Goal: Task Accomplishment & Management: Use online tool/utility

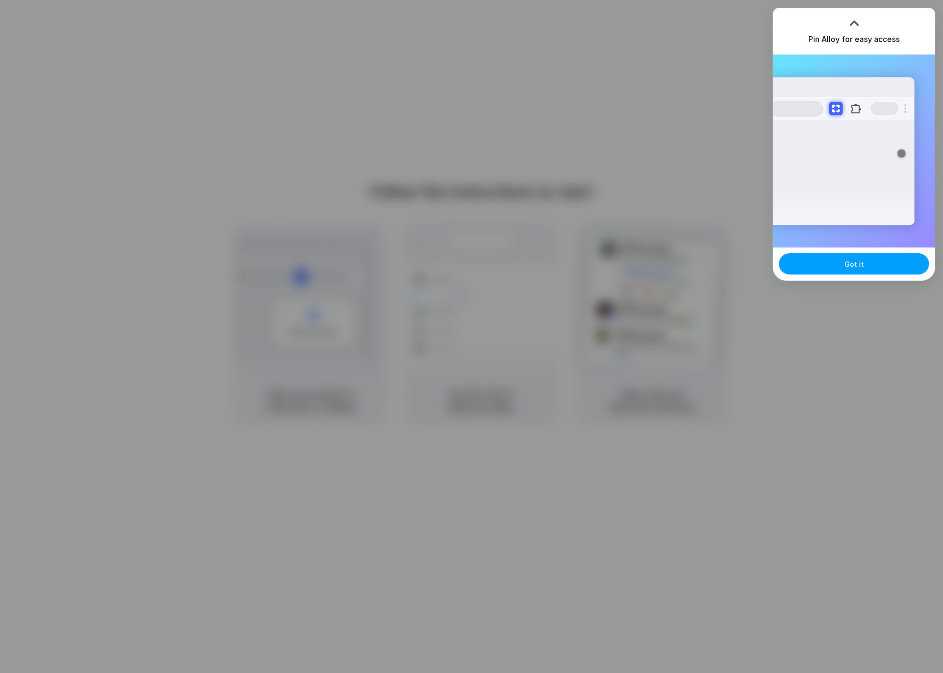
click at [859, 275] on div "Got it" at bounding box center [854, 264] width 162 height 33
click at [873, 264] on button "Got it" at bounding box center [854, 263] width 150 height 21
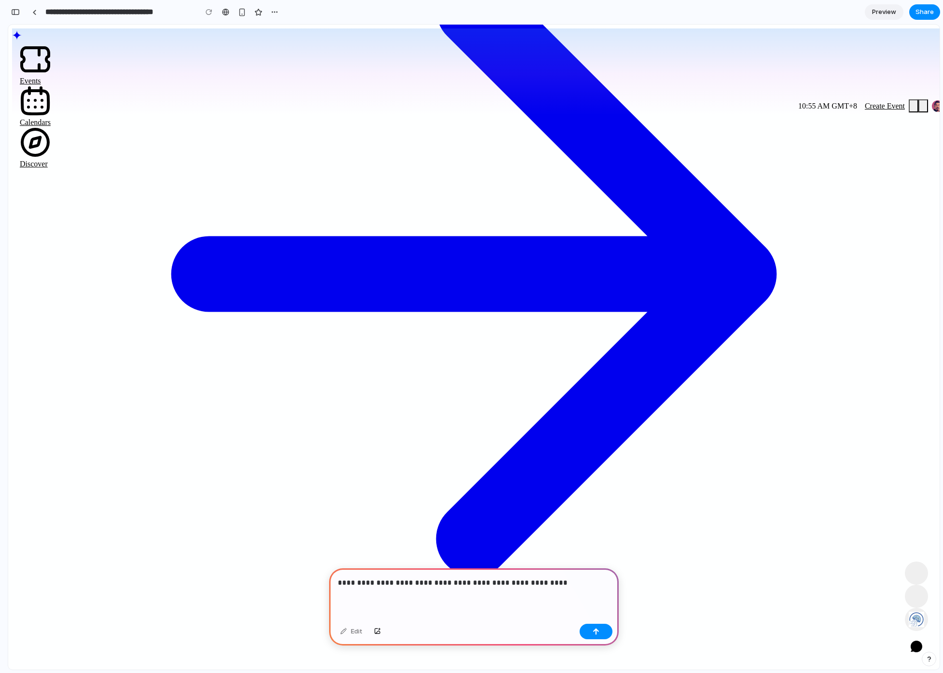
scroll to position [360, 0]
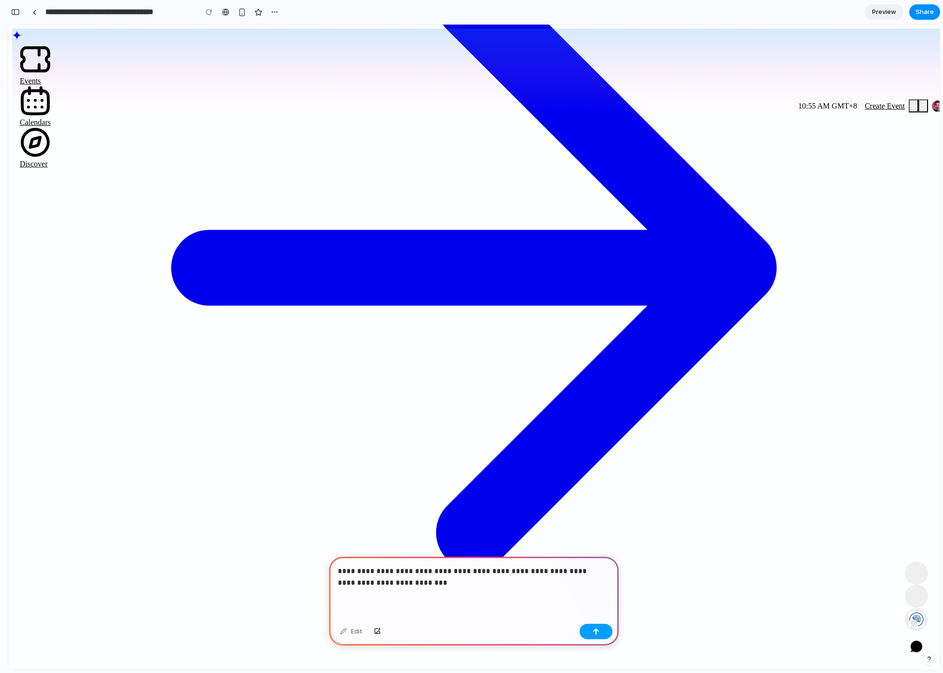
click at [598, 634] on div "button" at bounding box center [596, 631] width 7 height 7
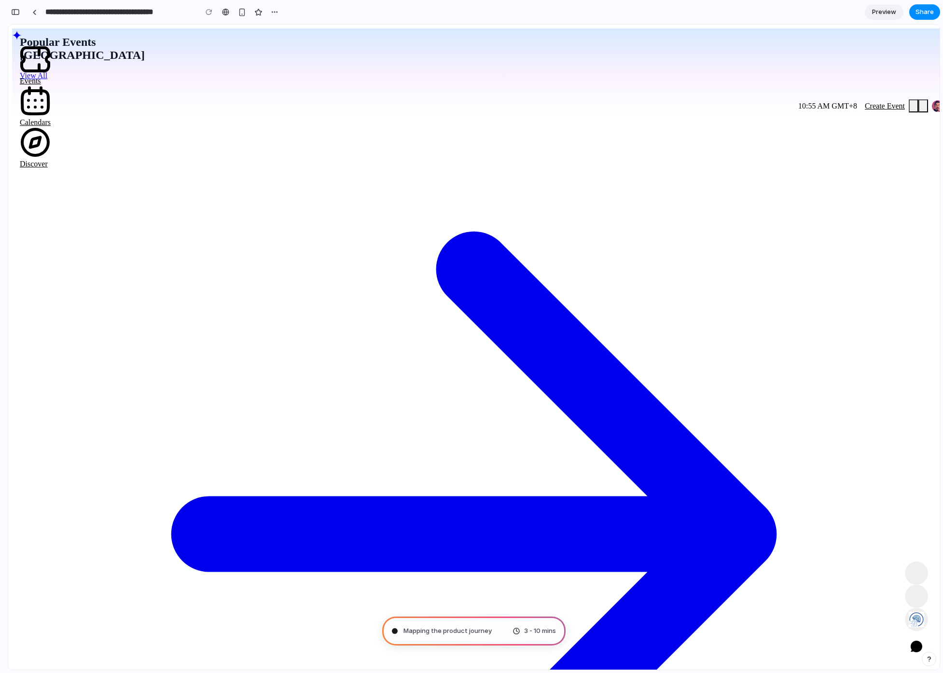
scroll to position [0, 0]
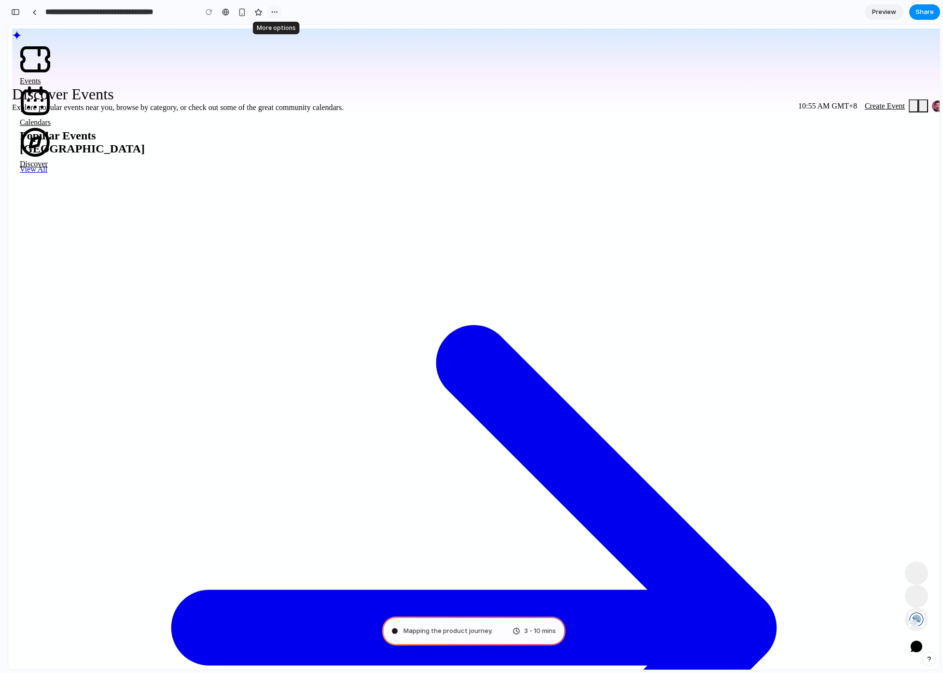
click at [276, 13] on div "button" at bounding box center [275, 12] width 8 height 8
click at [276, 12] on div "Duplicate Delete" at bounding box center [471, 336] width 943 height 673
click at [241, 11] on div "button" at bounding box center [242, 12] width 8 height 8
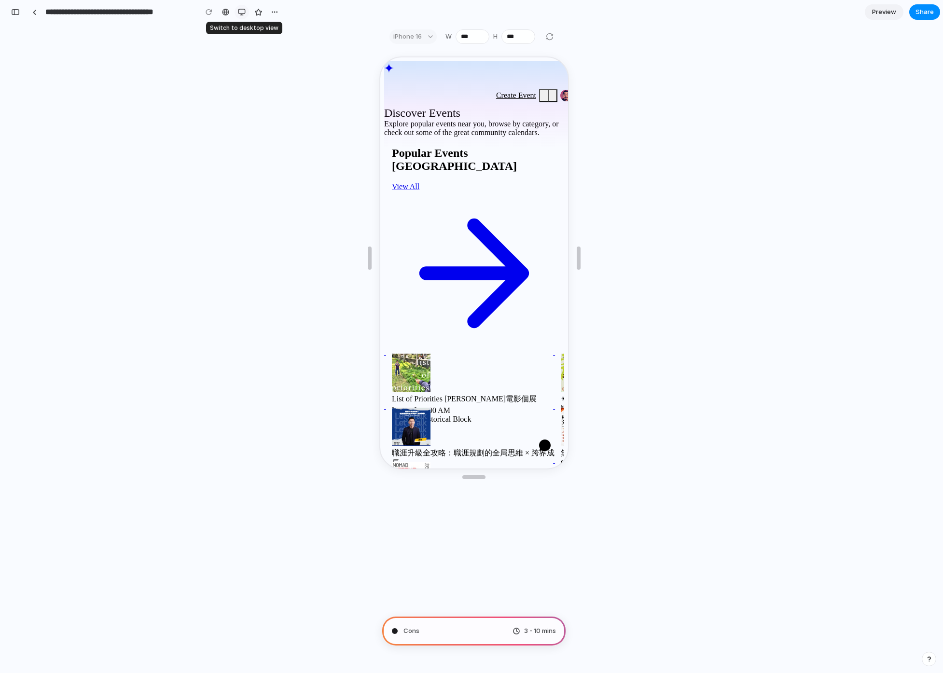
click at [244, 12] on div "button" at bounding box center [242, 12] width 8 height 8
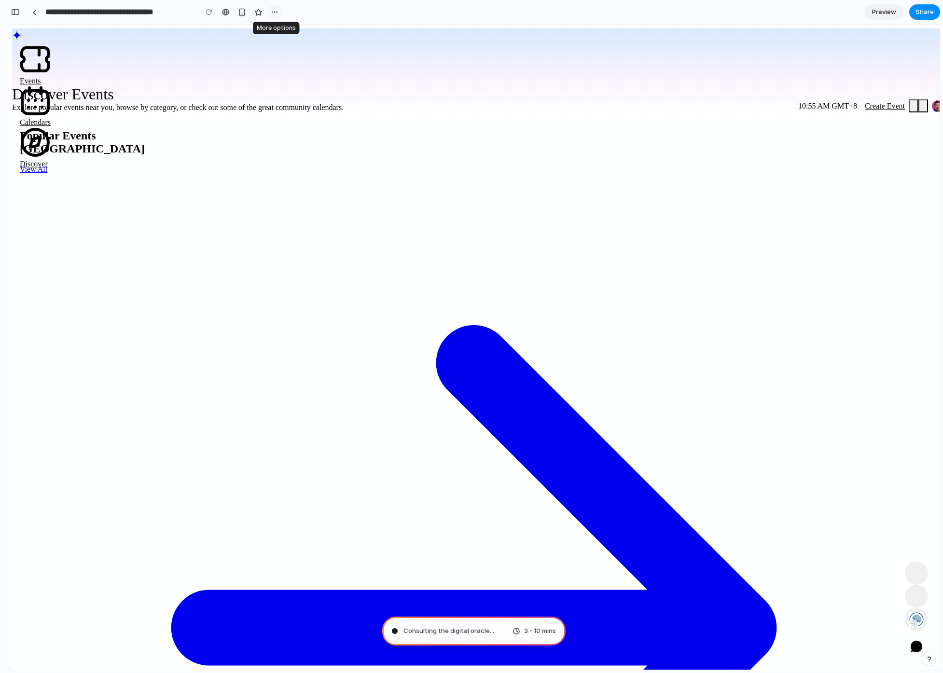
click at [268, 13] on button "button" at bounding box center [274, 12] width 14 height 14
click at [274, 12] on div "Duplicate Delete" at bounding box center [471, 336] width 943 height 673
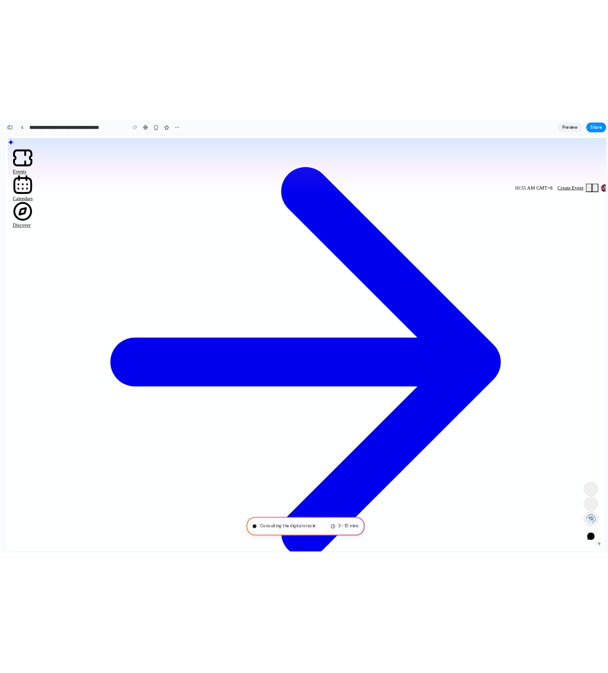
scroll to position [417, 0]
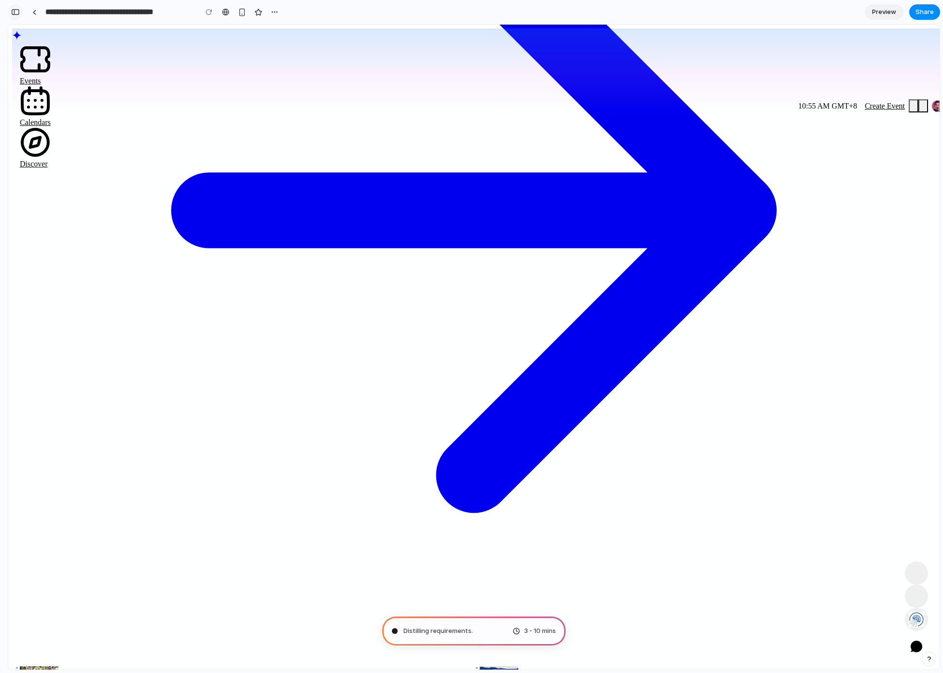
click at [12, 12] on div "button" at bounding box center [15, 12] width 9 height 7
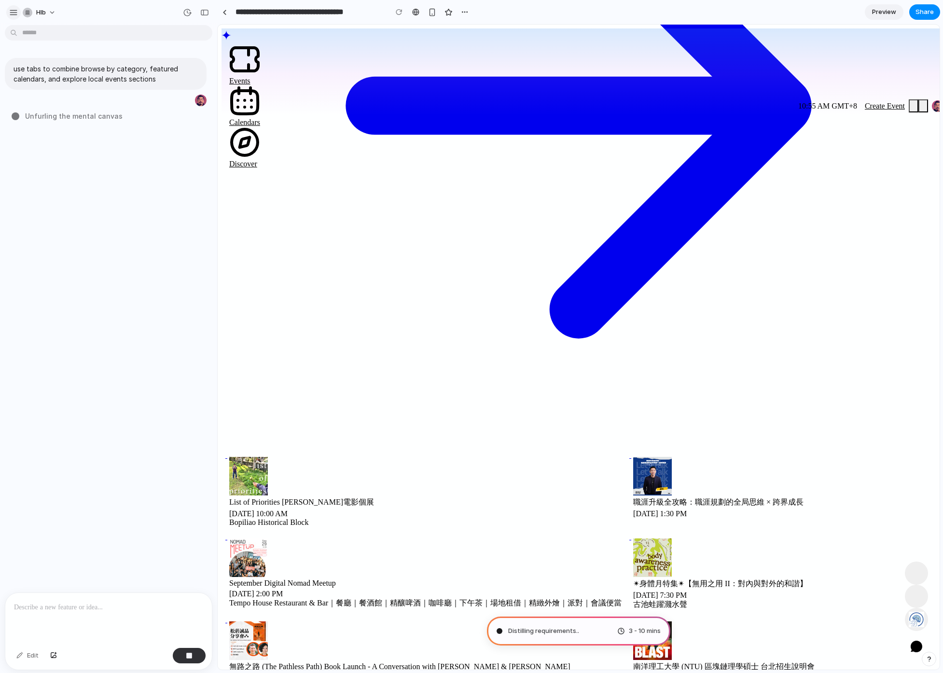
click at [14, 10] on div "button" at bounding box center [13, 12] width 9 height 9
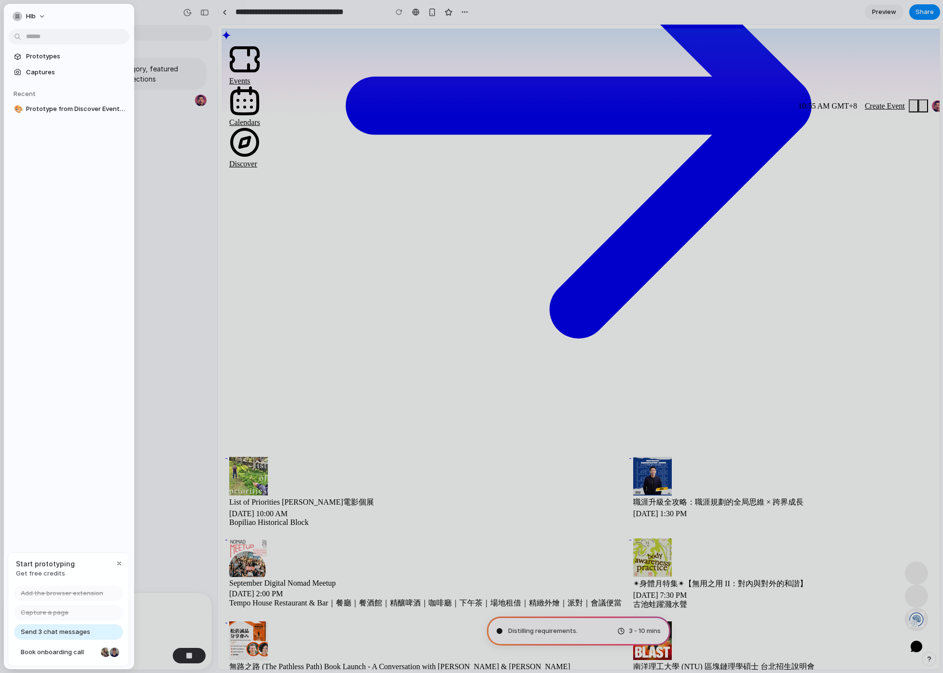
type input "**********"
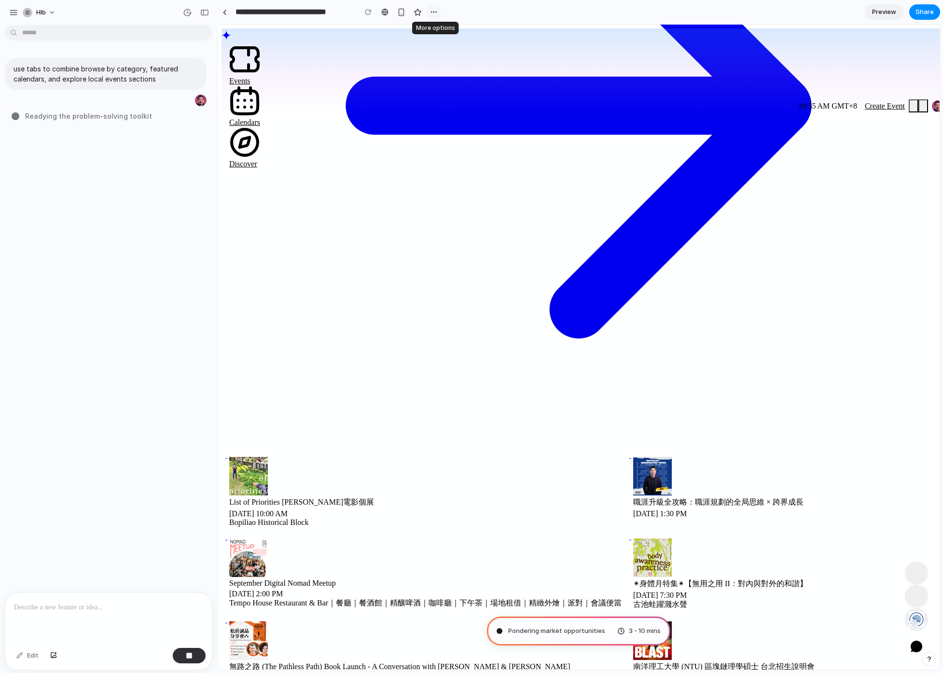
click at [435, 10] on div "button" at bounding box center [434, 12] width 8 height 8
click at [129, 114] on div "Duplicate Delete" at bounding box center [471, 336] width 943 height 673
click at [126, 116] on span "Readying the problem-solving toolkit ..." at bounding box center [91, 116] width 133 height 10
click at [40, 10] on span "hlb" at bounding box center [41, 13] width 10 height 10
click at [66, 35] on li "Settings" at bounding box center [61, 34] width 80 height 15
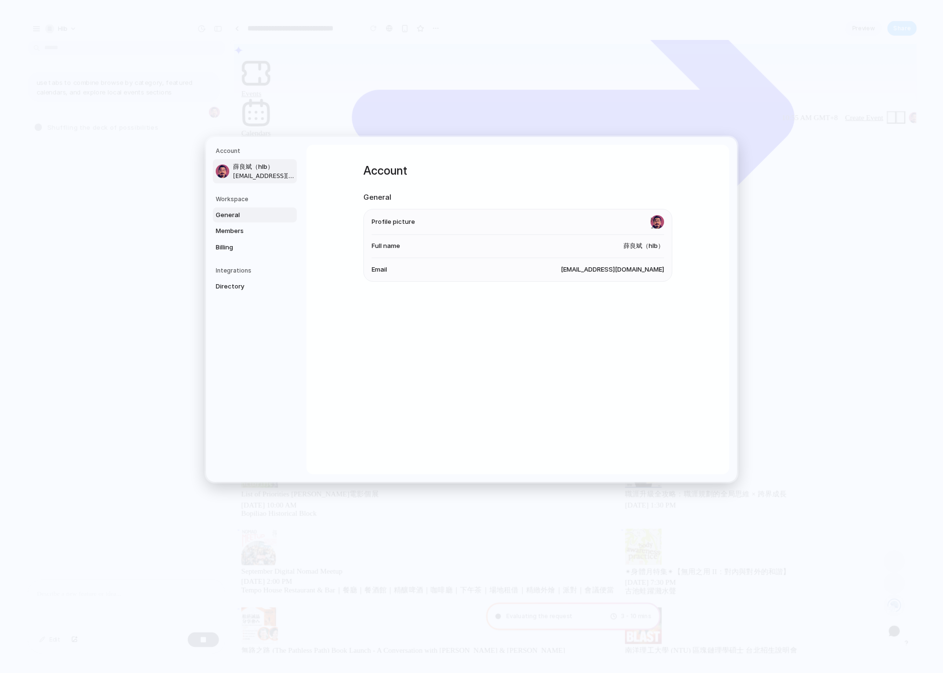
click at [245, 214] on span "General" at bounding box center [247, 215] width 62 height 10
click at [247, 286] on span "Directory" at bounding box center [247, 287] width 62 height 10
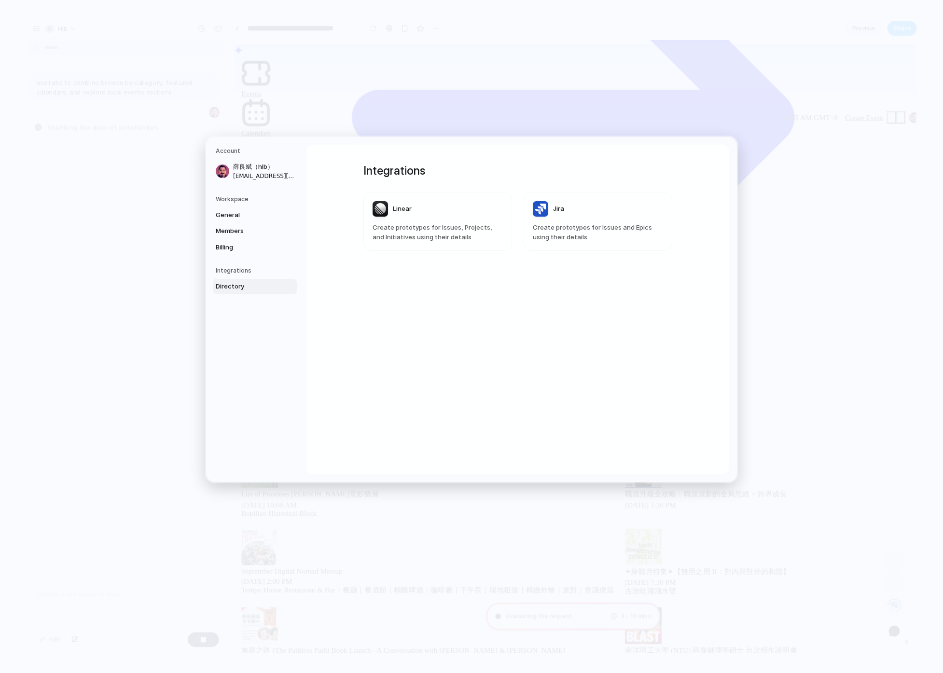
click at [251, 272] on h5 "Integrations" at bounding box center [256, 270] width 81 height 9
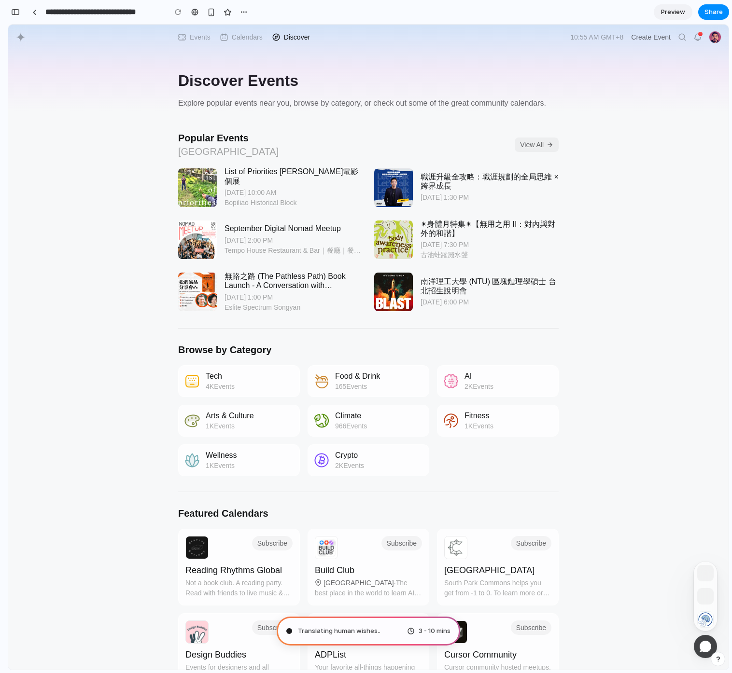
scroll to position [76, 0]
click at [13, 7] on button "button" at bounding box center [15, 11] width 15 height 15
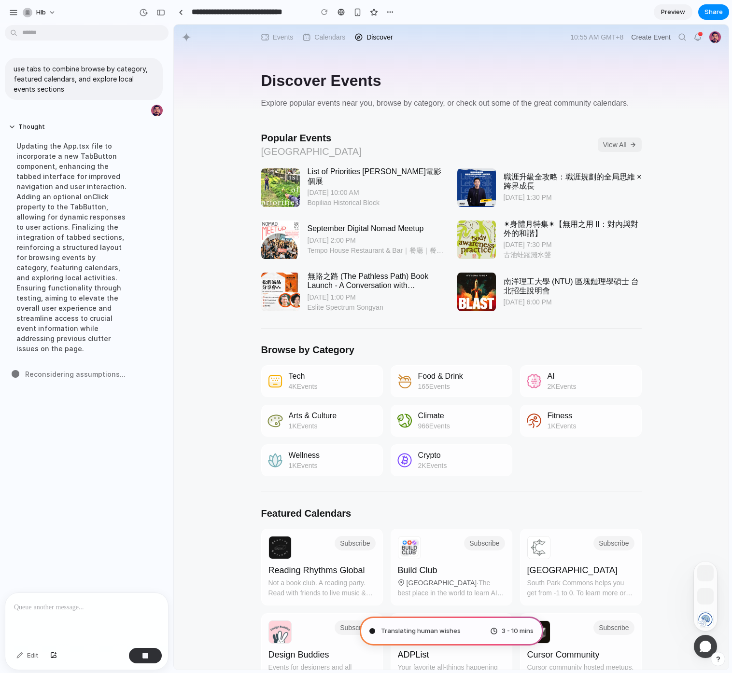
drag, startPoint x: 215, startPoint y: 141, endPoint x: 173, endPoint y: 144, distance: 41.6
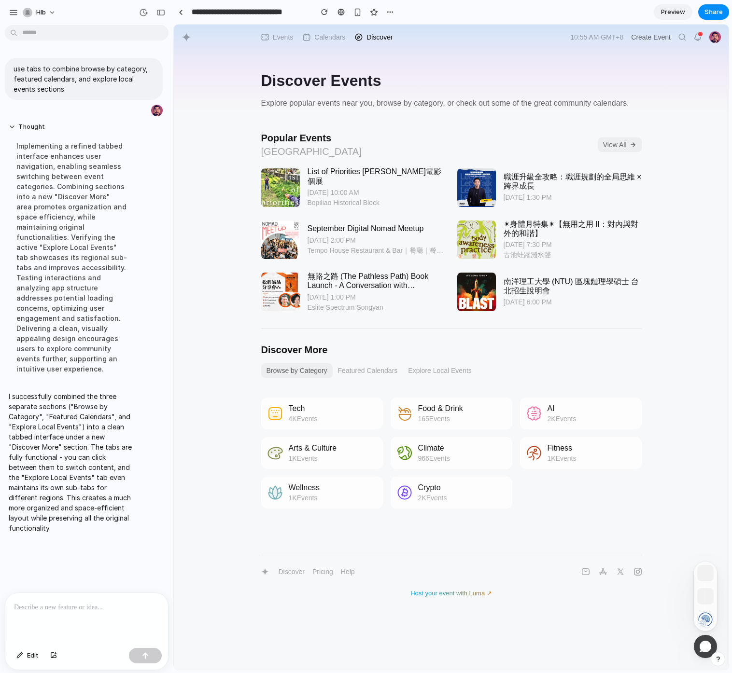
click at [364, 367] on button "Featured Calendars" at bounding box center [368, 370] width 70 height 15
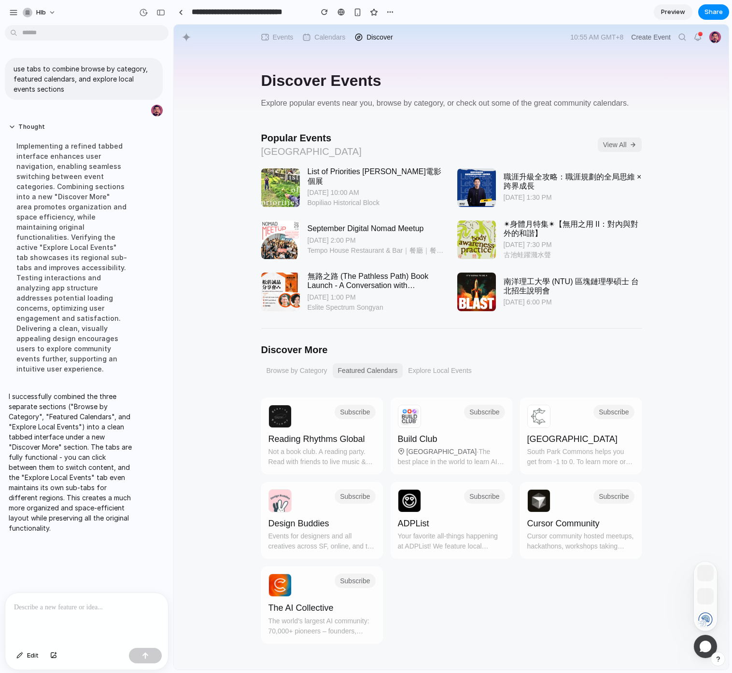
click at [438, 371] on button "Explore Local Events" at bounding box center [440, 370] width 74 height 15
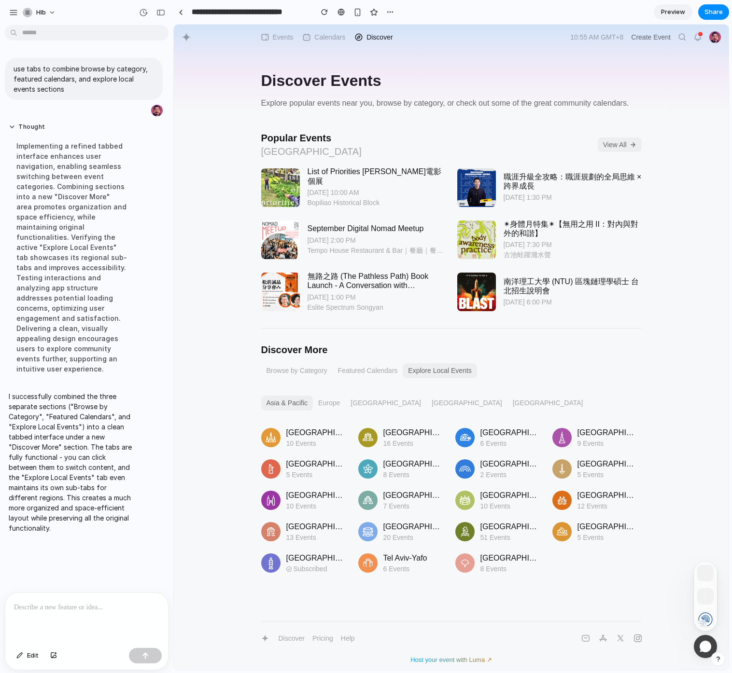
click at [292, 375] on button "Browse by Category" at bounding box center [296, 370] width 71 height 15
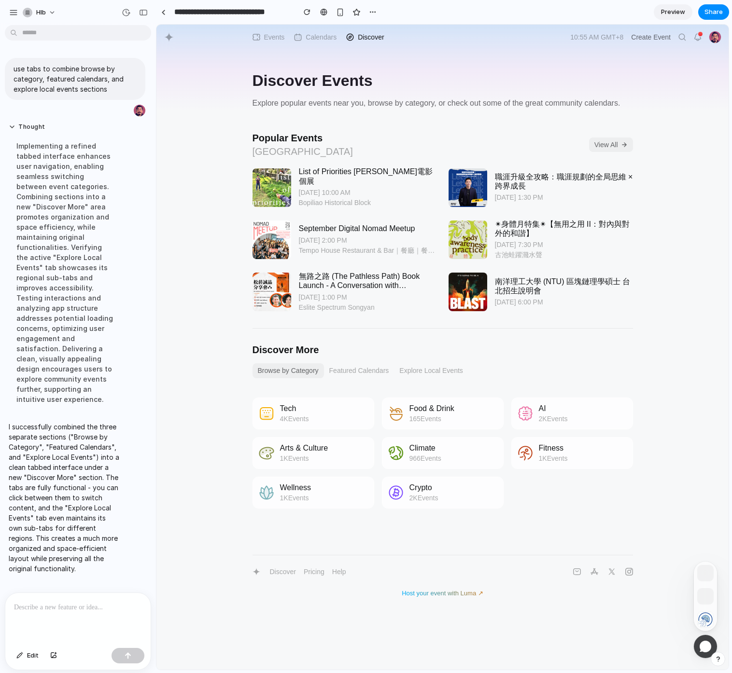
drag, startPoint x: 170, startPoint y: 250, endPoint x: 156, endPoint y: 256, distance: 15.1
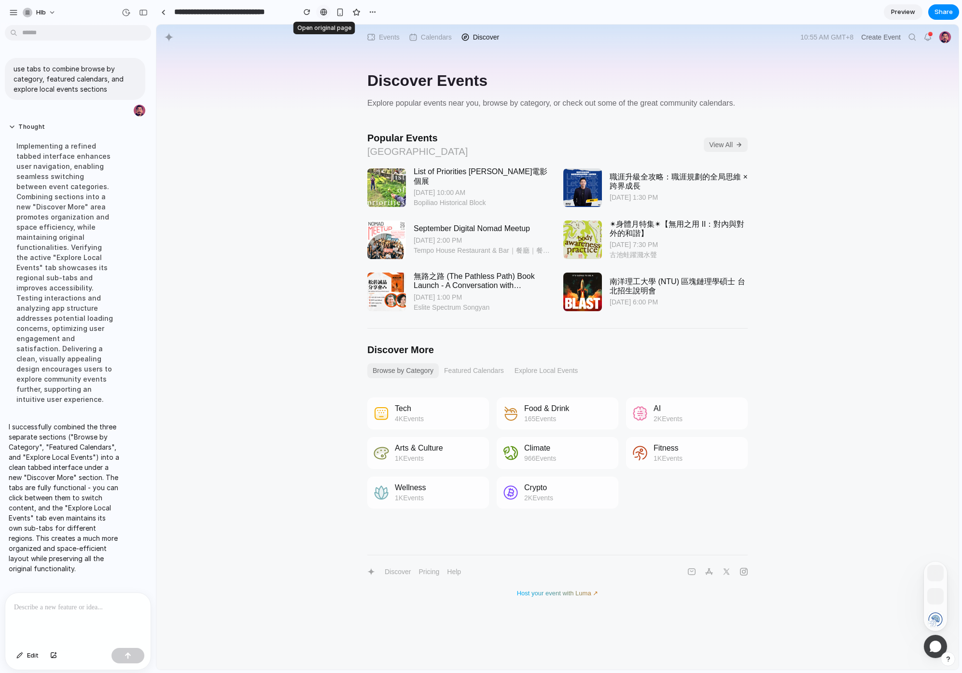
click at [325, 9] on div at bounding box center [323, 12] width 7 height 8
drag, startPoint x: 480, startPoint y: 366, endPoint x: 520, endPoint y: 365, distance: 40.1
click at [480, 366] on button "Featured Calendars" at bounding box center [474, 370] width 70 height 15
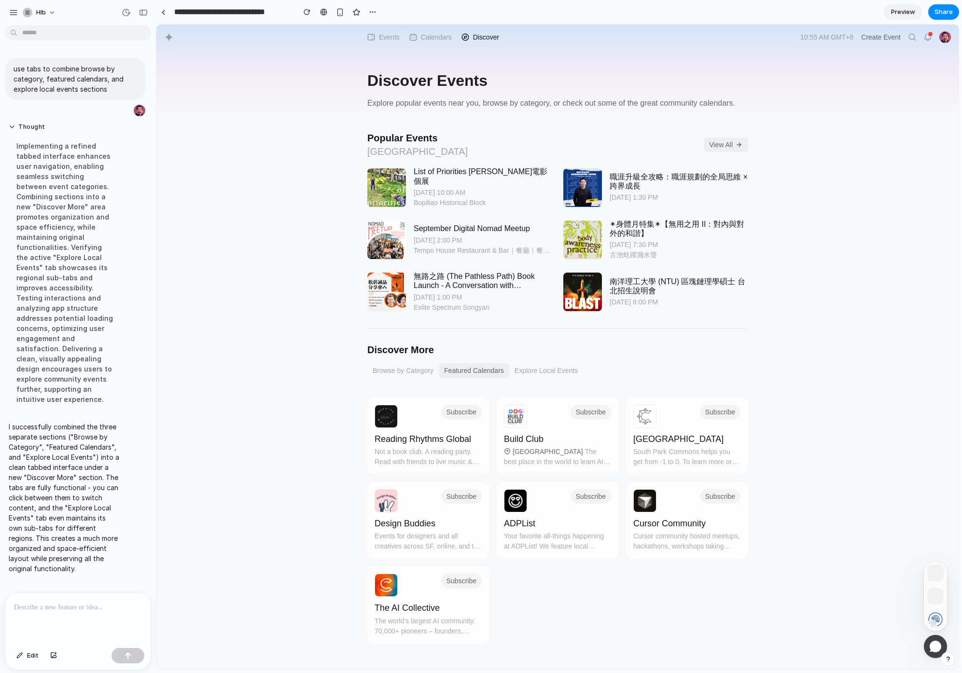
click at [547, 363] on button "Explore Local Events" at bounding box center [546, 370] width 74 height 15
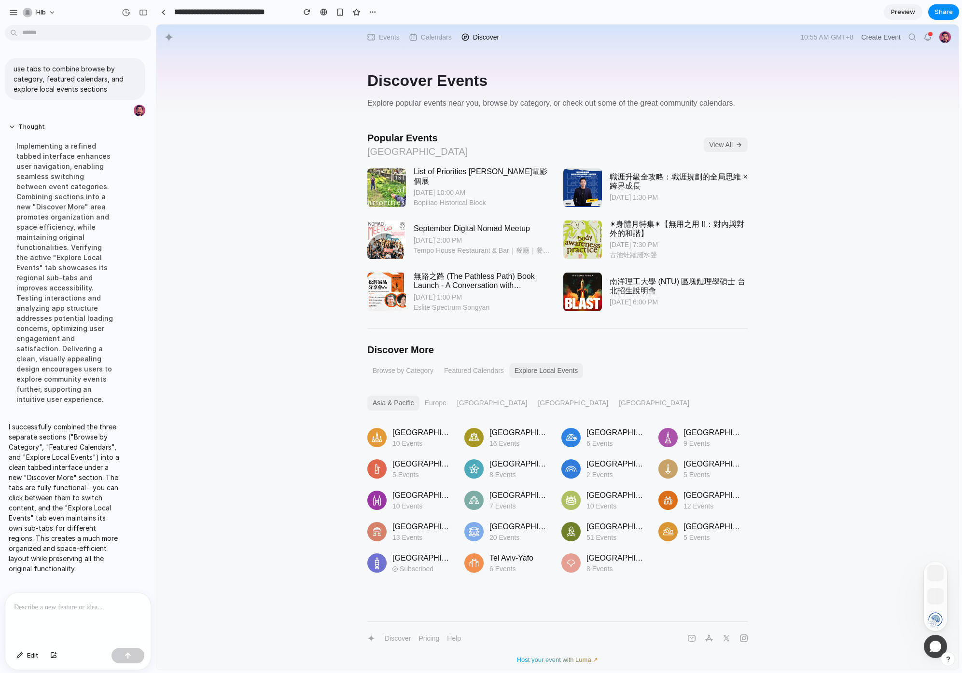
click at [417, 373] on button "Browse by Category" at bounding box center [402, 370] width 71 height 15
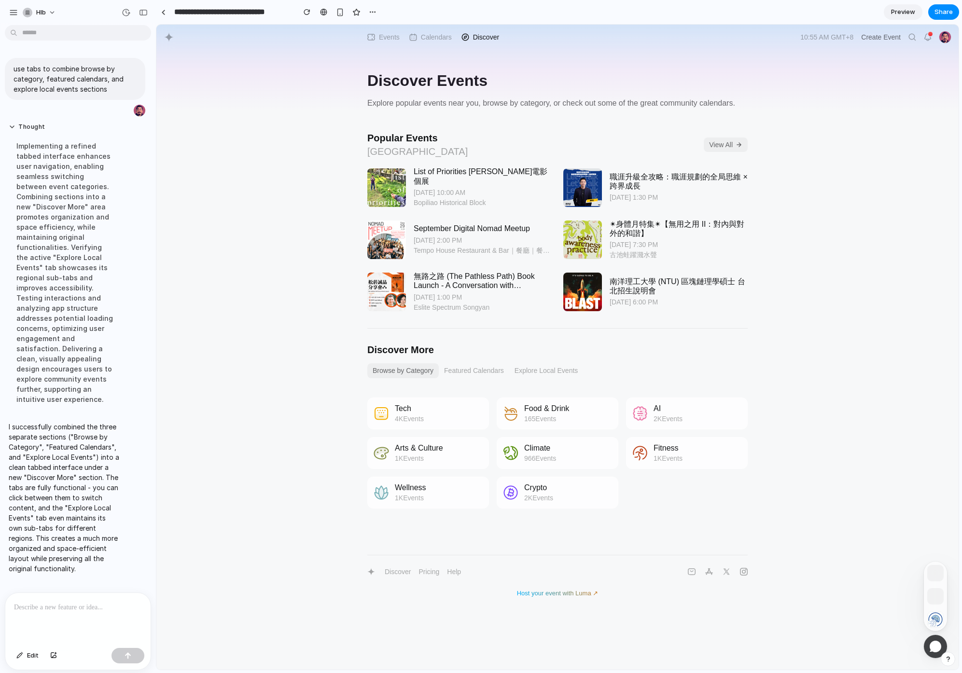
click at [451, 371] on button "Featured Calendars" at bounding box center [474, 370] width 70 height 15
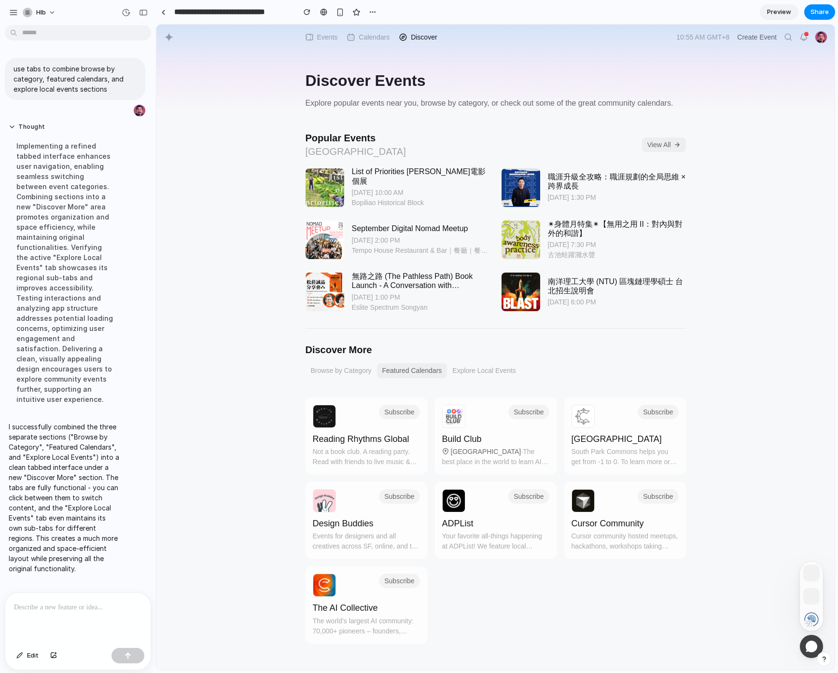
click at [365, 371] on button "Browse by Category" at bounding box center [341, 370] width 71 height 15
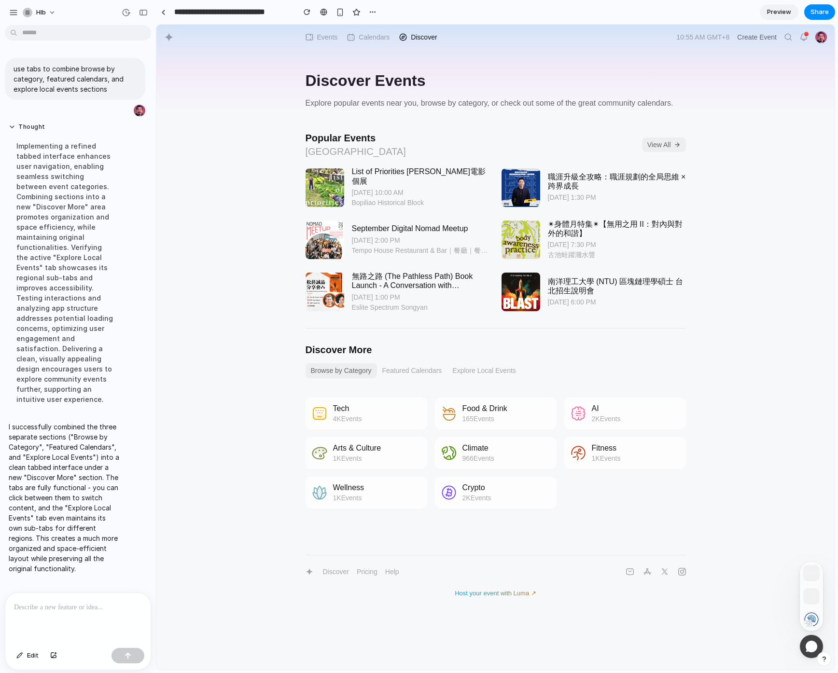
click at [492, 368] on button "Explore Local Events" at bounding box center [484, 370] width 74 height 15
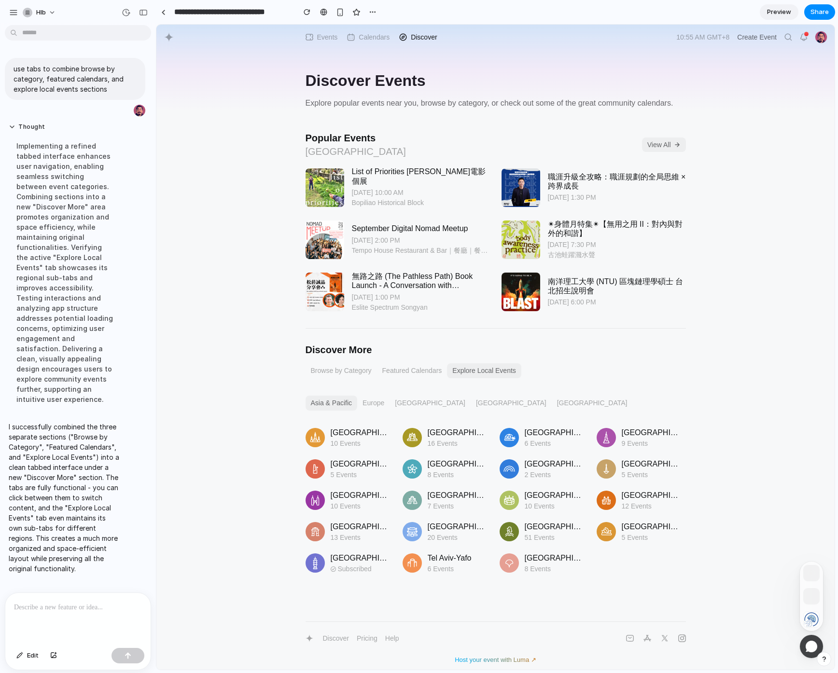
click at [416, 371] on button "Featured Calendars" at bounding box center [412, 370] width 70 height 15
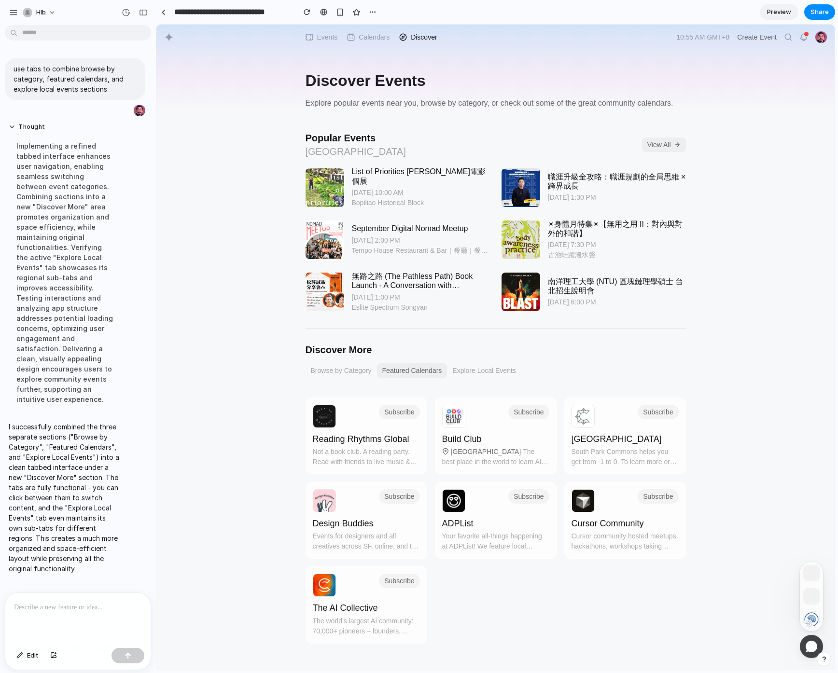
click at [505, 371] on button "Explore Local Events" at bounding box center [484, 370] width 74 height 15
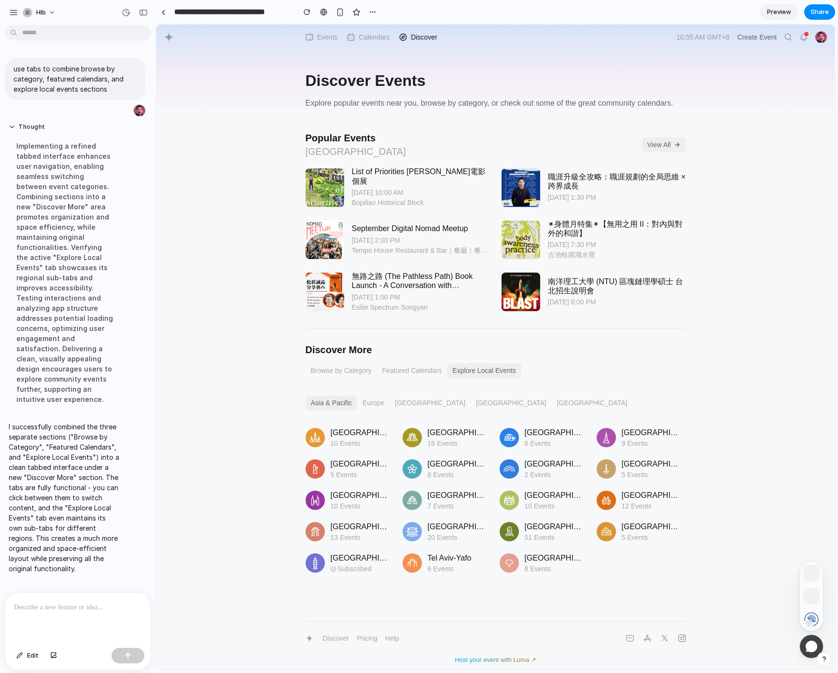
click at [471, 401] on button "North America" at bounding box center [511, 403] width 81 height 15
click at [343, 403] on button "Asia & Pacific" at bounding box center [332, 403] width 52 height 15
click at [358, 402] on button "Europe" at bounding box center [373, 403] width 32 height 15
click at [410, 402] on button "Africa" at bounding box center [429, 403] width 81 height 15
click at [435, 368] on button "Featured Calendars" at bounding box center [412, 370] width 70 height 15
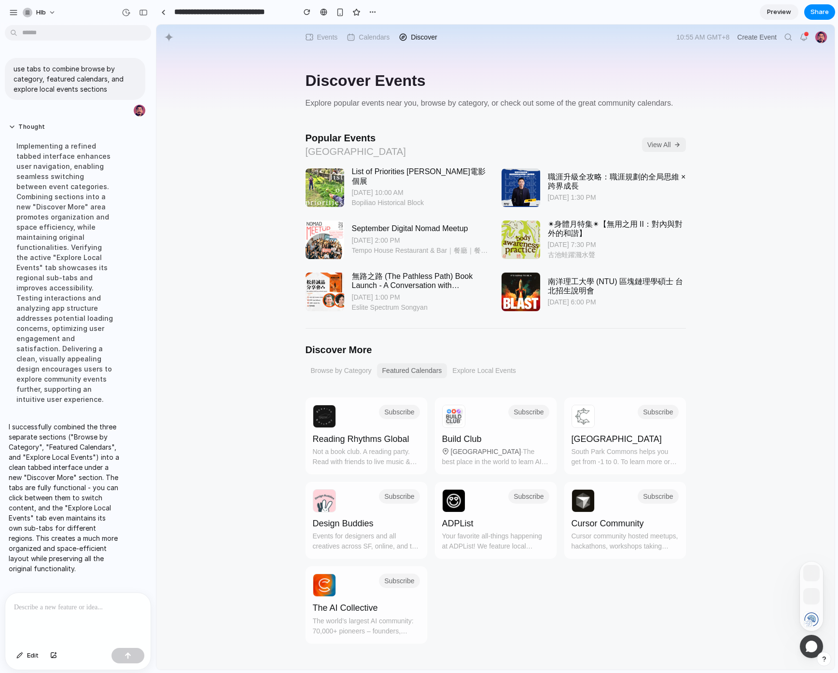
click at [356, 372] on button "Browse by Category" at bounding box center [341, 370] width 71 height 15
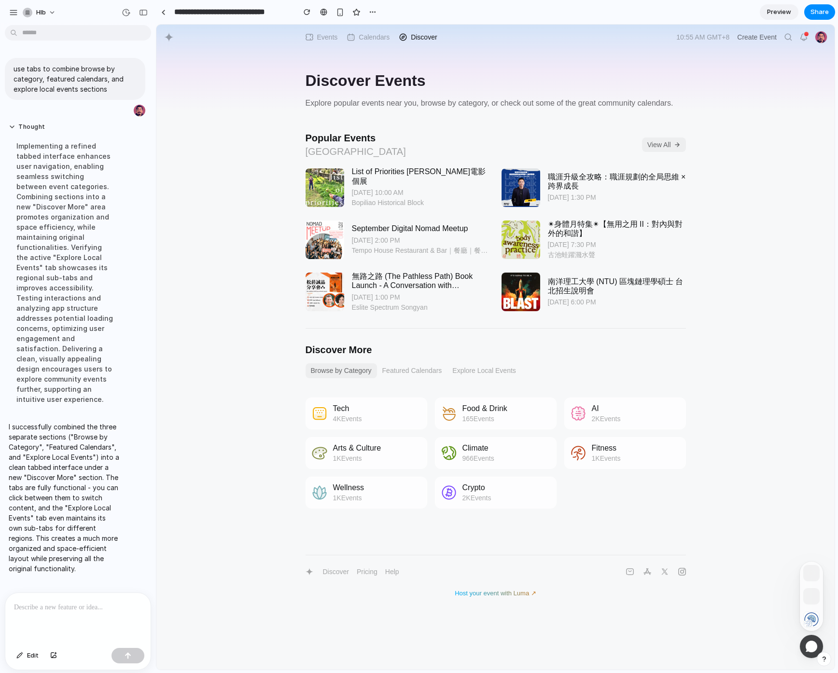
click at [404, 372] on button "Featured Calendars" at bounding box center [412, 370] width 70 height 15
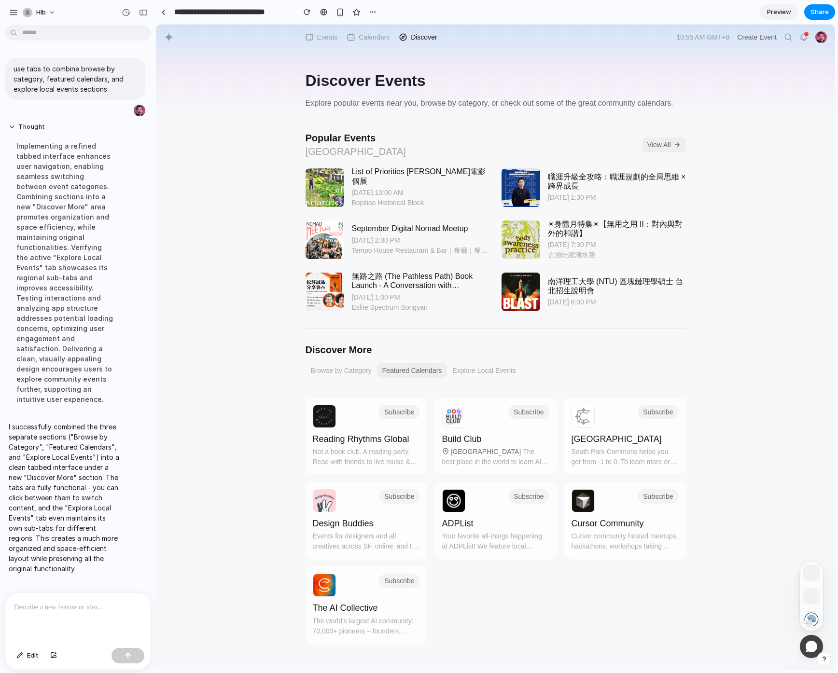
click at [330, 373] on button "Browse by Category" at bounding box center [341, 370] width 71 height 15
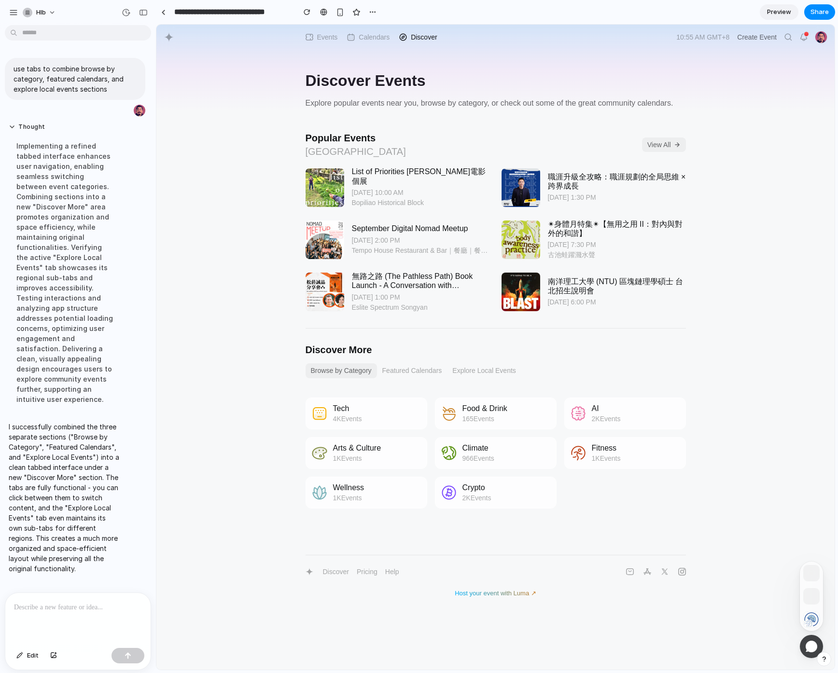
click at [498, 369] on button "Explore Local Events" at bounding box center [484, 370] width 74 height 15
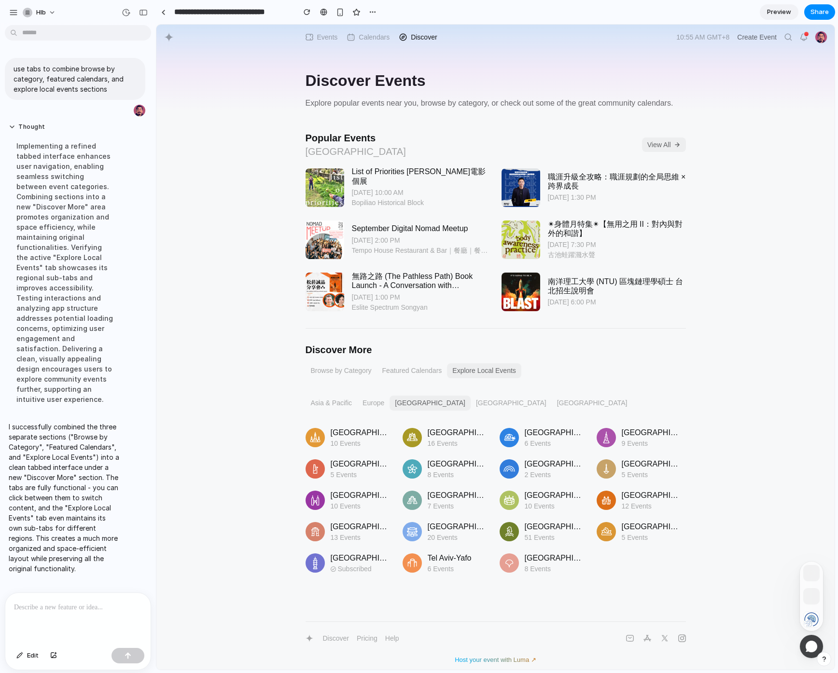
click at [326, 369] on button "Browse by Category" at bounding box center [341, 370] width 71 height 15
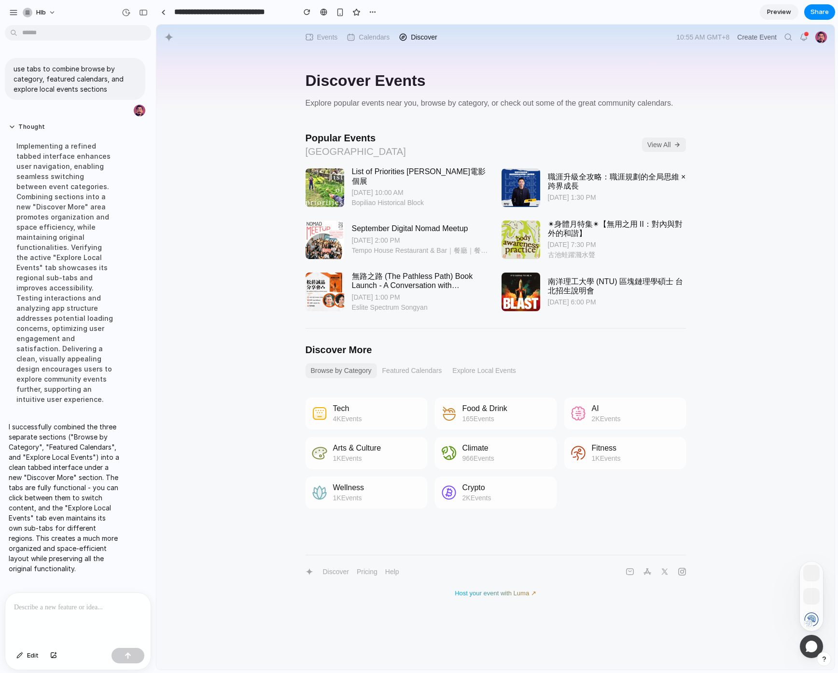
click at [415, 372] on button "Featured Calendars" at bounding box center [412, 370] width 70 height 15
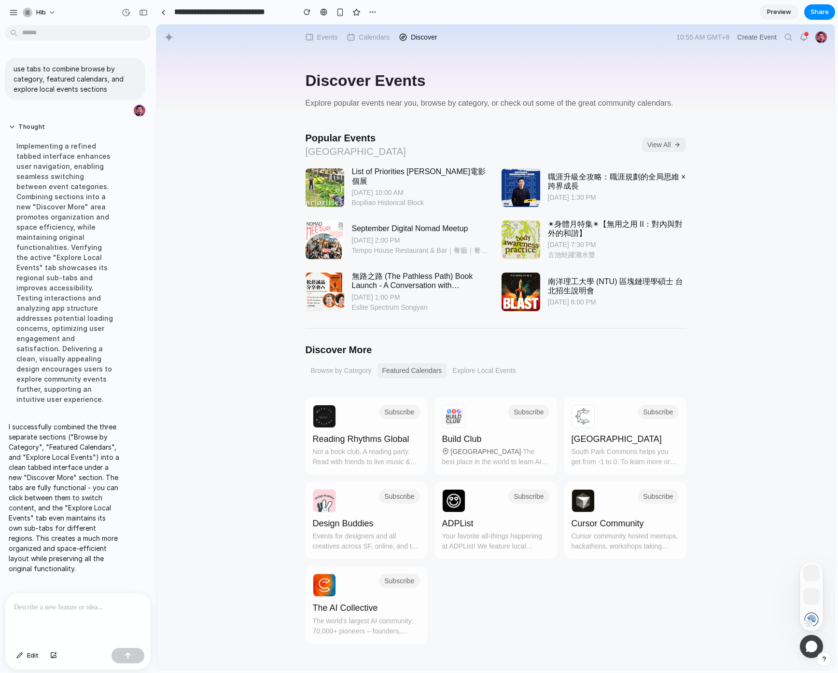
click at [351, 370] on button "Browse by Category" at bounding box center [341, 370] width 71 height 15
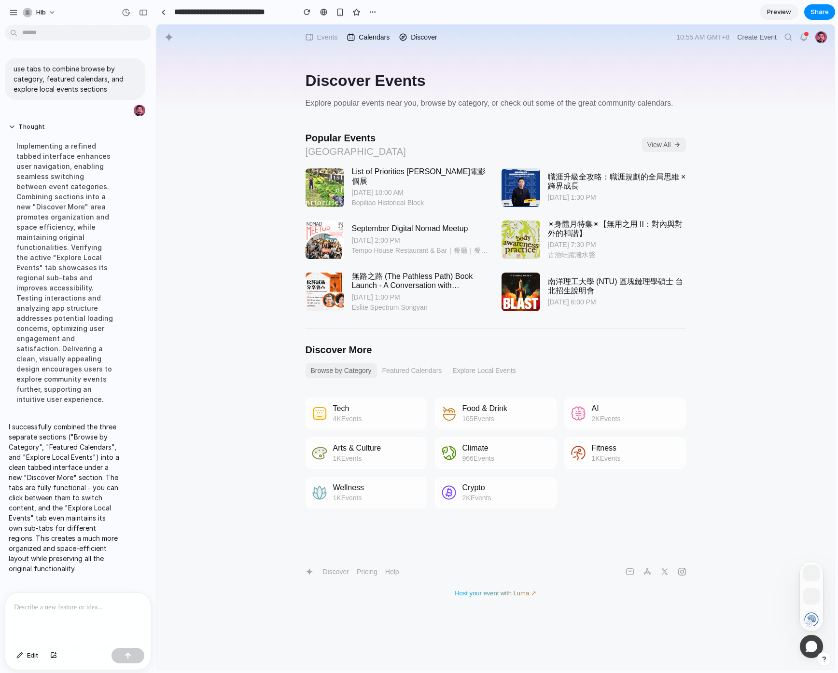
click at [369, 37] on div "Calendars" at bounding box center [374, 37] width 31 height 10
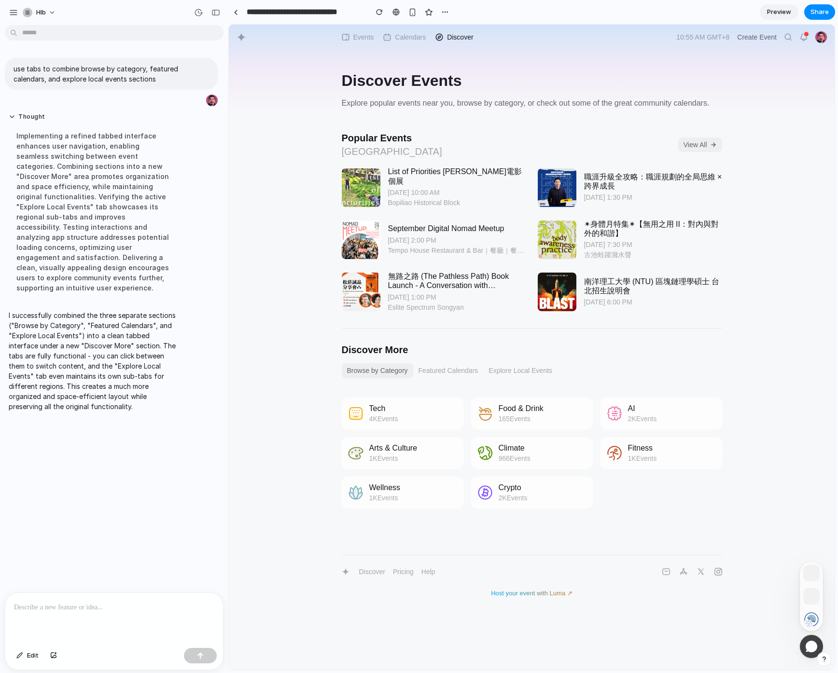
drag, startPoint x: 155, startPoint y: 139, endPoint x: 228, endPoint y: 186, distance: 86.6
click at [25, 659] on button "Edit" at bounding box center [28, 655] width 32 height 15
click at [398, 452] on div at bounding box center [531, 347] width 605 height 645
click at [384, 372] on div at bounding box center [531, 347] width 605 height 645
click at [303, 392] on p at bounding box center [299, 391] width 71 height 12
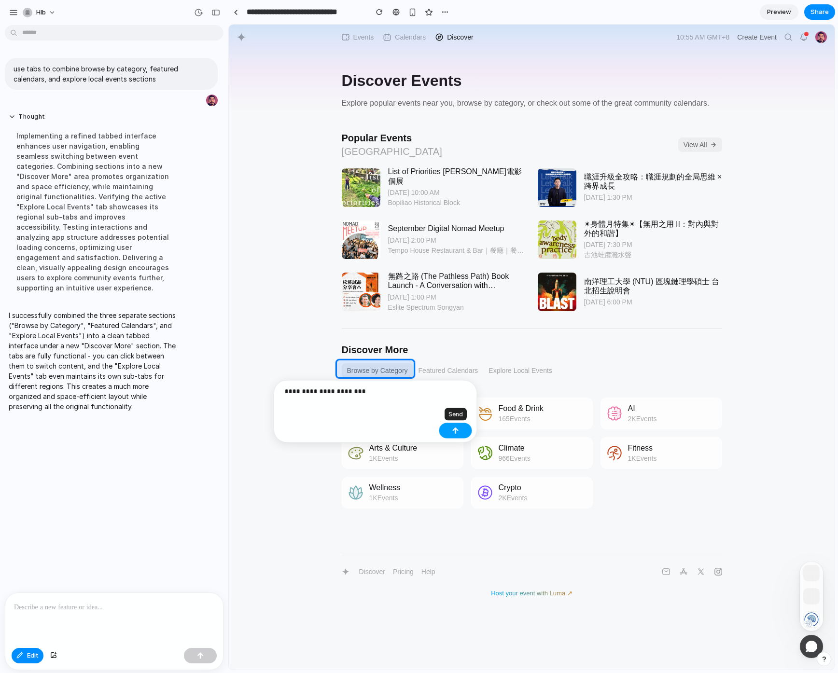
click at [459, 431] on div "button" at bounding box center [455, 431] width 7 height 7
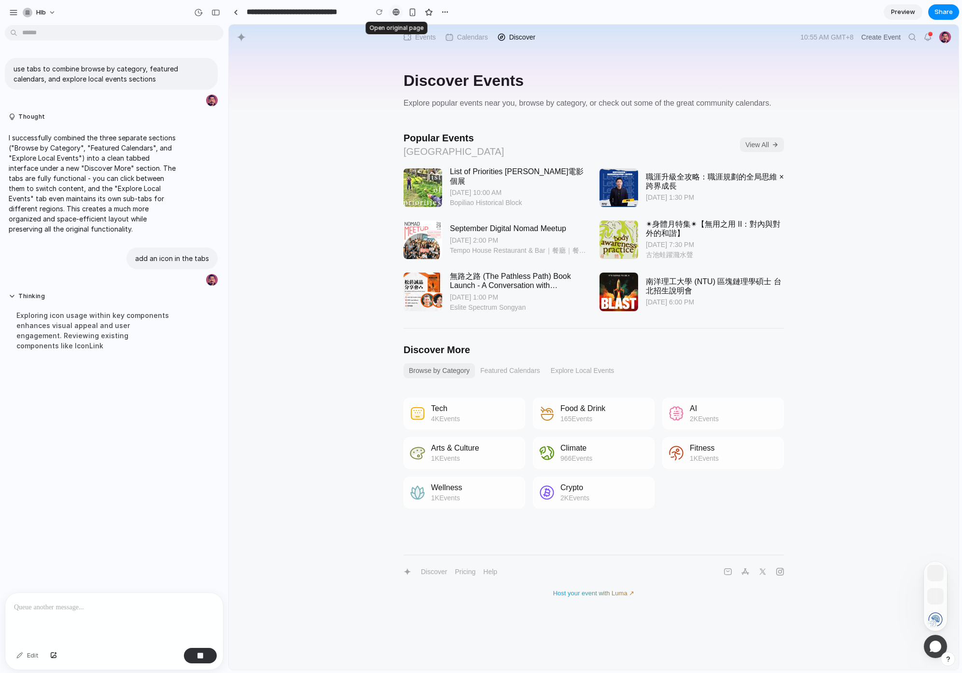
click at [399, 11] on div at bounding box center [395, 12] width 7 height 8
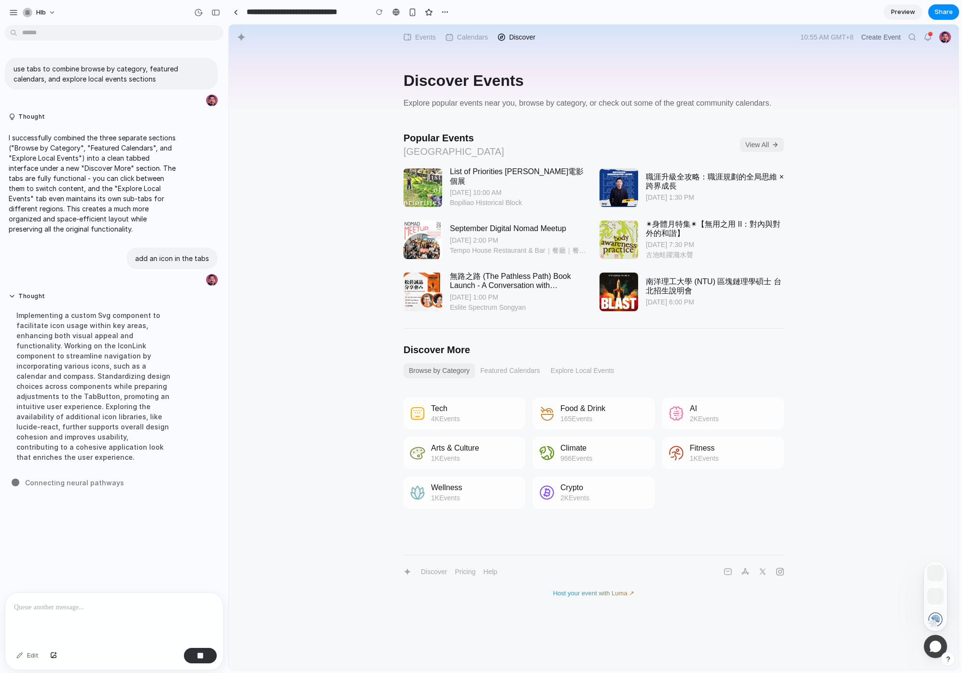
click at [316, 215] on div "Discover Events Explore popular events near you, browse by category, or check o…" at bounding box center [594, 311] width 730 height 573
click at [60, 68] on p "use tabs to combine browse by category, featured calendars, and explore local e…" at bounding box center [111, 74] width 195 height 20
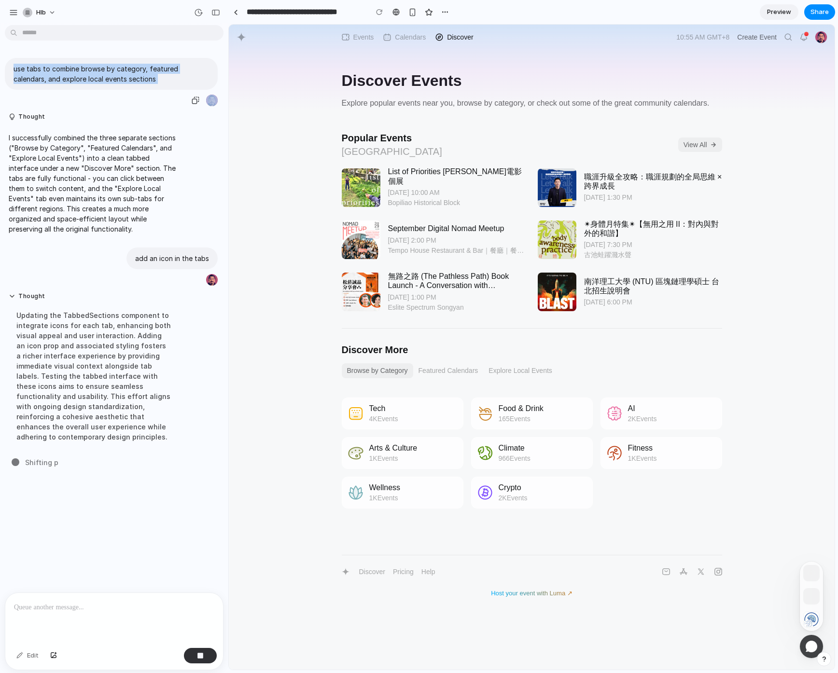
click at [97, 74] on p "use tabs to combine browse by category, featured calendars, and explore local e…" at bounding box center [111, 74] width 195 height 20
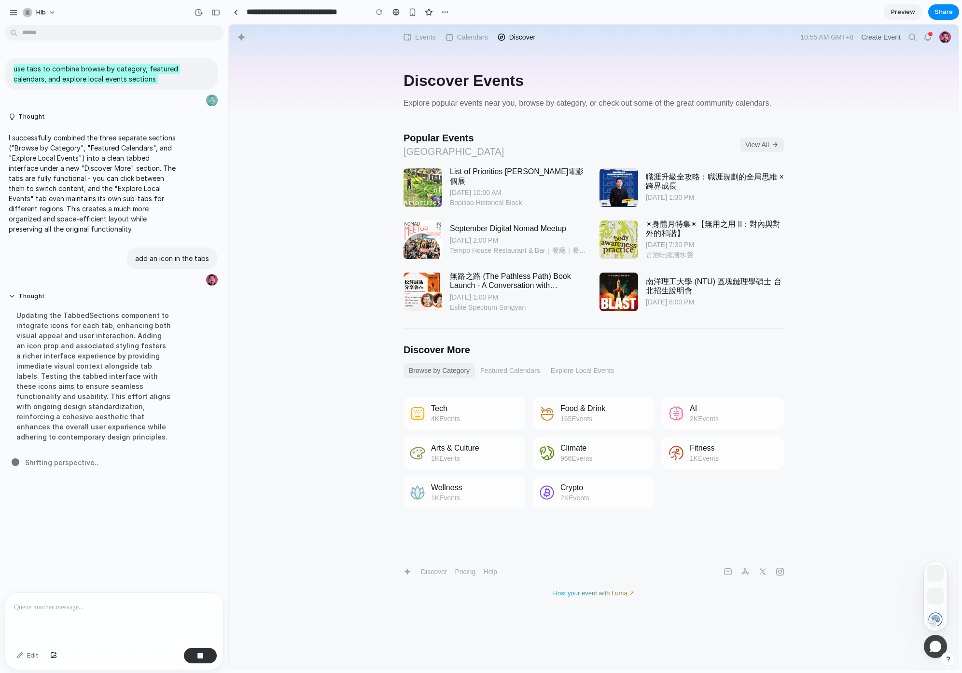
click at [503, 371] on button "Featured Calendars" at bounding box center [510, 370] width 70 height 15
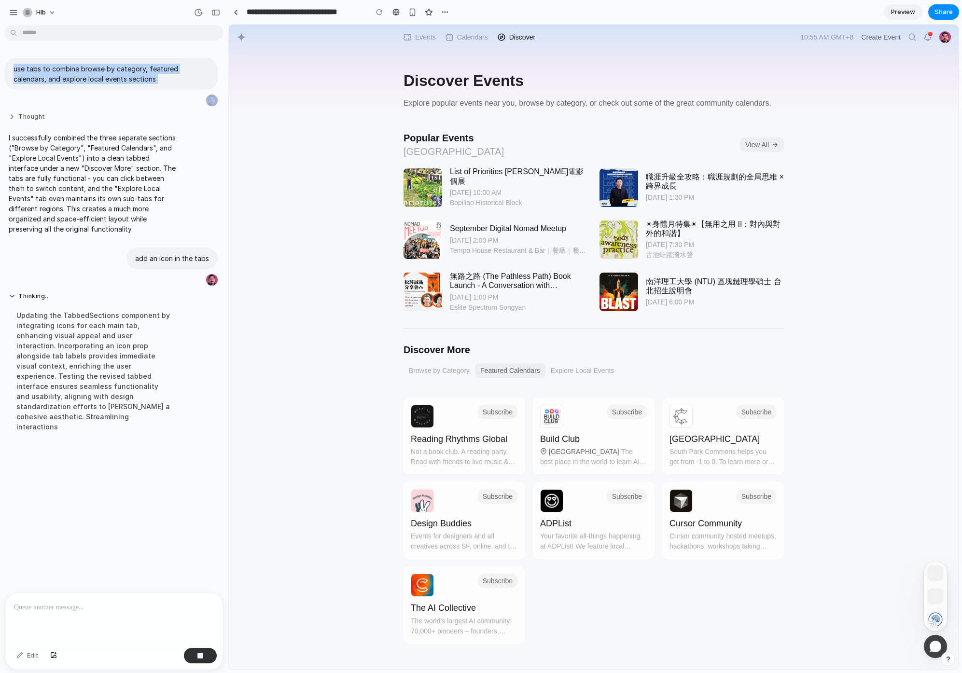
click at [22, 114] on button "Thought" at bounding box center [94, 117] width 170 height 8
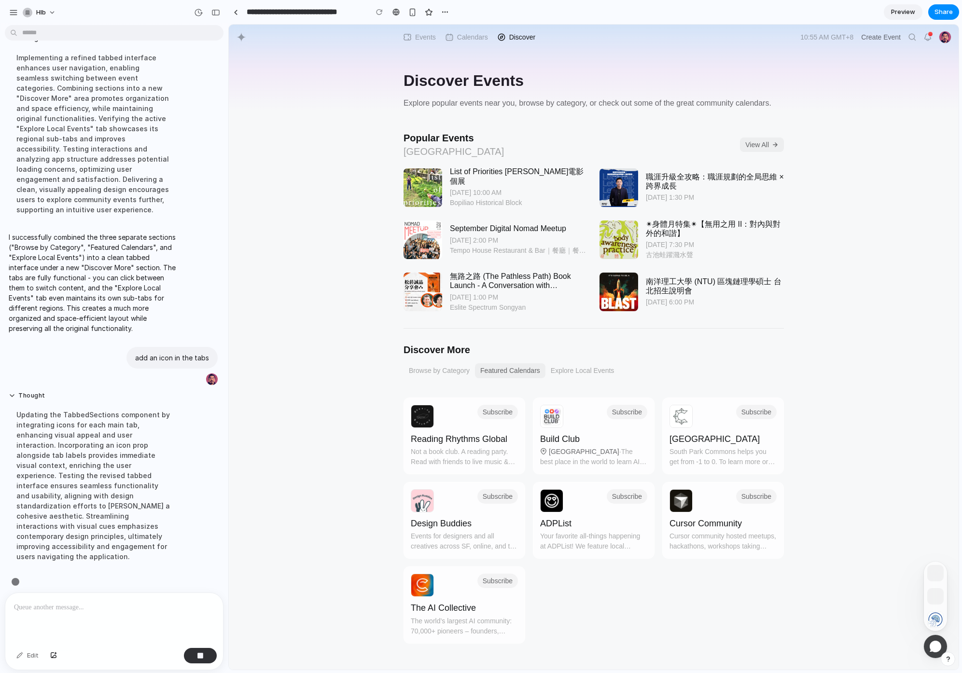
scroll to position [78, 0]
drag, startPoint x: 529, startPoint y: 365, endPoint x: 535, endPoint y: 366, distance: 5.9
click at [529, 365] on button "Featured Calendars" at bounding box center [510, 370] width 70 height 15
drag, startPoint x: 578, startPoint y: 366, endPoint x: 552, endPoint y: 364, distance: 26.1
click at [578, 366] on button "Explore Local Events" at bounding box center [582, 370] width 74 height 15
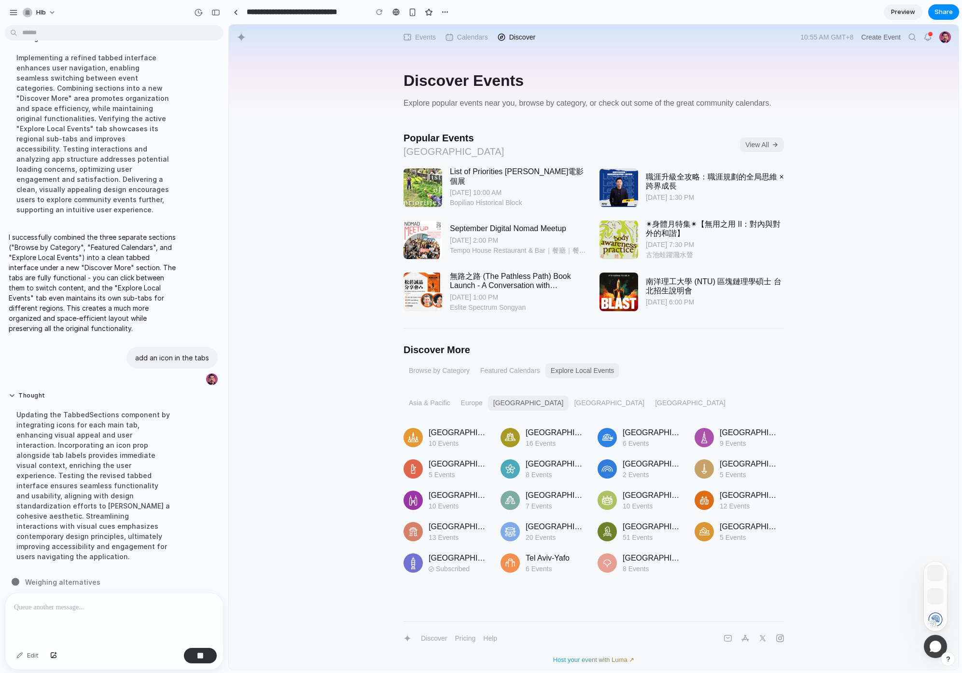
click at [424, 370] on button "Browse by Category" at bounding box center [438, 370] width 71 height 15
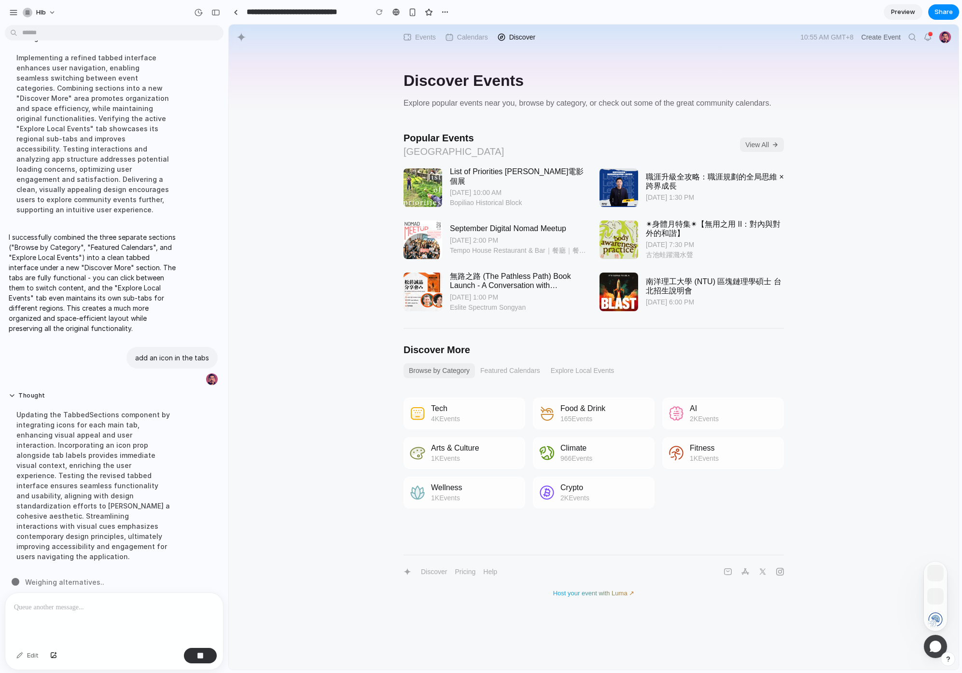
click at [497, 370] on button "Featured Calendars" at bounding box center [510, 370] width 70 height 15
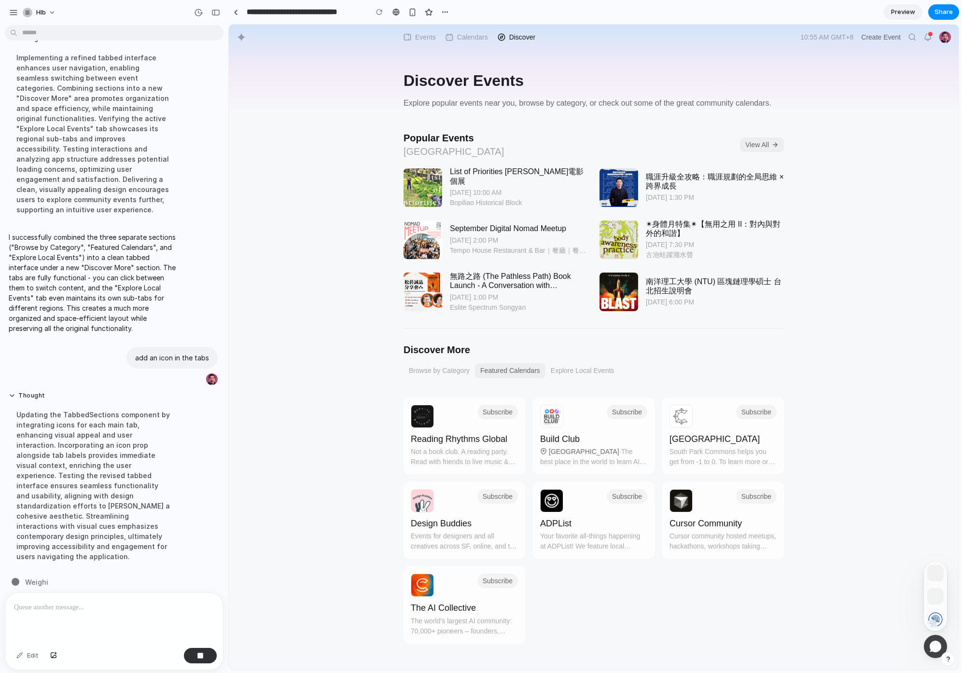
click at [580, 369] on button "Explore Local Events" at bounding box center [582, 370] width 74 height 15
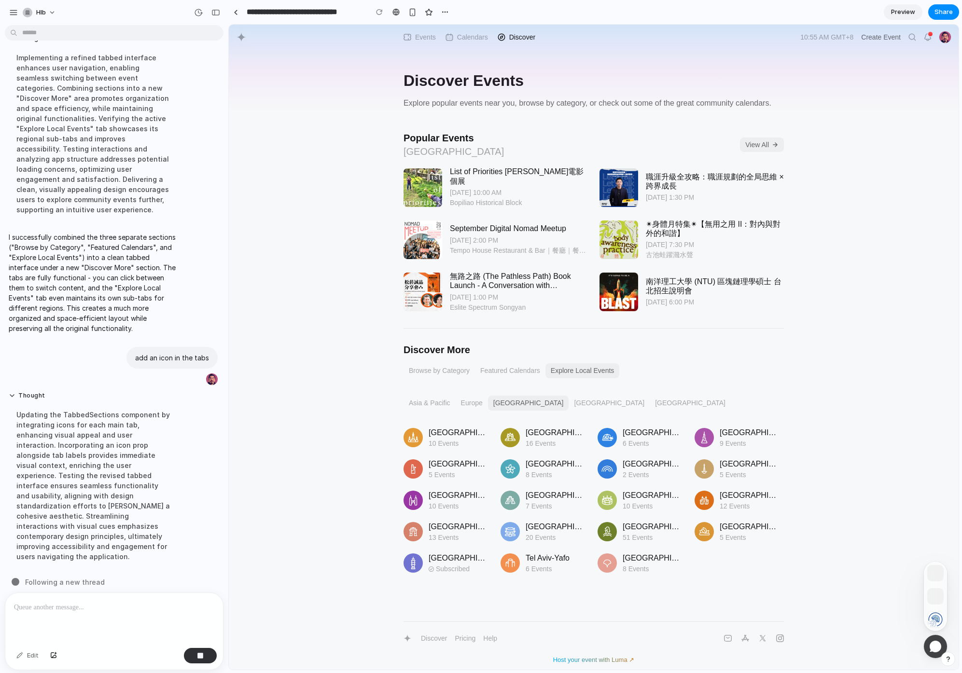
click at [444, 371] on button "Browse by Category" at bounding box center [438, 370] width 71 height 15
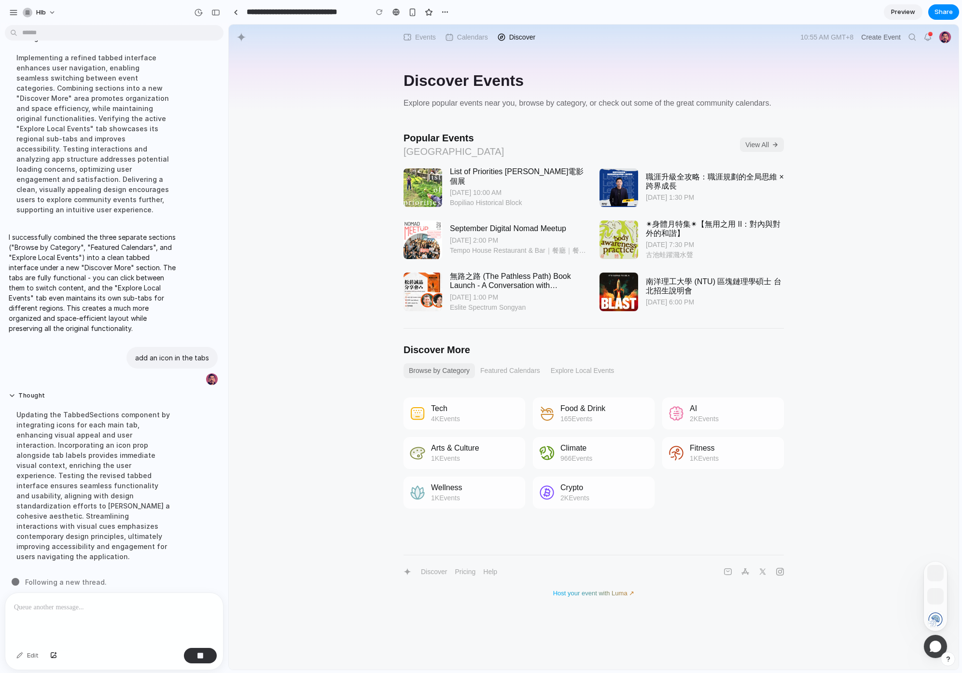
click at [493, 371] on button "Featured Calendars" at bounding box center [510, 370] width 70 height 15
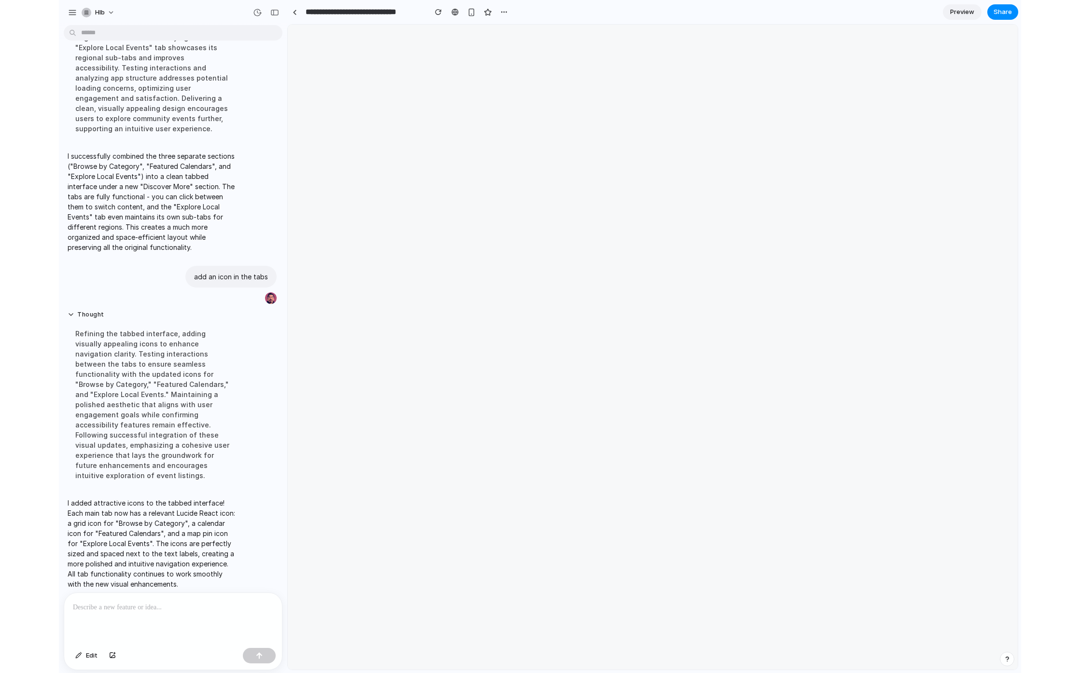
scroll to position [0, 0]
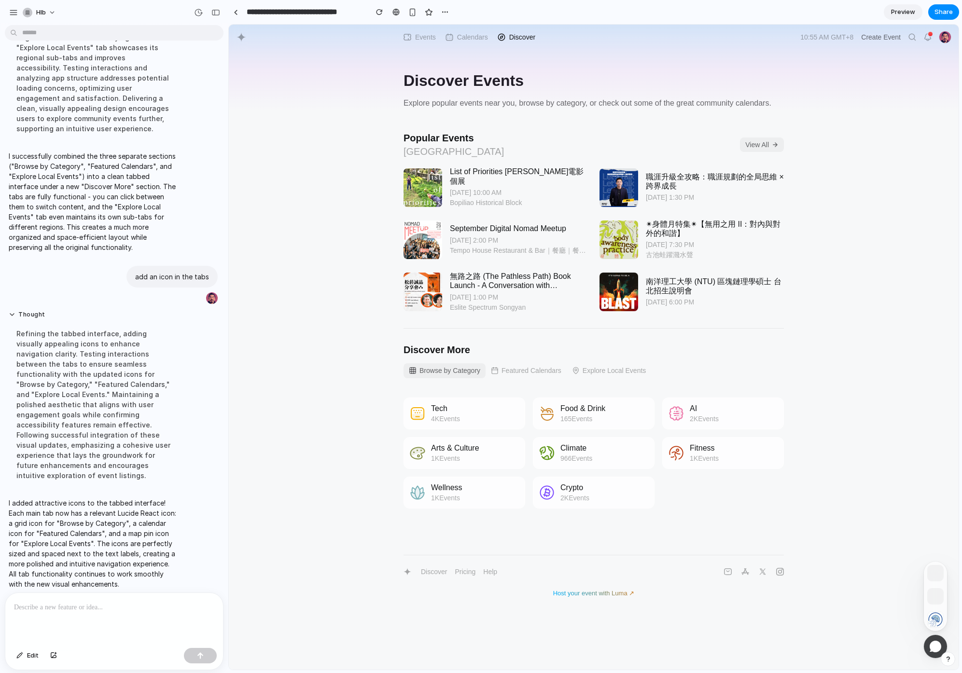
click at [516, 371] on button "Featured Calendars" at bounding box center [526, 370] width 81 height 15
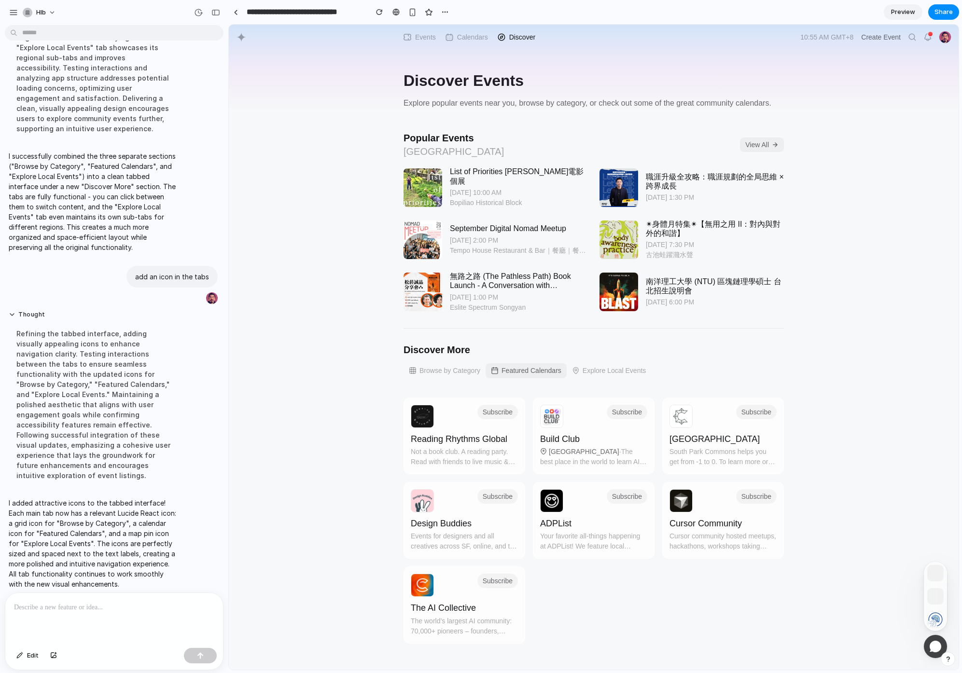
click at [456, 374] on button "Browse by Category" at bounding box center [444, 370] width 82 height 15
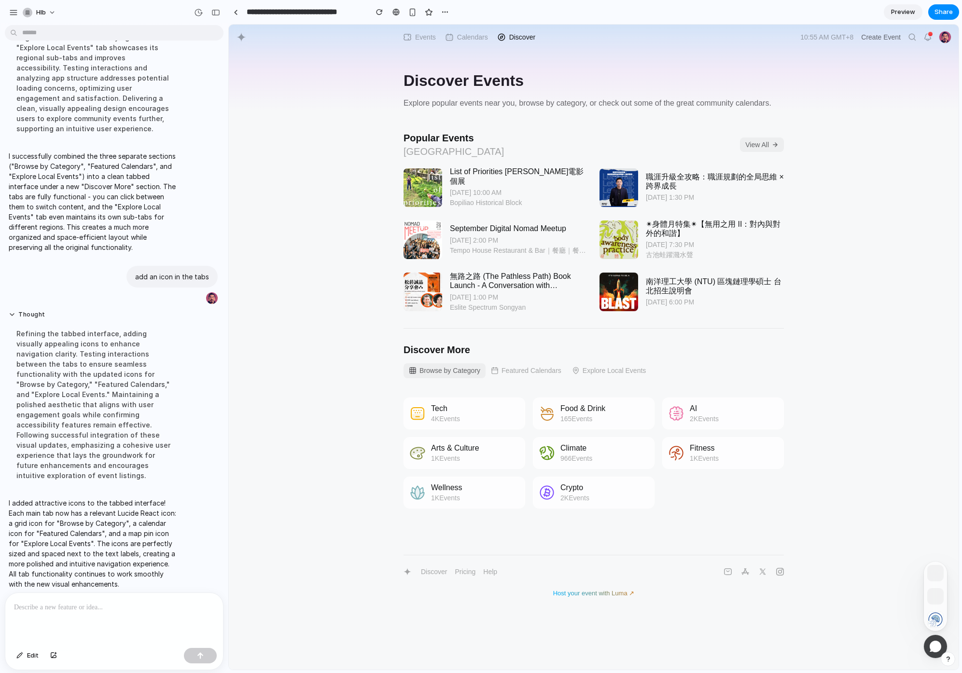
click at [604, 371] on button "Explore Local Events" at bounding box center [609, 370] width 85 height 15
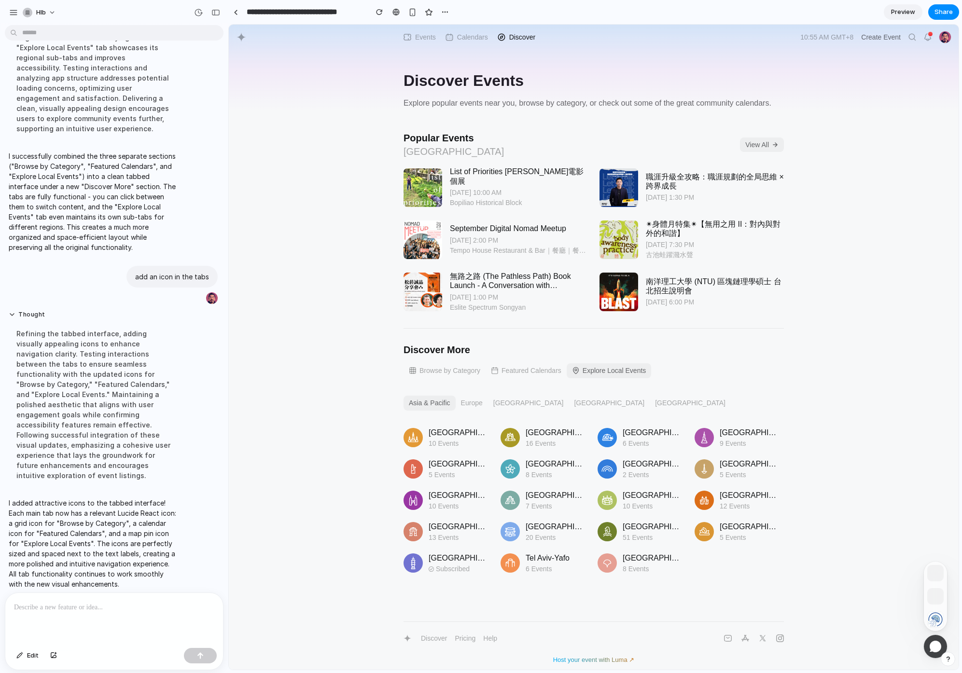
click at [544, 371] on button "Featured Calendars" at bounding box center [526, 370] width 81 height 15
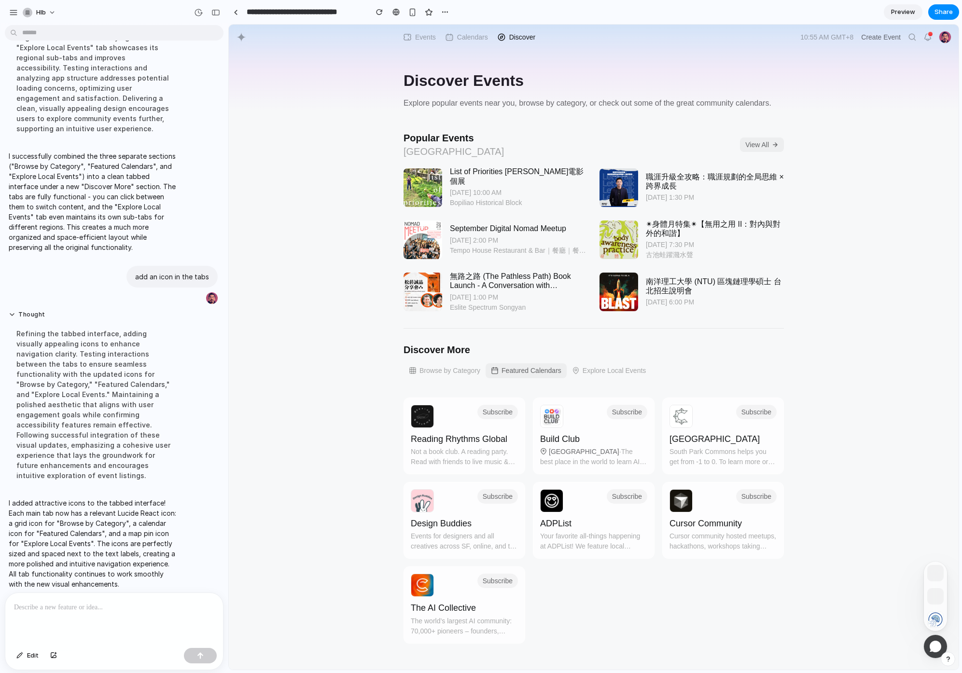
click at [449, 365] on button "Browse by Category" at bounding box center [444, 370] width 82 height 15
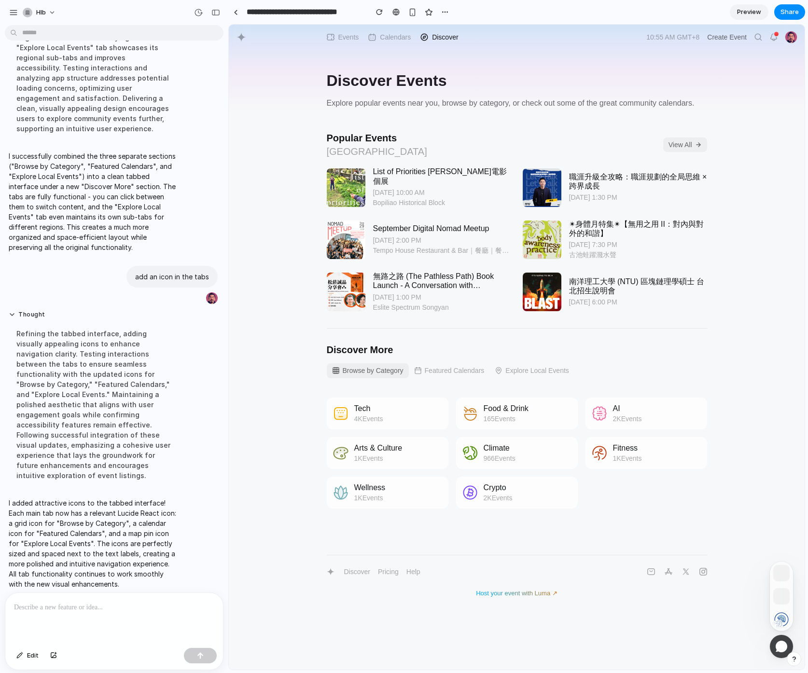
click at [431, 371] on button "Featured Calendars" at bounding box center [449, 370] width 81 height 15
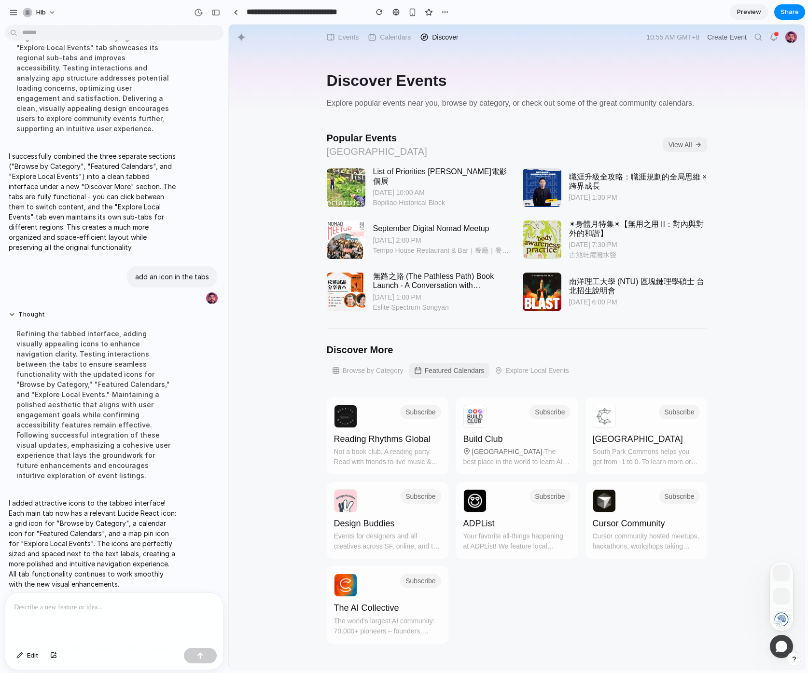
click at [526, 371] on button "Explore Local Events" at bounding box center [531, 370] width 85 height 15
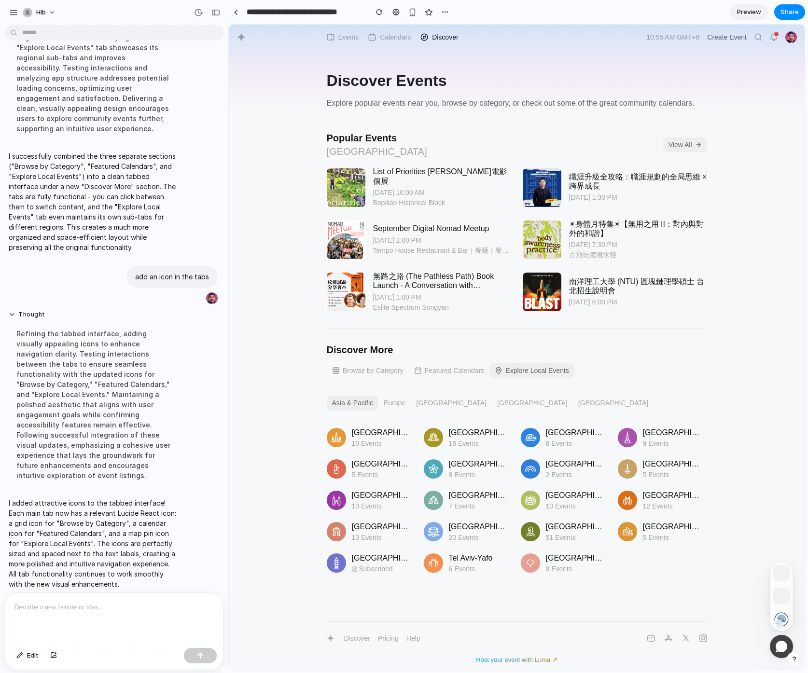
click at [360, 365] on button "Browse by Category" at bounding box center [368, 370] width 82 height 15
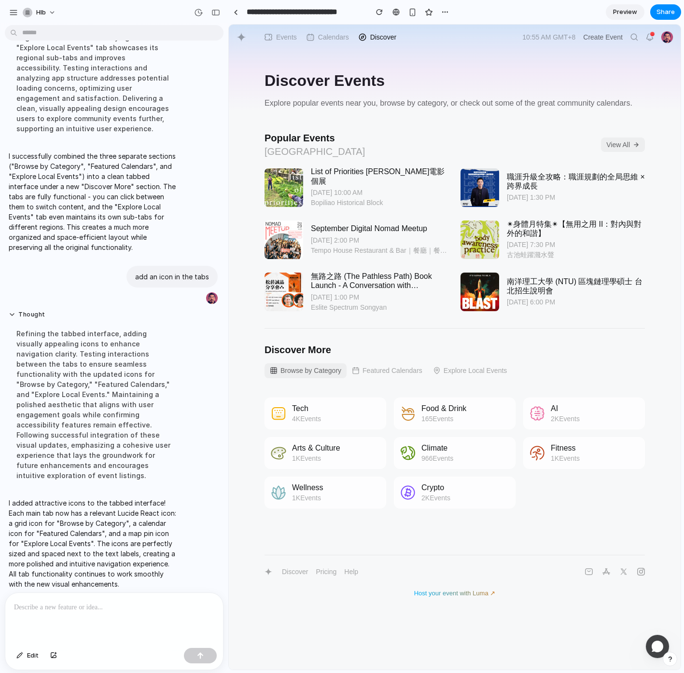
click at [388, 368] on button "Featured Calendars" at bounding box center [387, 370] width 81 height 15
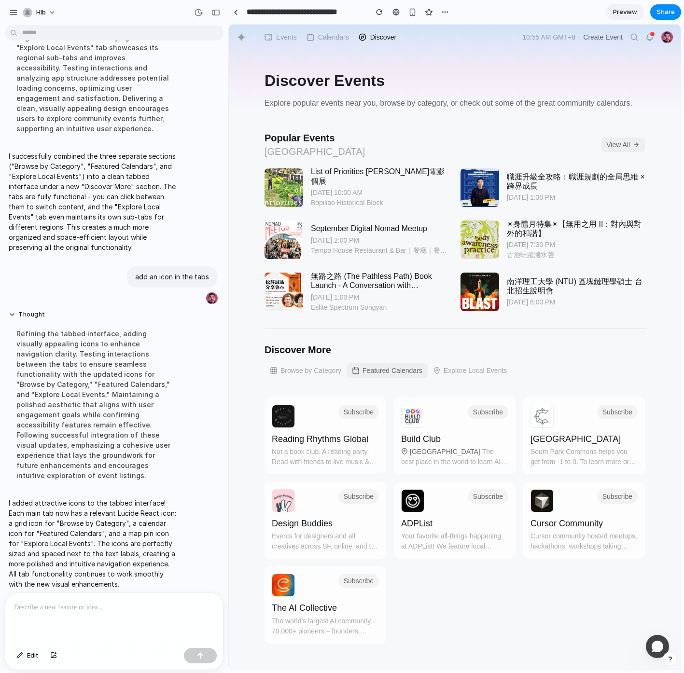
click at [481, 372] on button "Explore Local Events" at bounding box center [470, 370] width 85 height 15
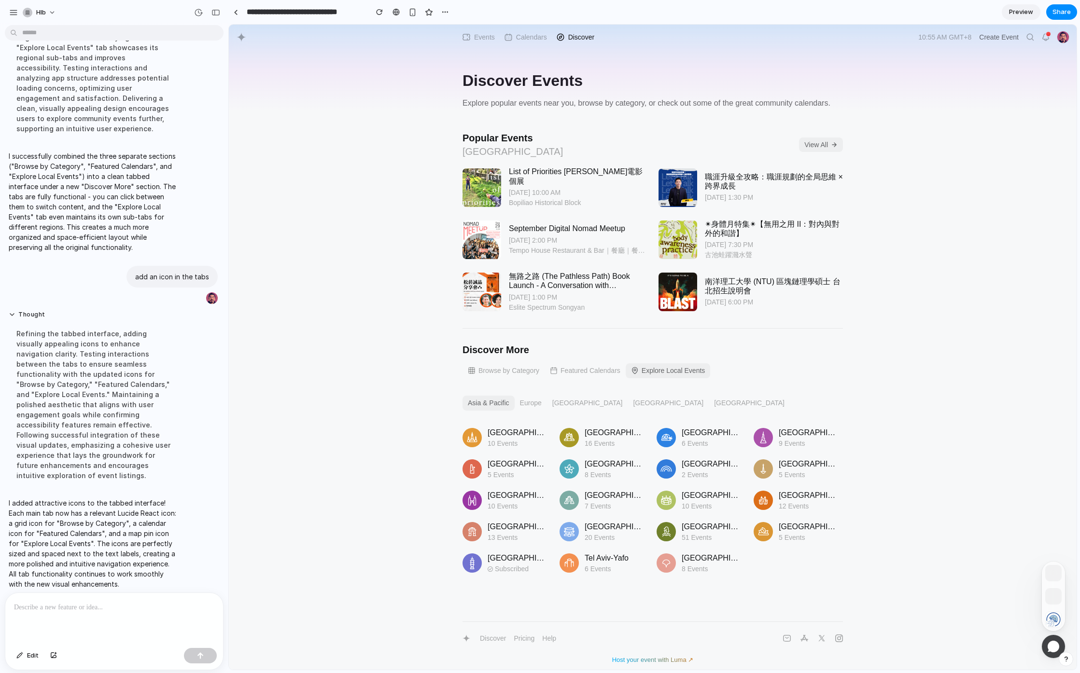
click at [86, 623] on div at bounding box center [114, 618] width 218 height 51
click at [202, 653] on div "button" at bounding box center [200, 656] width 7 height 7
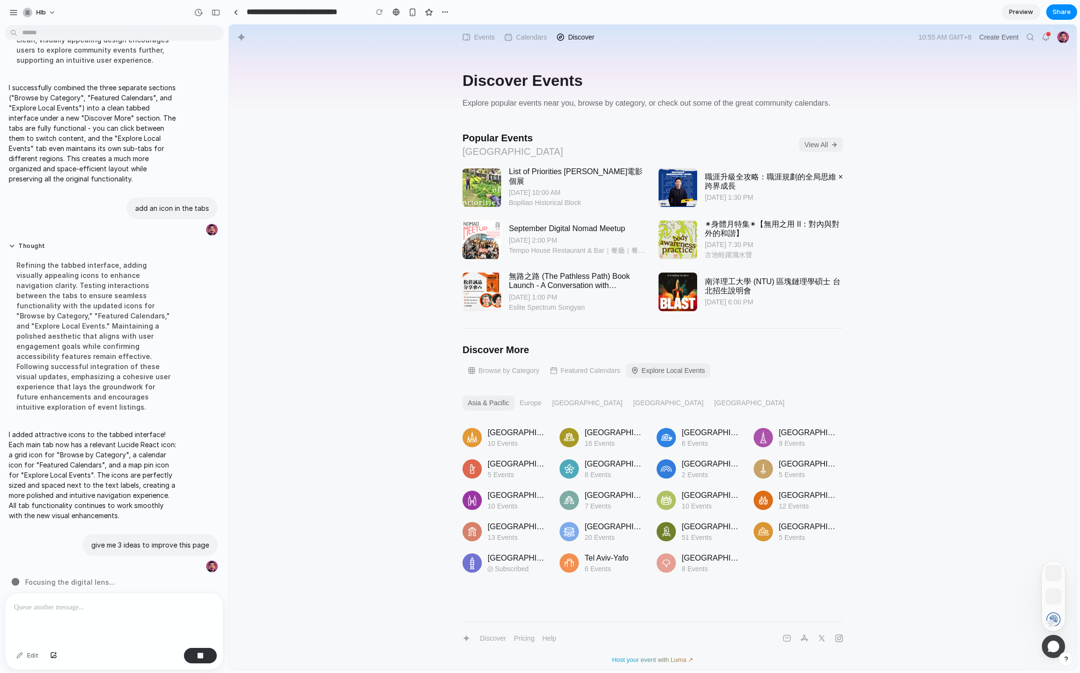
click at [119, 434] on p "I added attractive icons to the tabbed interface! Each main tab now has a relev…" at bounding box center [94, 475] width 170 height 91
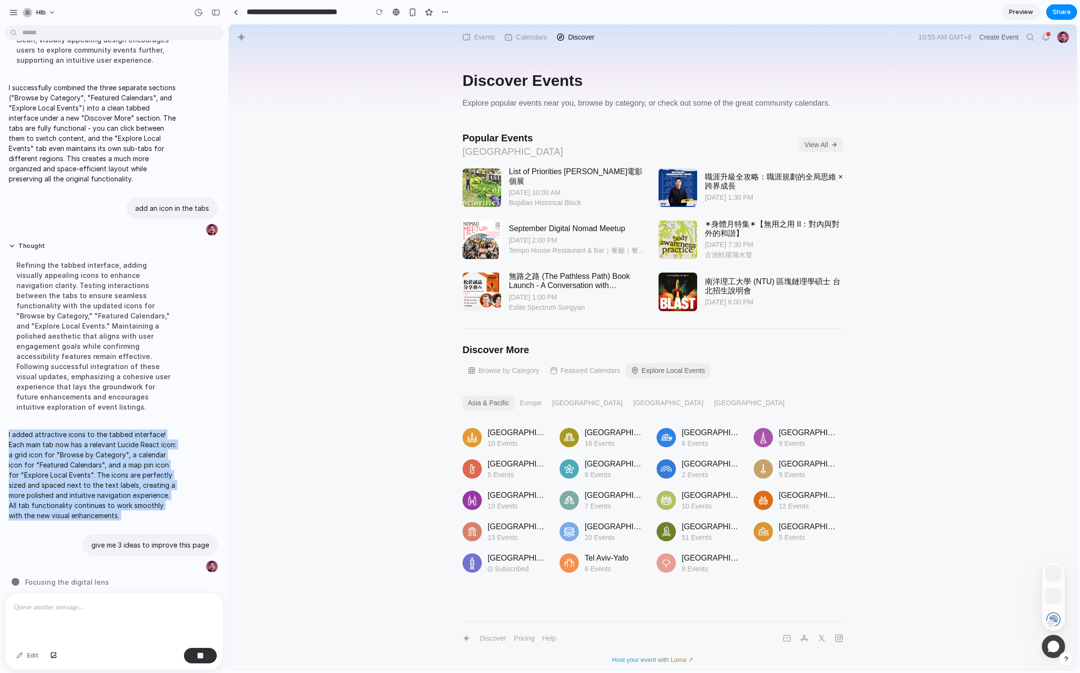
click at [119, 434] on p "I added attractive icons to the tabbed interface! Each main tab now has a relev…" at bounding box center [94, 475] width 170 height 91
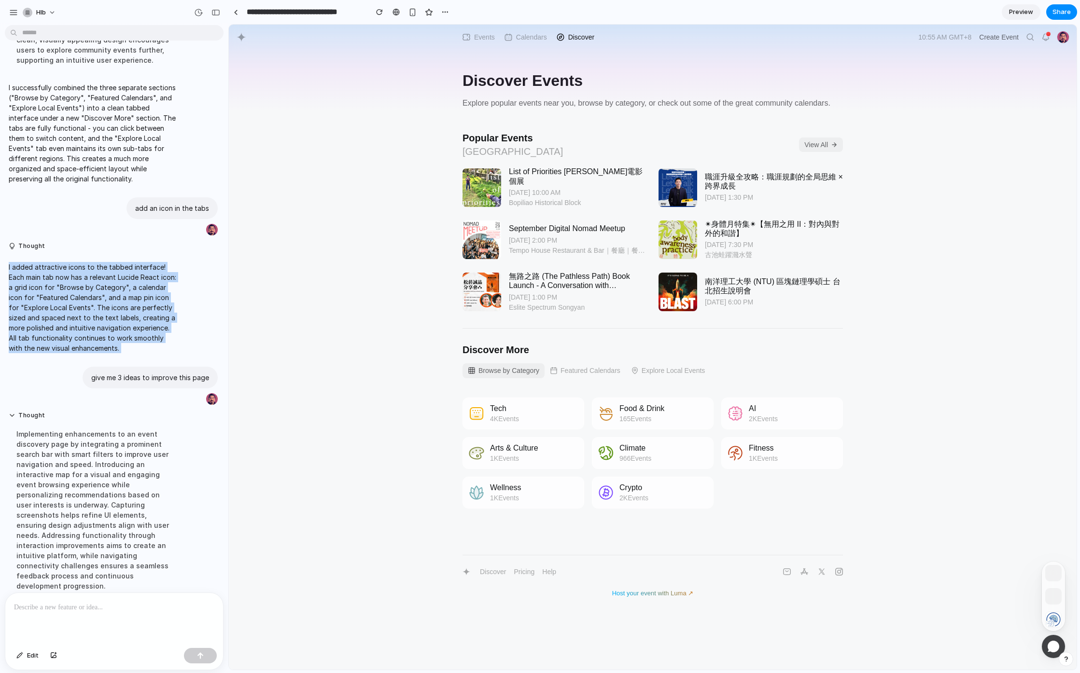
scroll to position [349, 0]
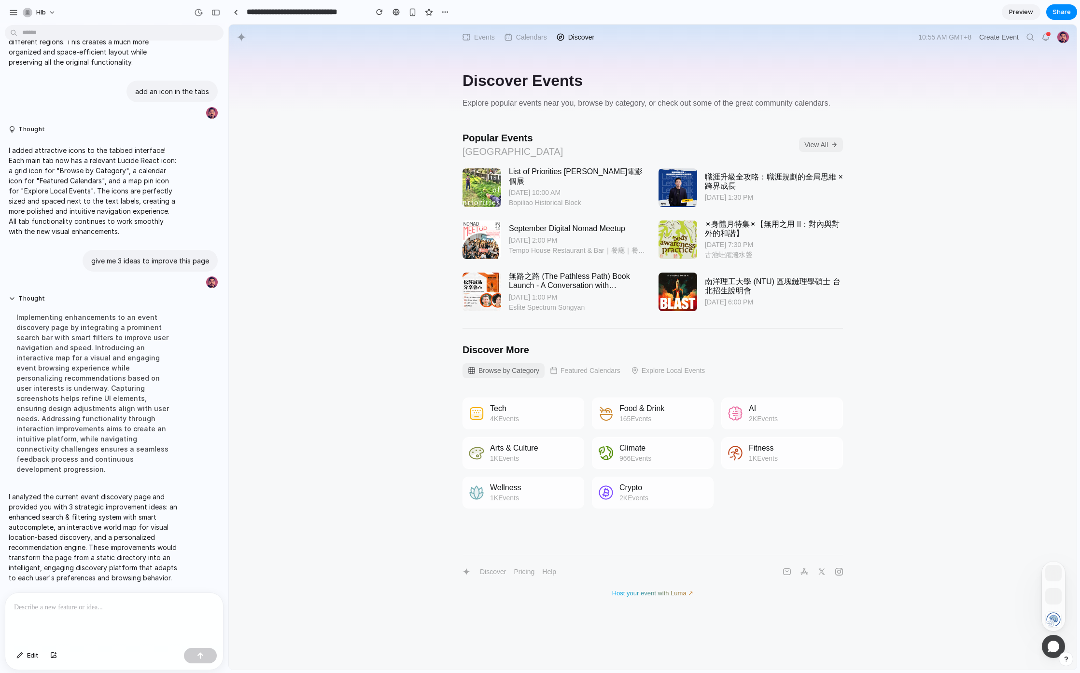
click at [167, 493] on p "I analyzed the current event discovery page and provided you with 3 strategic i…" at bounding box center [94, 537] width 170 height 91
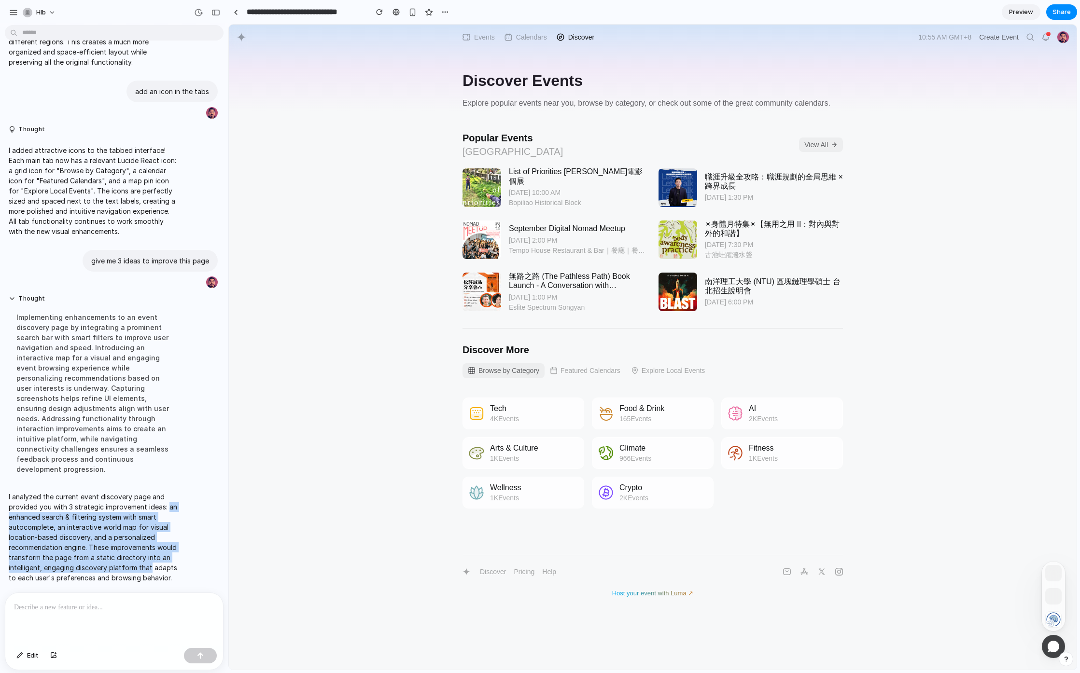
drag, startPoint x: 167, startPoint y: 493, endPoint x: 164, endPoint y: 551, distance: 58.5
click at [164, 551] on p "I analyzed the current event discovery page and provided you with 3 strategic i…" at bounding box center [94, 537] width 170 height 91
click at [76, 504] on p "I analyzed the current event discovery page and provided you with 3 strategic i…" at bounding box center [94, 537] width 170 height 91
drag, startPoint x: 171, startPoint y: 491, endPoint x: 50, endPoint y: 515, distance: 123.5
click at [50, 515] on p "I analyzed the current event discovery page and provided you with 3 strategic i…" at bounding box center [94, 537] width 170 height 91
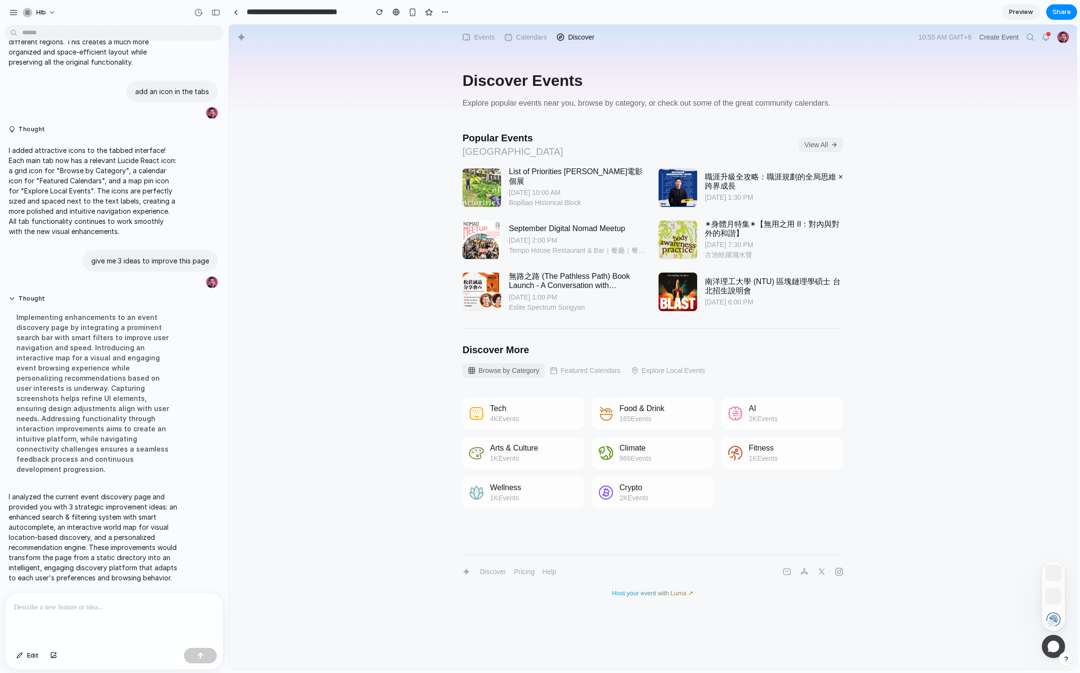
click at [66, 523] on p "I analyzed the current event discovery page and provided you with 3 strategic i…" at bounding box center [94, 537] width 170 height 91
drag, startPoint x: 56, startPoint y: 512, endPoint x: 88, endPoint y: 522, distance: 32.8
click at [88, 522] on p "I analyzed the current event discovery page and provided you with 3 strategic i…" at bounding box center [94, 537] width 170 height 91
click at [682, 368] on button "Explore Local Events" at bounding box center [668, 370] width 85 height 15
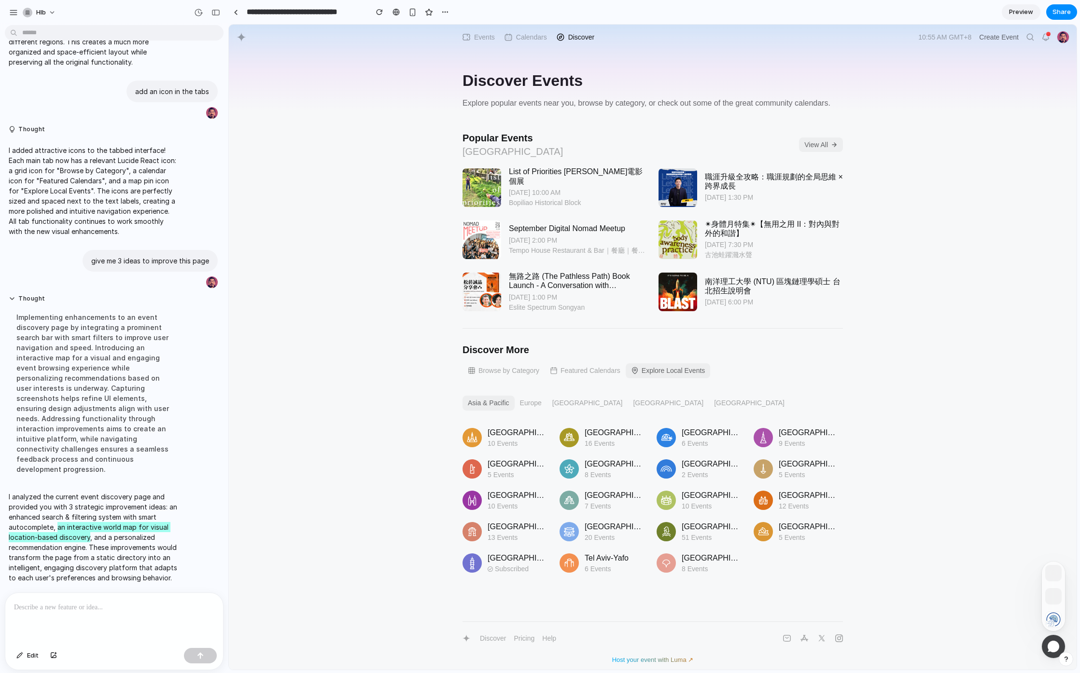
click at [604, 373] on button "Featured Calendars" at bounding box center [584, 370] width 81 height 15
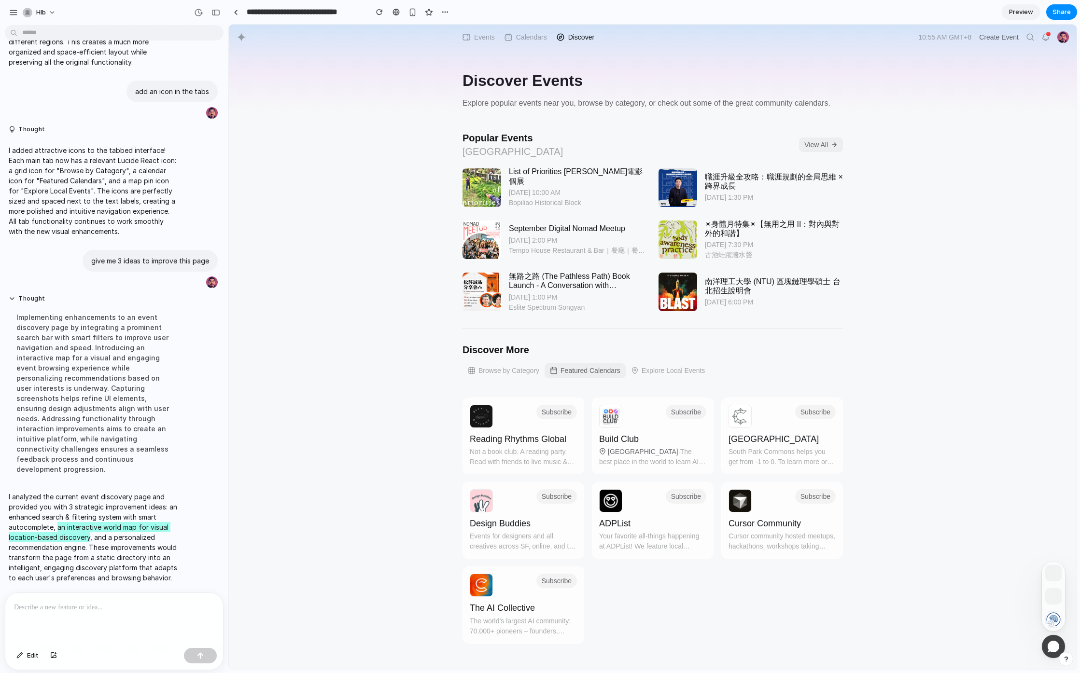
click at [663, 371] on button "Explore Local Events" at bounding box center [668, 370] width 85 height 15
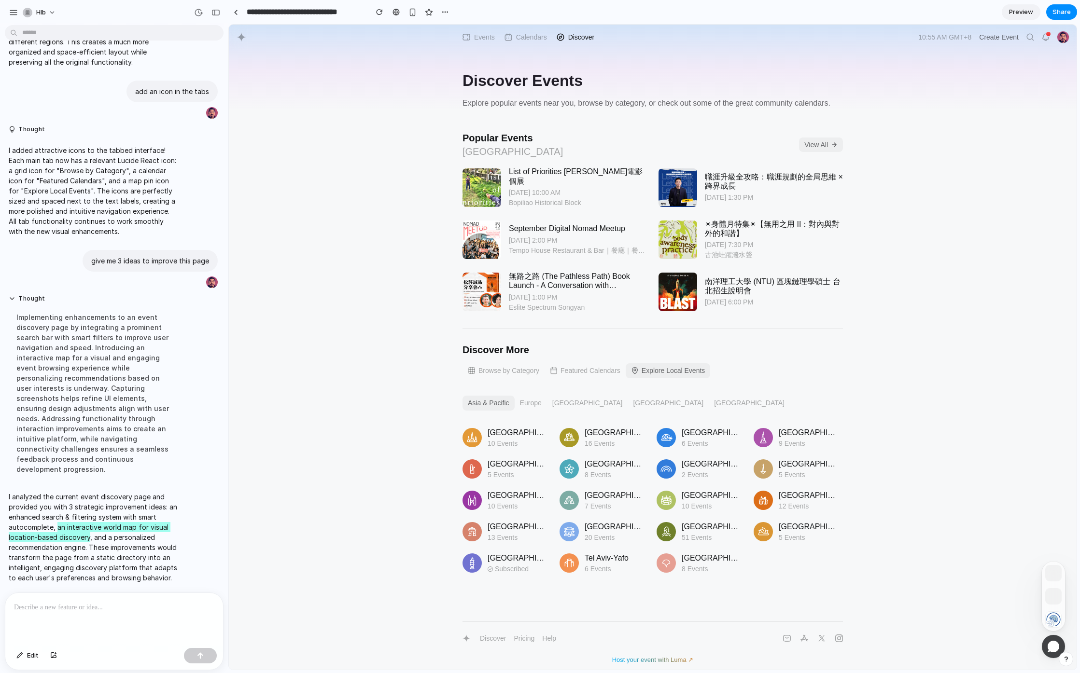
copy p "an interactive world map for visual location-based discovery"
click at [95, 616] on div at bounding box center [114, 618] width 218 height 51
drag, startPoint x: 56, startPoint y: 513, endPoint x: 87, endPoint y: 523, distance: 32.7
click at [87, 523] on p "I analyzed the current event discovery page and provided you with 3 strategic i…" at bounding box center [94, 537] width 170 height 91
click at [90, 524] on p "I analyzed the current event discovery page and provided you with 3 strategic i…" at bounding box center [94, 537] width 170 height 91
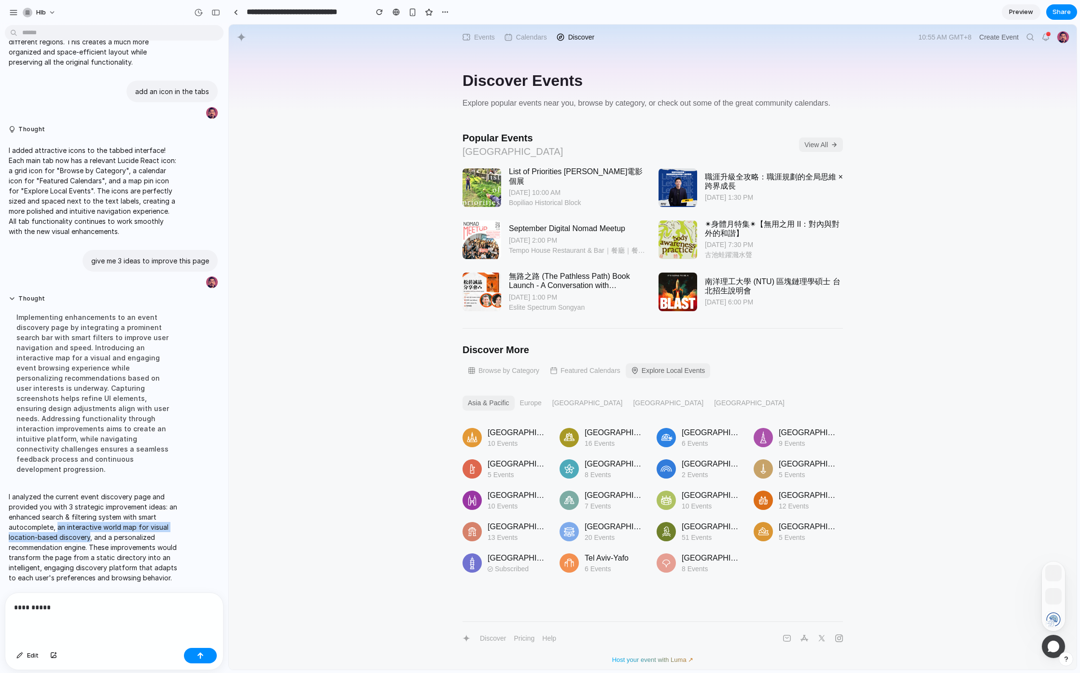
copy p "an interactive world map for visual location-based discovery"
click at [79, 606] on p "**********" at bounding box center [112, 608] width 196 height 12
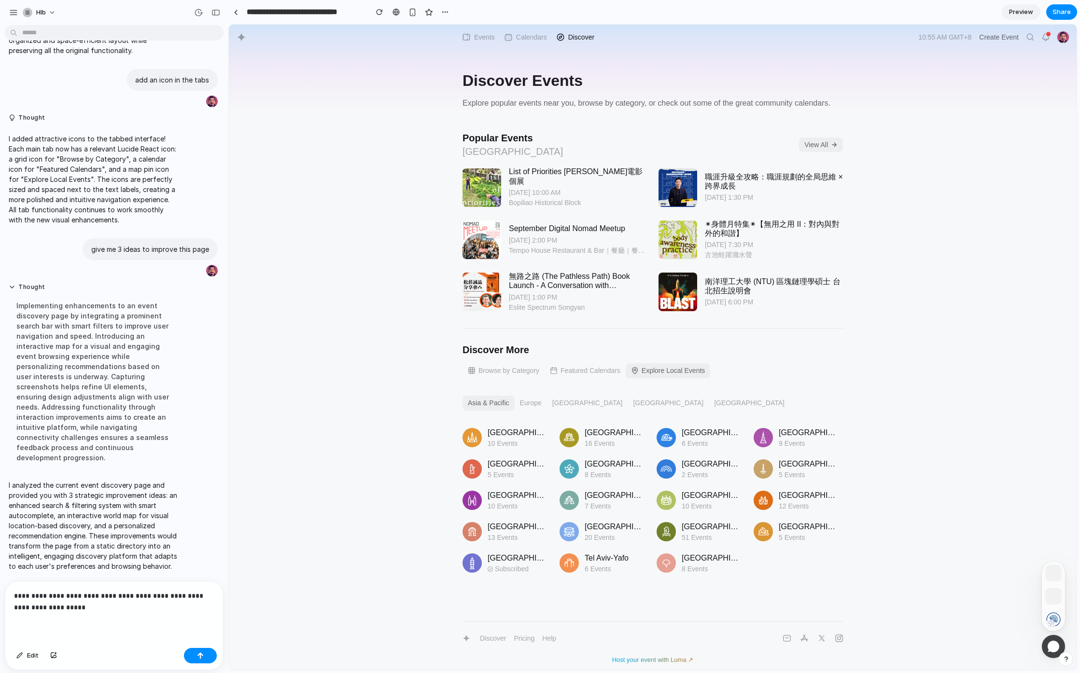
click at [52, 595] on p "**********" at bounding box center [112, 601] width 196 height 23
click at [119, 627] on div "**********" at bounding box center [114, 613] width 218 height 63
click at [197, 653] on div "button" at bounding box center [200, 656] width 7 height 7
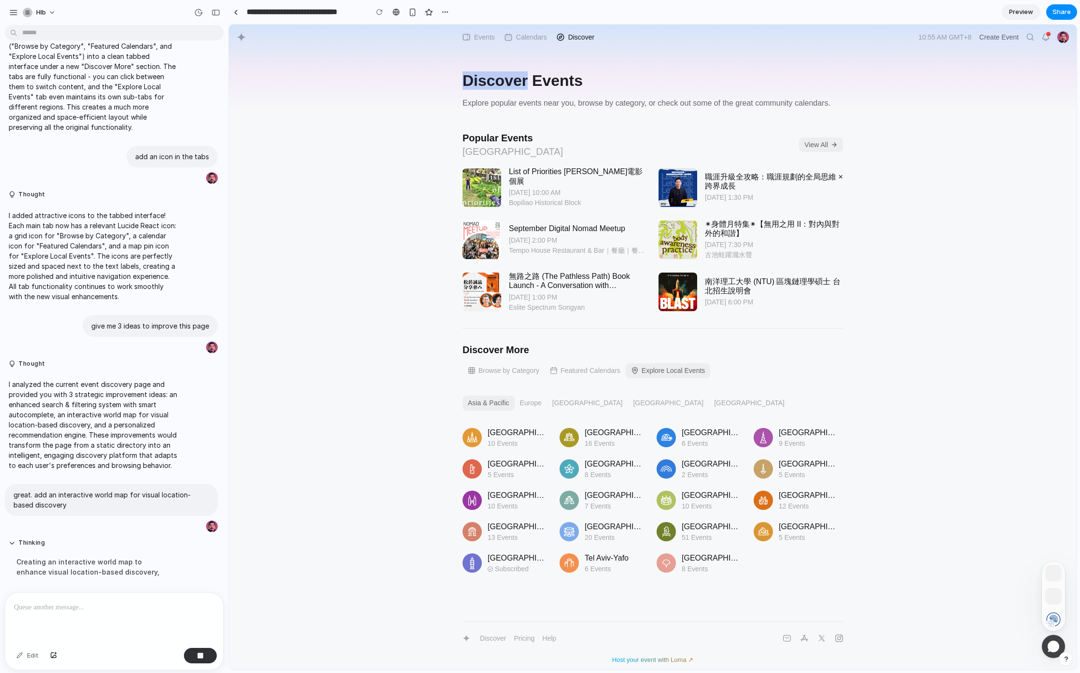
scroll to position [314, 0]
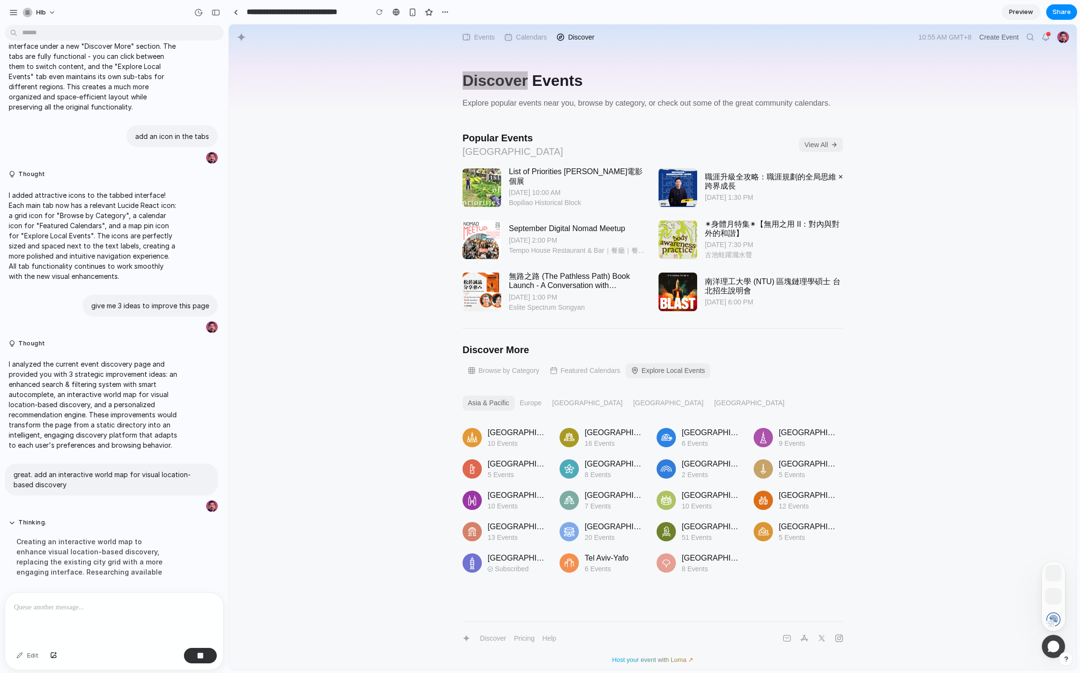
click at [943, 14] on span "Preview" at bounding box center [1021, 12] width 24 height 10
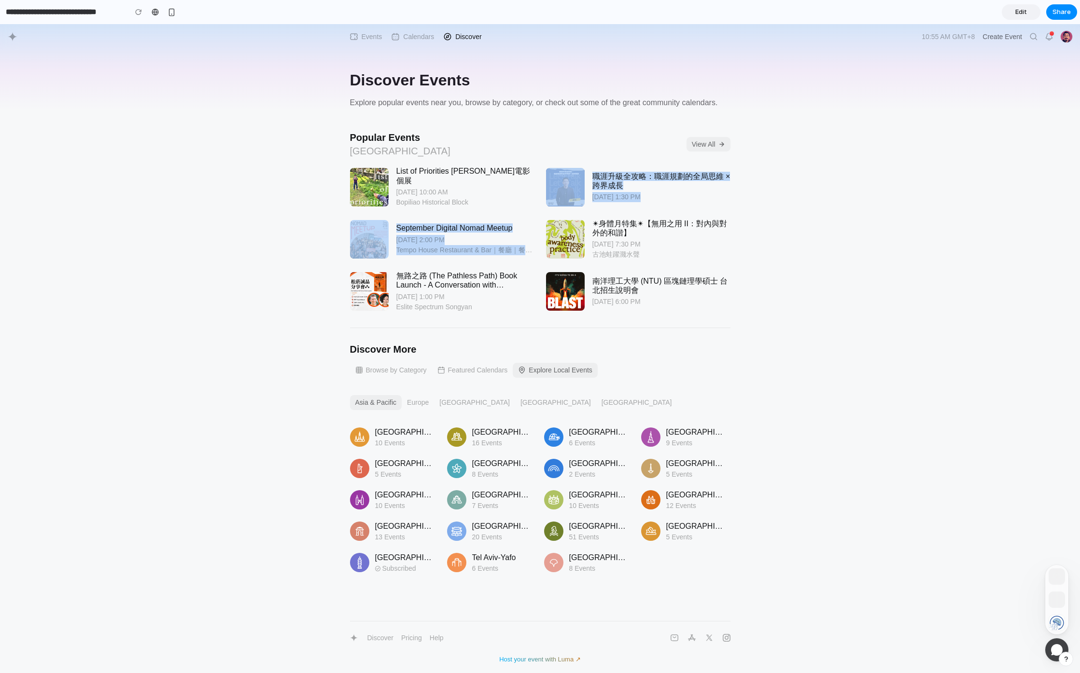
drag, startPoint x: 626, startPoint y: 182, endPoint x: 774, endPoint y: 251, distance: 163.2
click at [708, 247] on div "List of Priorities 林杰電影個展 Sat, Sep 27, 10:00 AM Bopiliao Historical Block 職涯升級全…" at bounding box center [540, 239] width 380 height 157
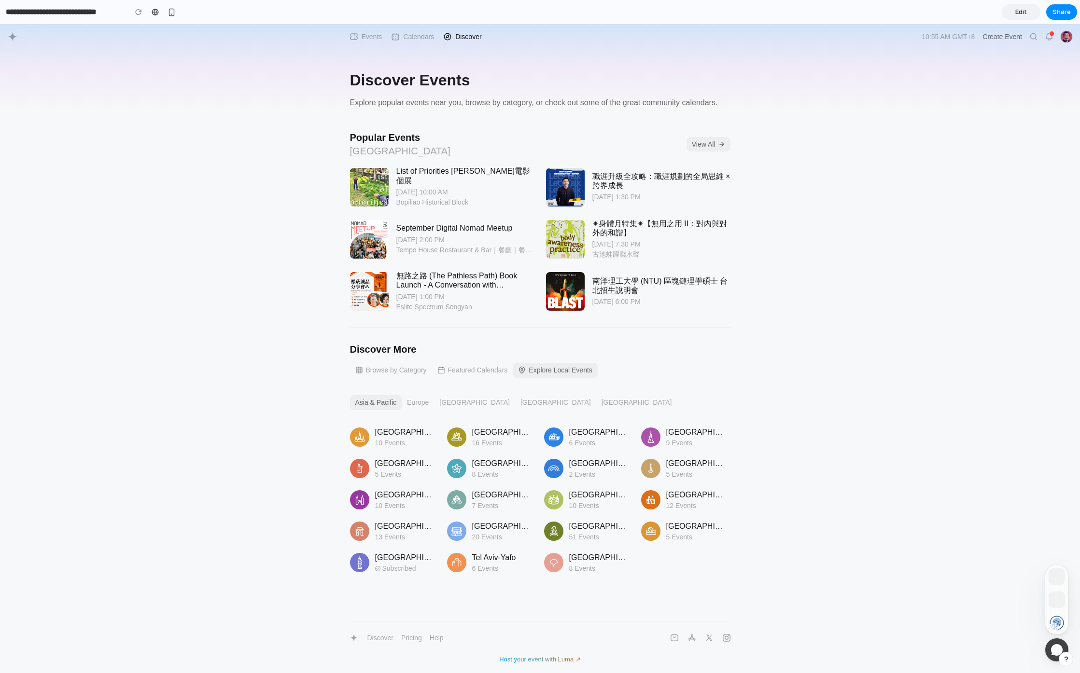
click at [811, 255] on div "Discover Events Explore popular events near you, browse by category, or check o…" at bounding box center [540, 344] width 1080 height 640
click at [642, 216] on link at bounding box center [638, 239] width 192 height 52
click at [690, 286] on link at bounding box center [638, 291] width 192 height 52
click at [469, 368] on button "Featured Calendars" at bounding box center [472, 370] width 81 height 15
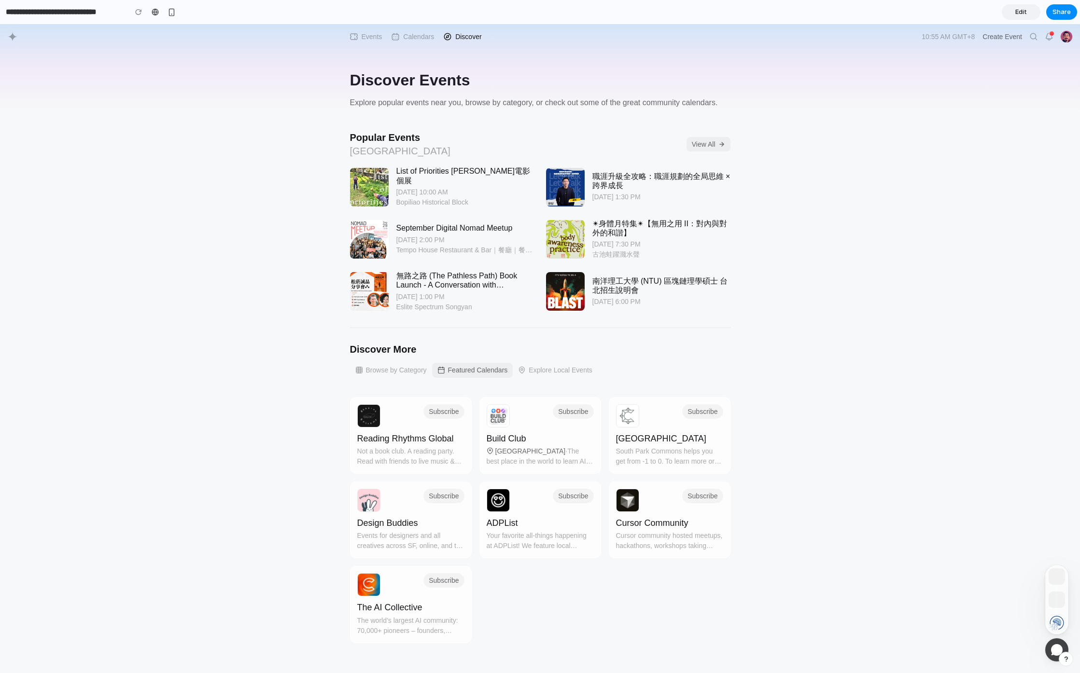
click at [398, 372] on button "Browse by Category" at bounding box center [391, 370] width 82 height 15
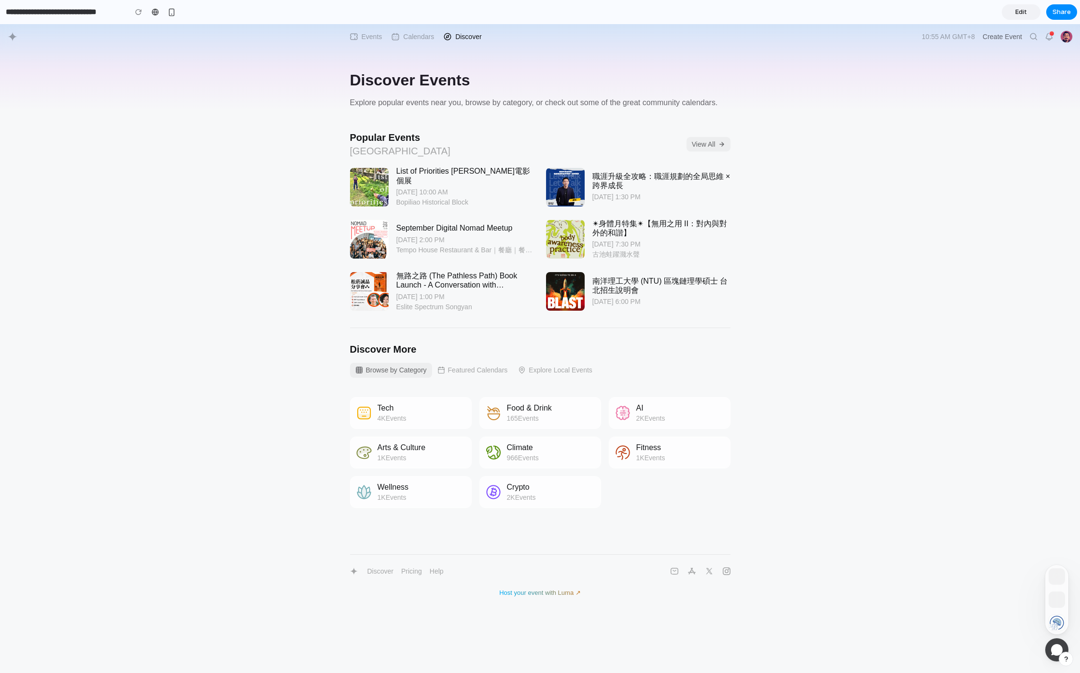
click at [421, 417] on div "Tech 4K Events" at bounding box center [407, 413] width 111 height 23
click at [519, 416] on div "165 Events" at bounding box center [529, 418] width 45 height 9
click at [636, 419] on span "2K" at bounding box center [640, 419] width 8 height 8
drag, startPoint x: 646, startPoint y: 291, endPoint x: 547, endPoint y: 286, distance: 99.5
click at [646, 291] on link at bounding box center [638, 291] width 192 height 52
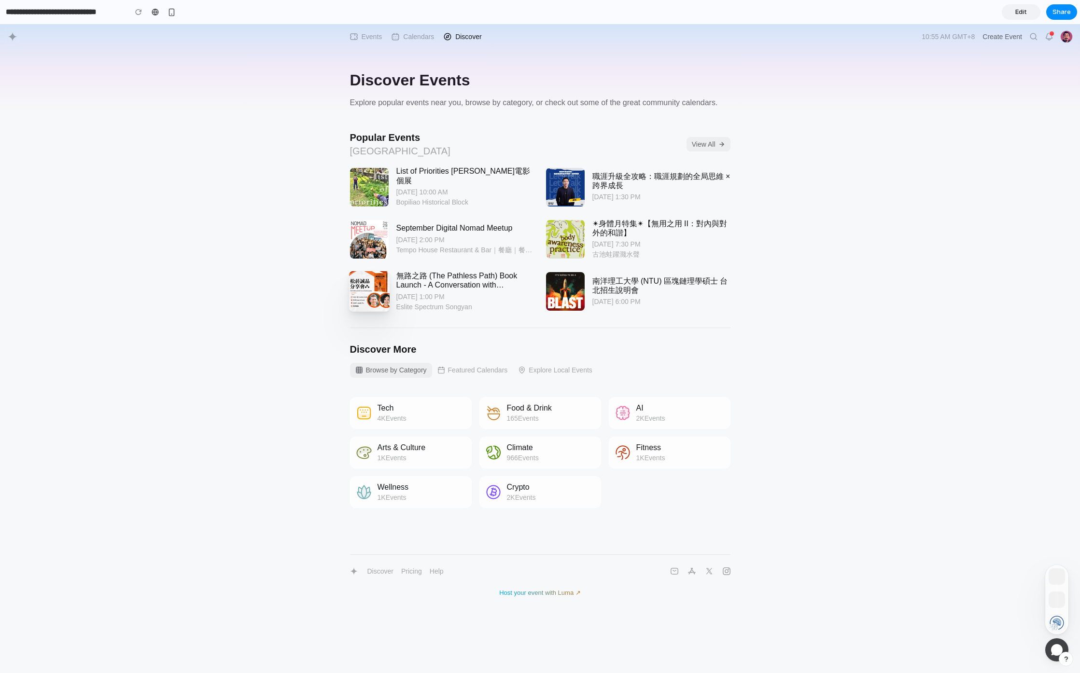
click at [418, 284] on link at bounding box center [442, 291] width 192 height 52
click at [466, 215] on link at bounding box center [442, 239] width 192 height 52
click at [421, 162] on link at bounding box center [442, 187] width 192 height 52
click at [943, 13] on span "Edit" at bounding box center [1021, 12] width 12 height 10
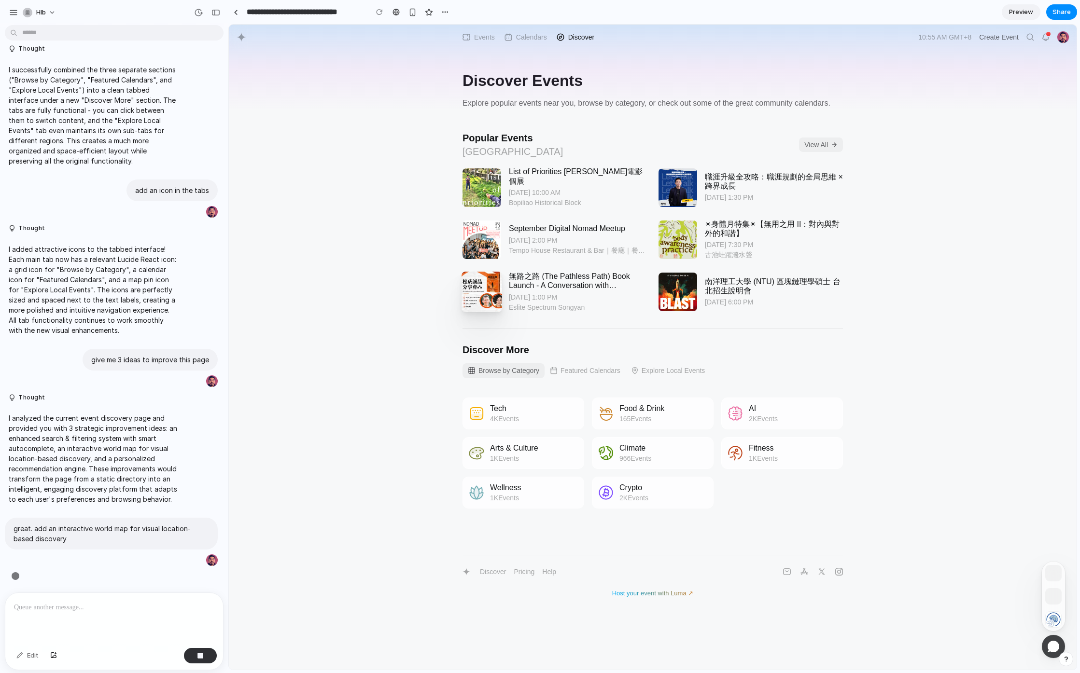
scroll to position [102, 0]
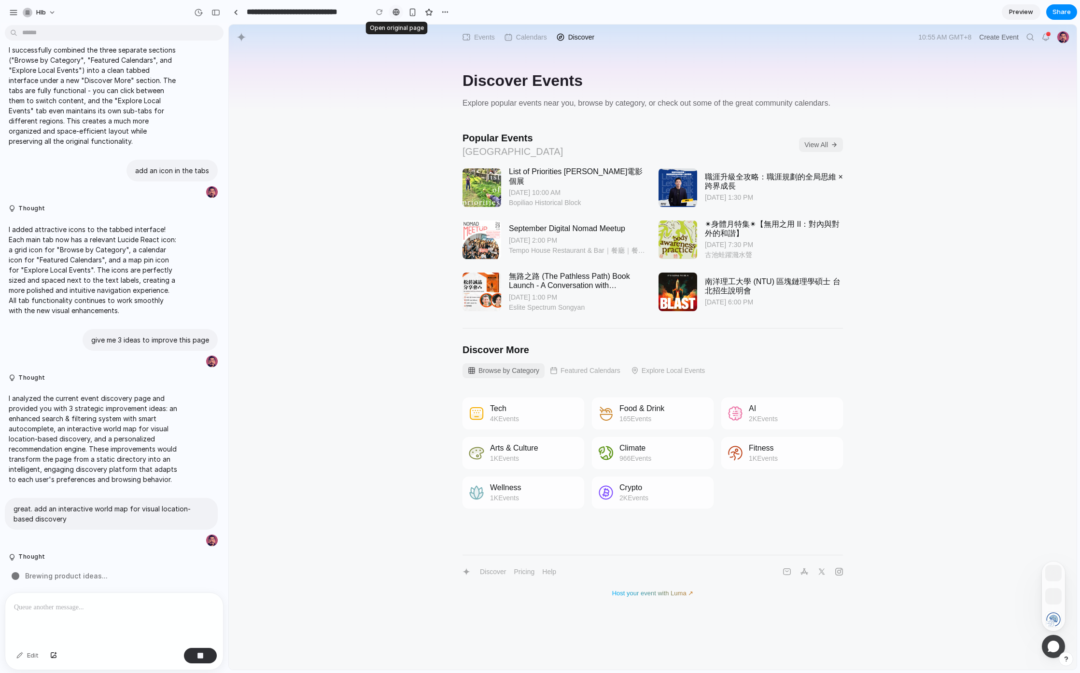
click at [396, 11] on div at bounding box center [395, 12] width 7 height 8
click at [943, 12] on span "Preview" at bounding box center [1021, 12] width 24 height 10
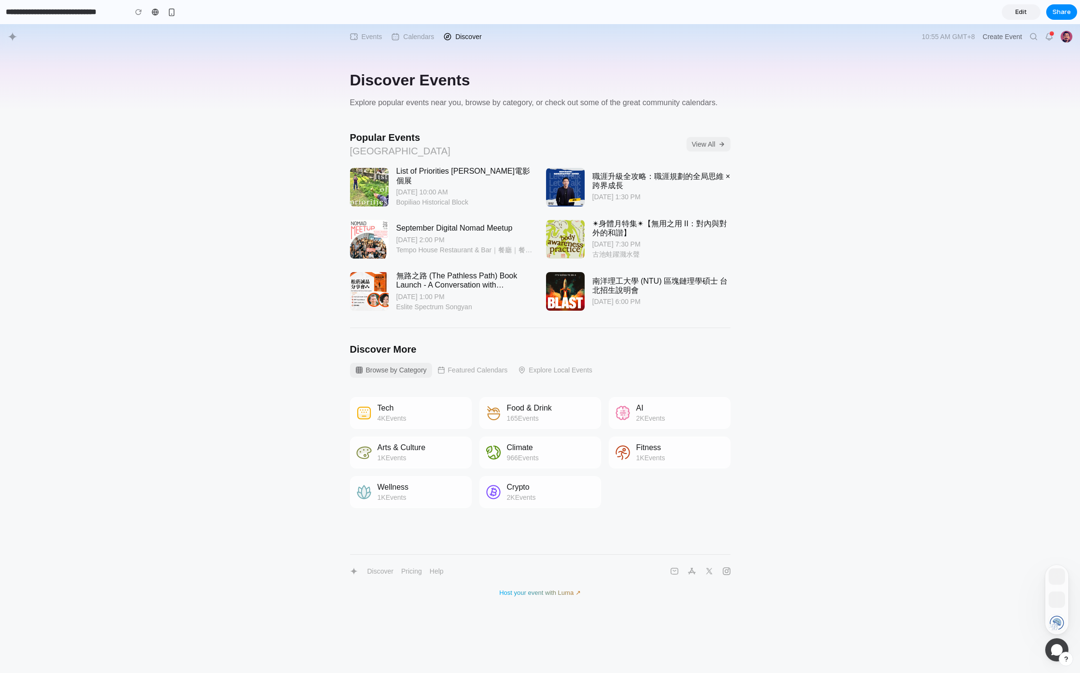
click at [943, 8] on span "Edit" at bounding box center [1021, 12] width 12 height 10
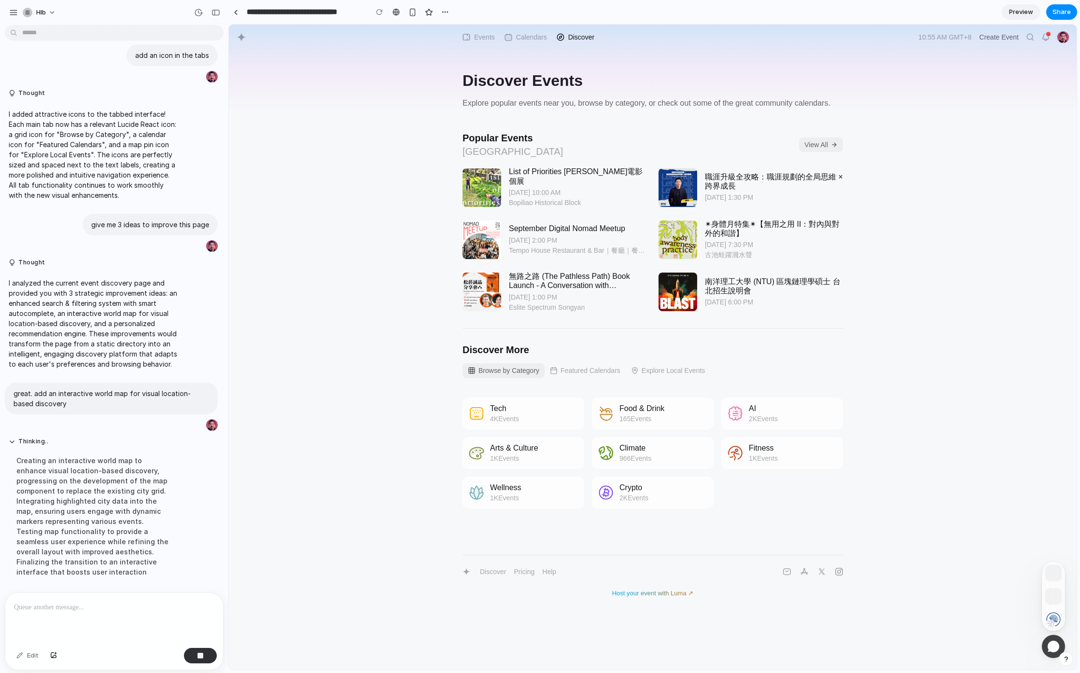
scroll to position [260, 0]
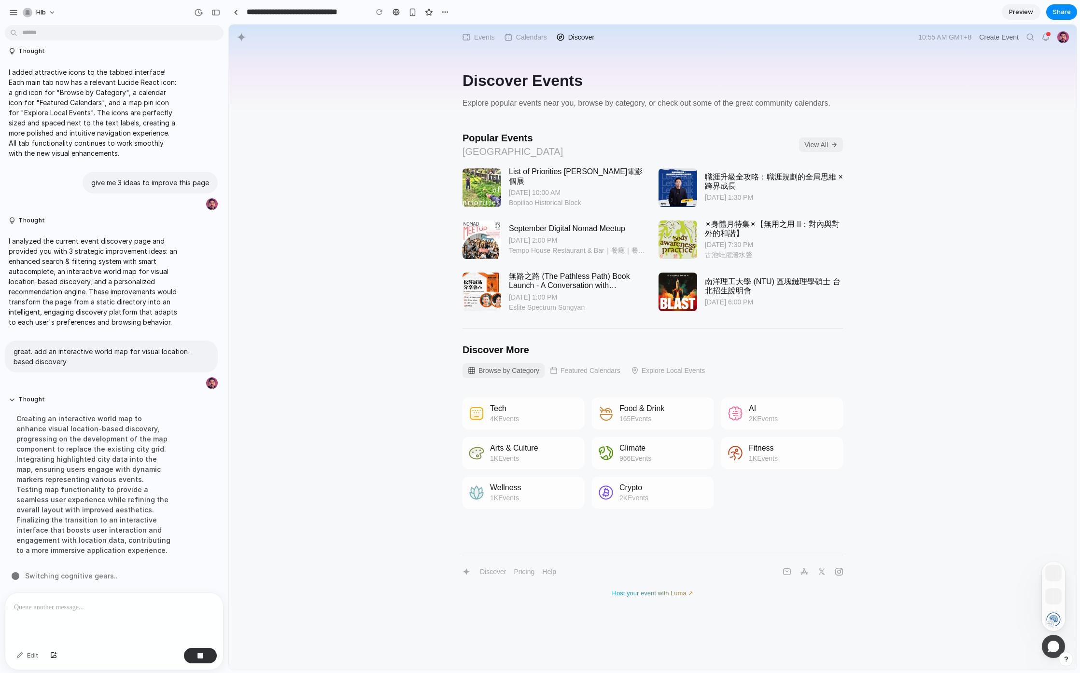
click at [586, 371] on button "Featured Calendars" at bounding box center [584, 370] width 81 height 15
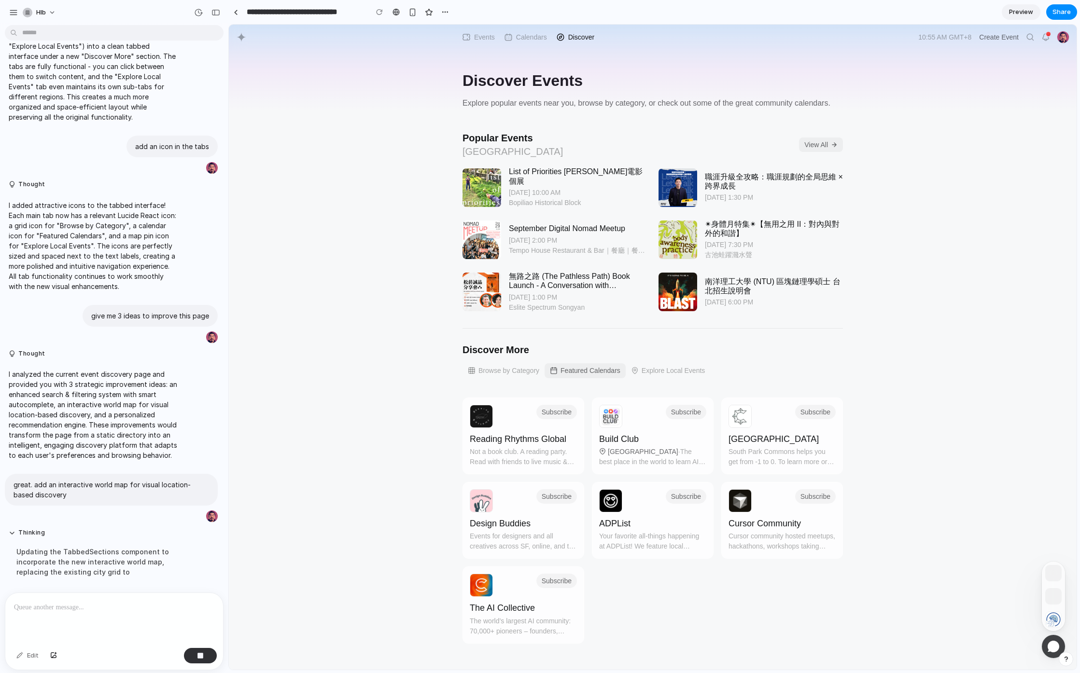
click at [657, 369] on button "Explore Local Events" at bounding box center [668, 370] width 85 height 15
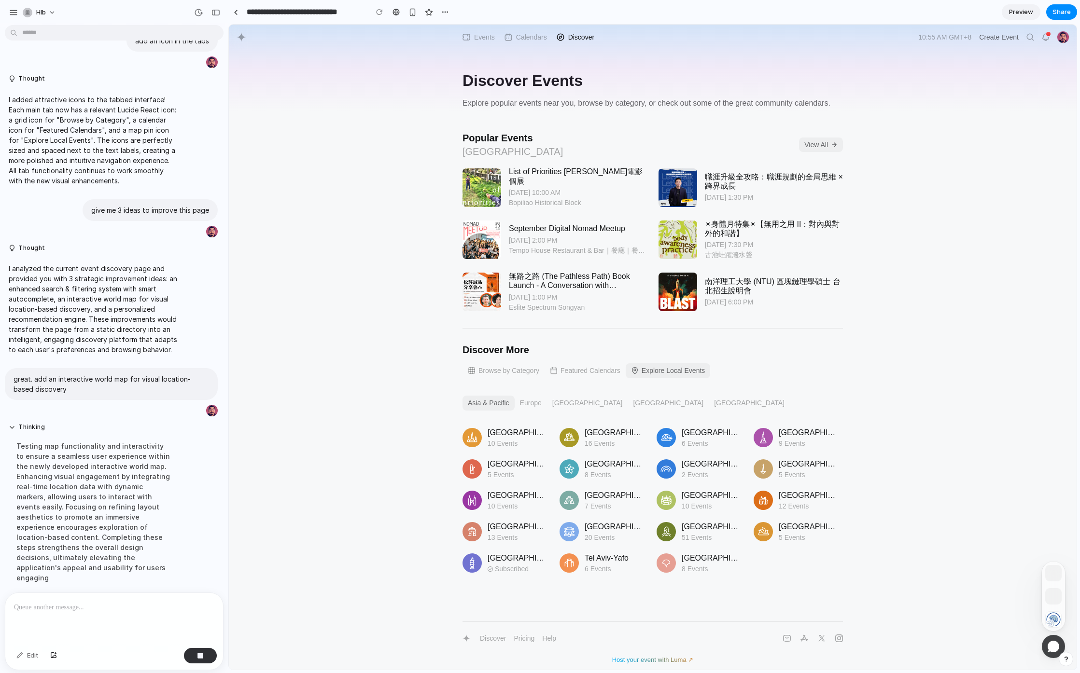
scroll to position [250, 0]
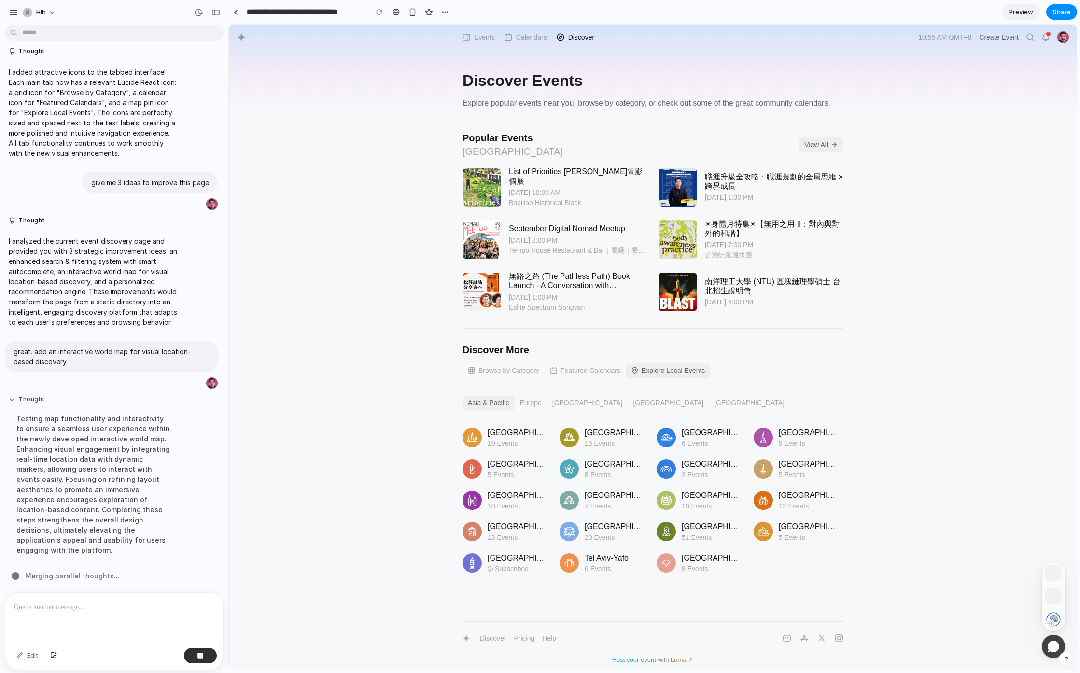
click at [16, 403] on button "Thought" at bounding box center [94, 400] width 170 height 8
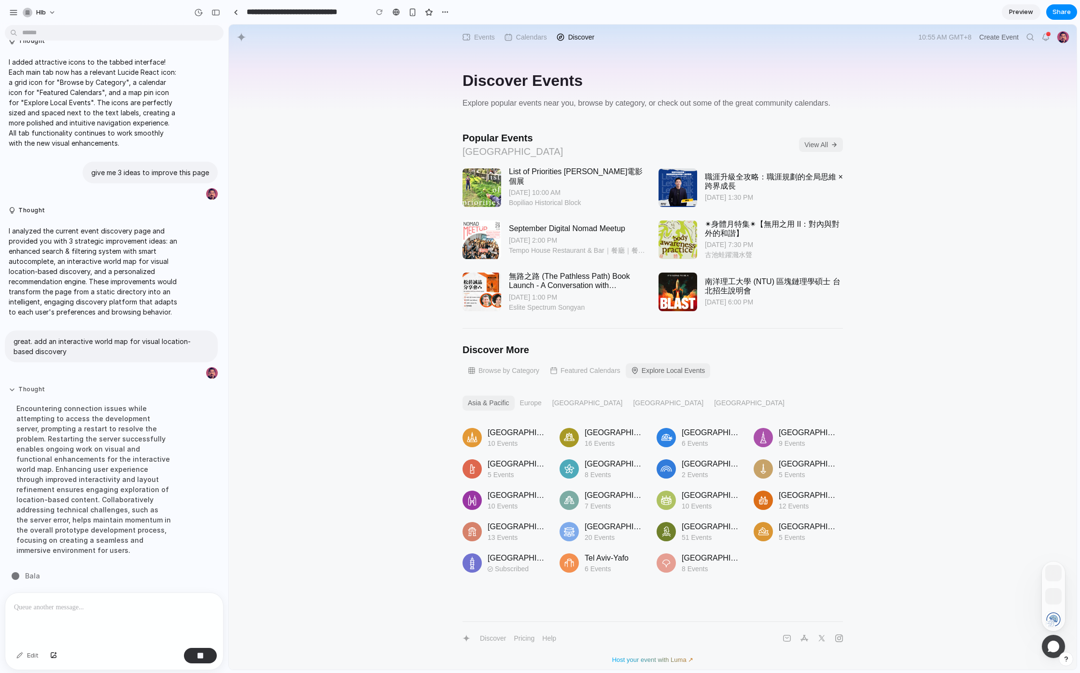
click at [38, 386] on button "Thought" at bounding box center [94, 390] width 170 height 8
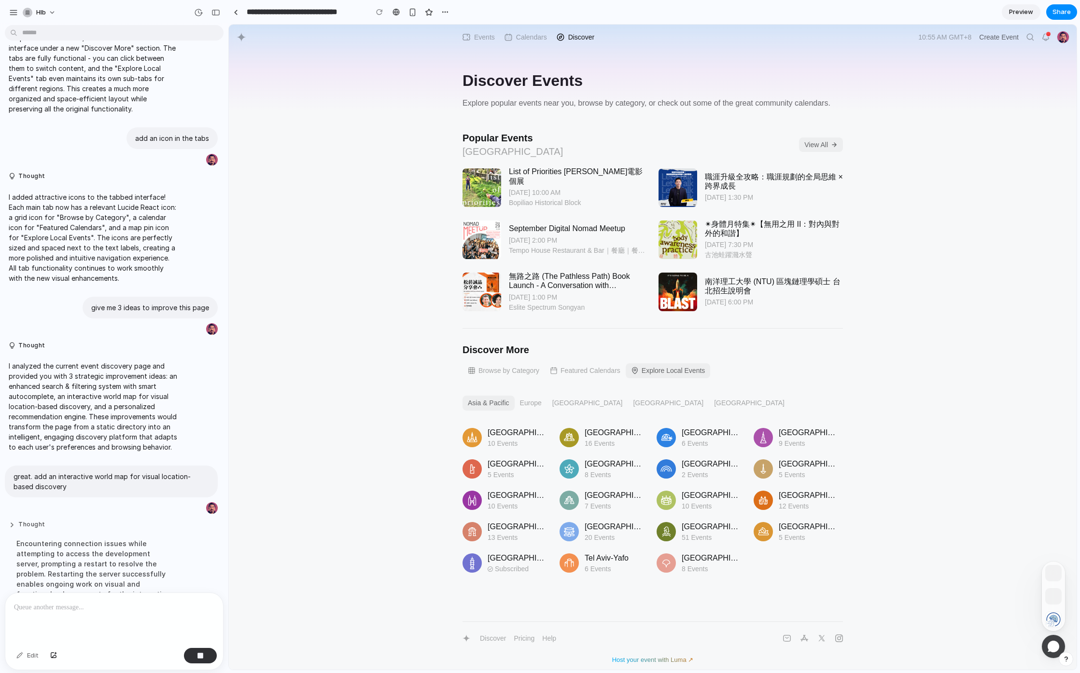
scroll to position [102, 0]
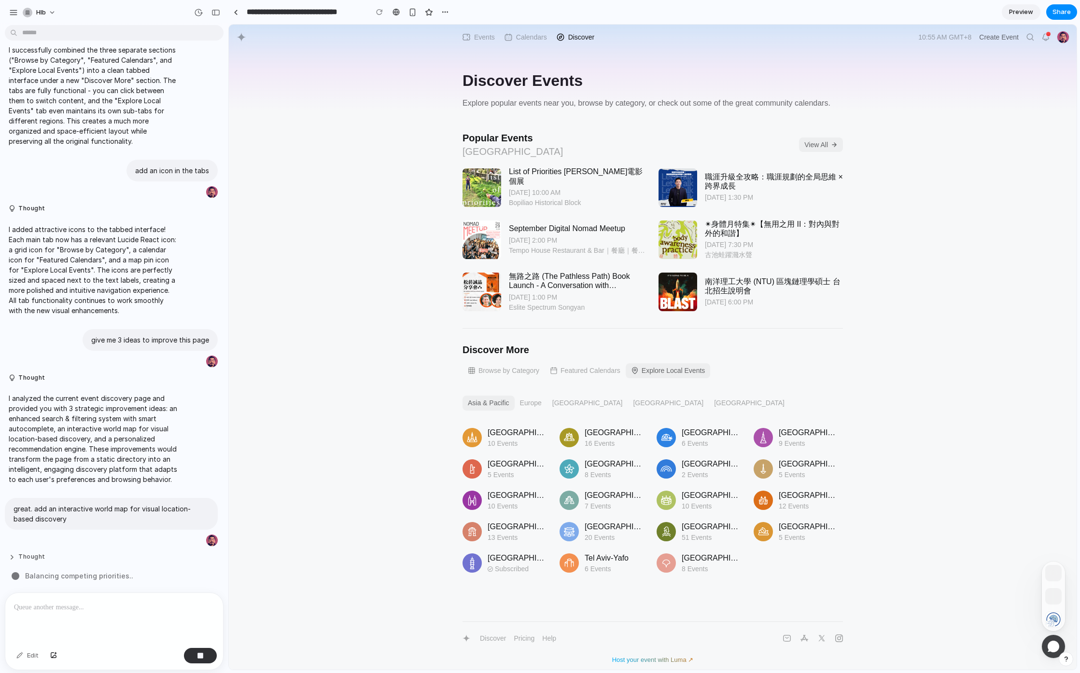
click at [46, 553] on button "Thought" at bounding box center [94, 557] width 170 height 8
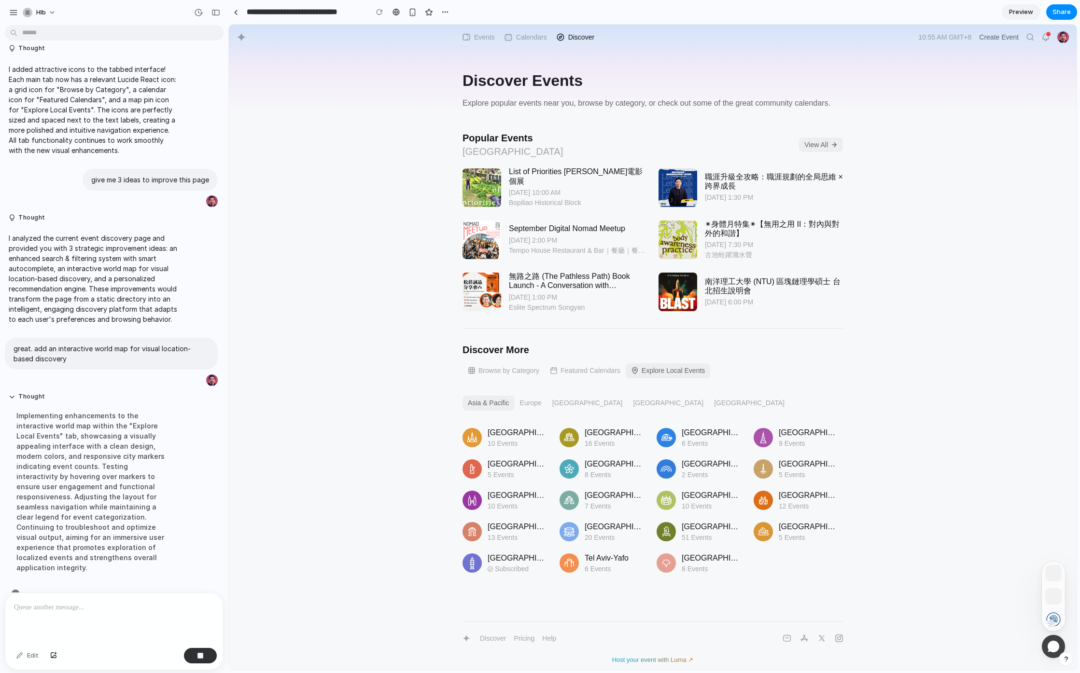
scroll to position [270, 0]
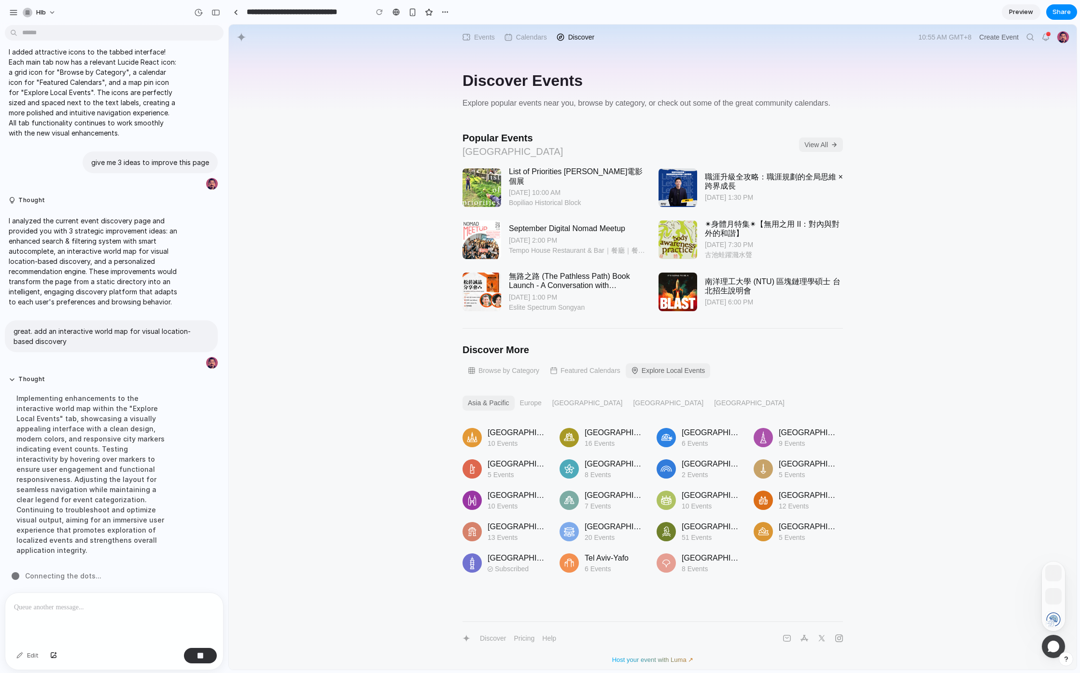
click at [540, 401] on button "Europe" at bounding box center [530, 403] width 32 height 15
click at [501, 402] on button "Asia & Pacific" at bounding box center [488, 403] width 52 height 15
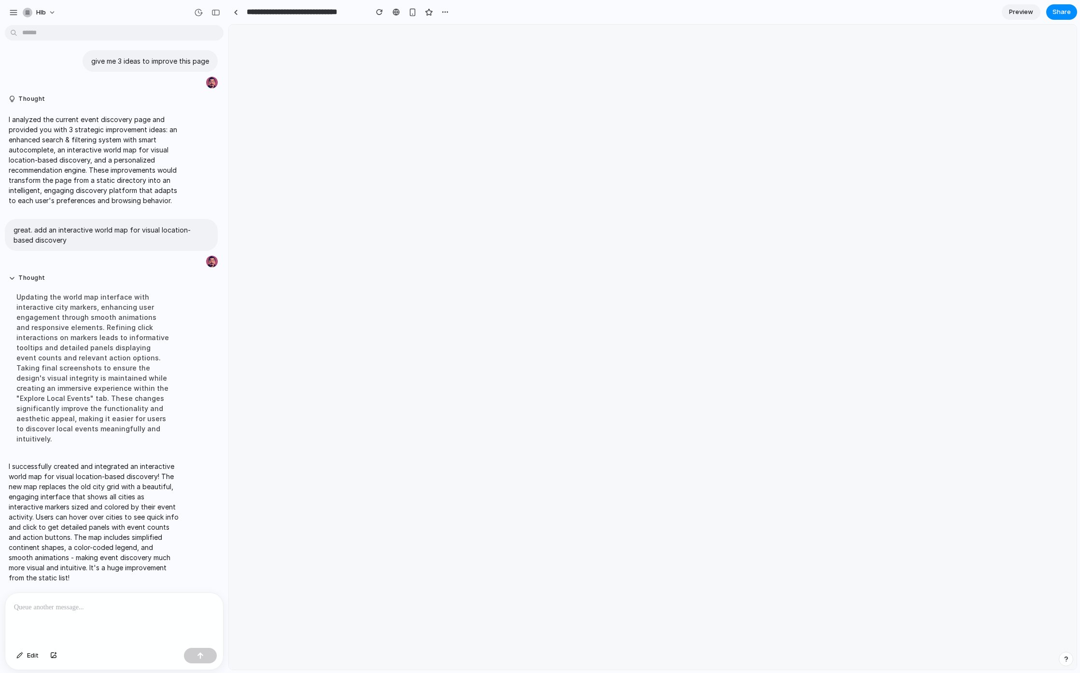
scroll to position [0, 0]
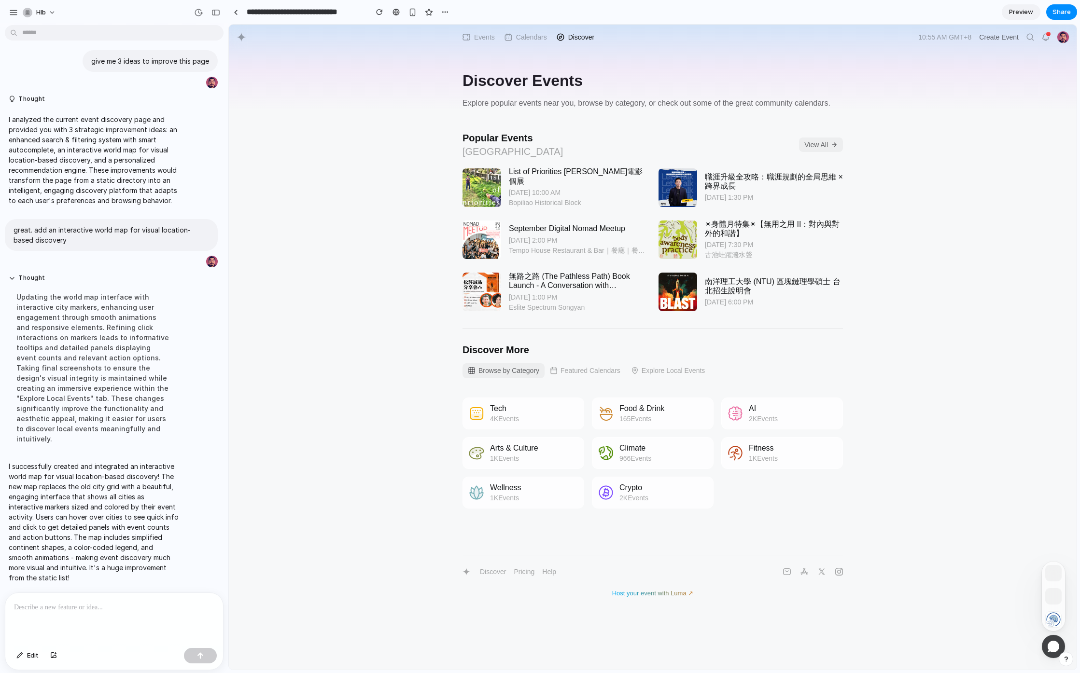
click at [659, 363] on button "Explore Local Events" at bounding box center [668, 370] width 85 height 15
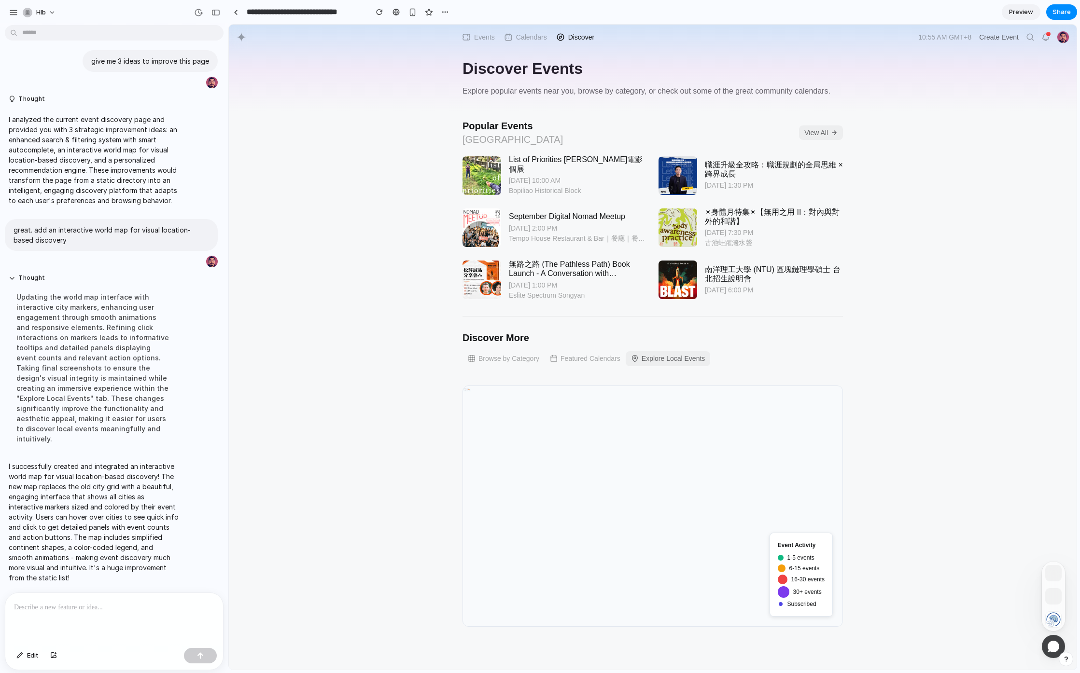
scroll to position [83, 0]
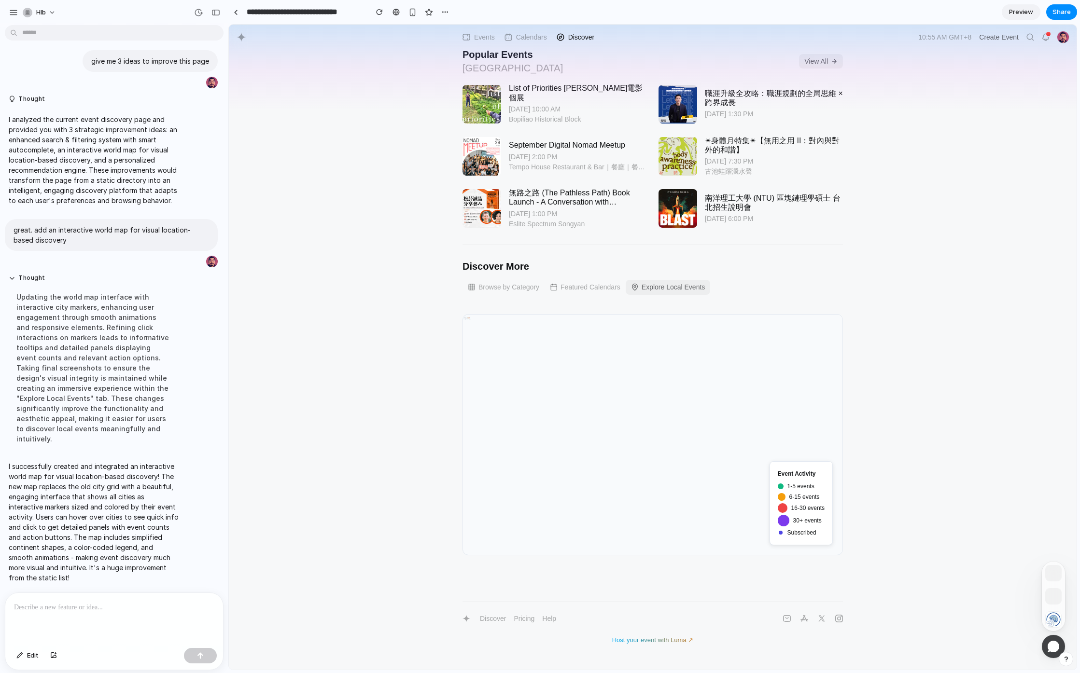
drag, startPoint x: 465, startPoint y: 315, endPoint x: 530, endPoint y: 369, distance: 84.7
click at [530, 369] on div "16 12 13 20 51 Event Activity 1-5 events 6-15 events 16-30 events 30+ events Su…" at bounding box center [652, 434] width 380 height 241
click at [551, 378] on div "16 12 13 20 51 Event Activity 1-5 events 6-15 events 16-30 events 30+ events Su…" at bounding box center [652, 434] width 380 height 241
drag, startPoint x: 734, startPoint y: 450, endPoint x: 752, endPoint y: 456, distance: 18.6
click at [739, 452] on div "16 12 13 20 51 Event Activity 1-5 events 6-15 events 16-30 events 30+ events Su…" at bounding box center [652, 434] width 380 height 241
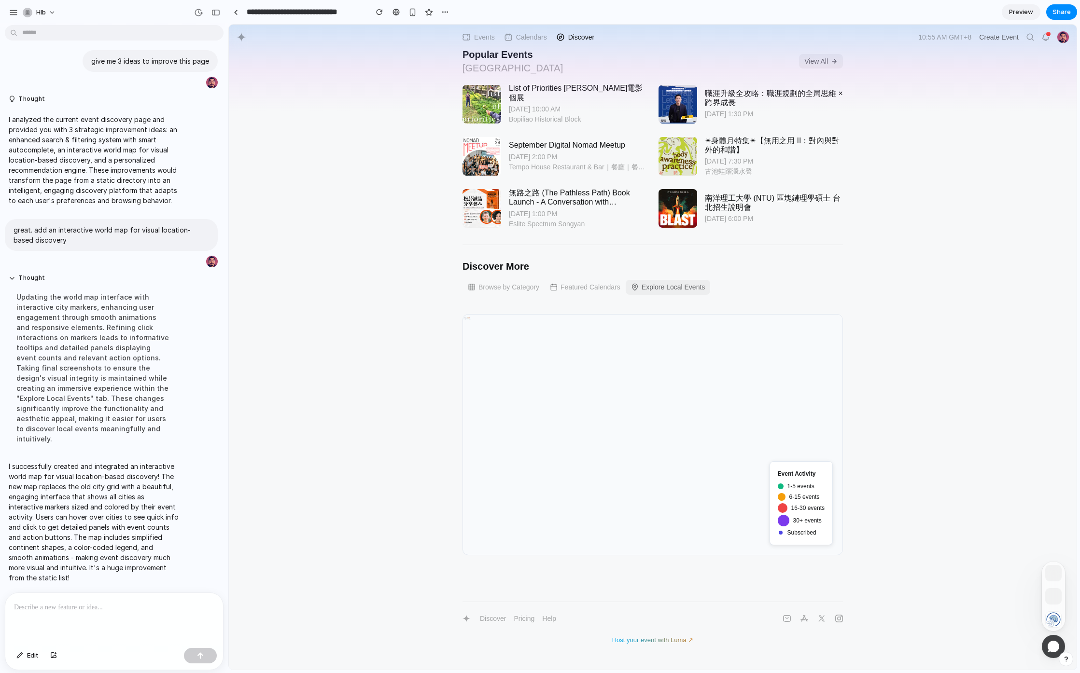
click at [787, 470] on div "Event Activity" at bounding box center [801, 474] width 47 height 9
click at [558, 373] on div "16 12 13 20 51 Event Activity 1-5 events 6-15 events 16-30 events 30+ events Su…" at bounding box center [652, 434] width 380 height 241
click at [467, 317] on icon at bounding box center [468, 317] width 3 height 1
click at [417, 298] on div "Discover Events Explore popular events near you, browse by category, or check o…" at bounding box center [653, 293] width 848 height 704
click at [66, 610] on div at bounding box center [114, 618] width 218 height 51
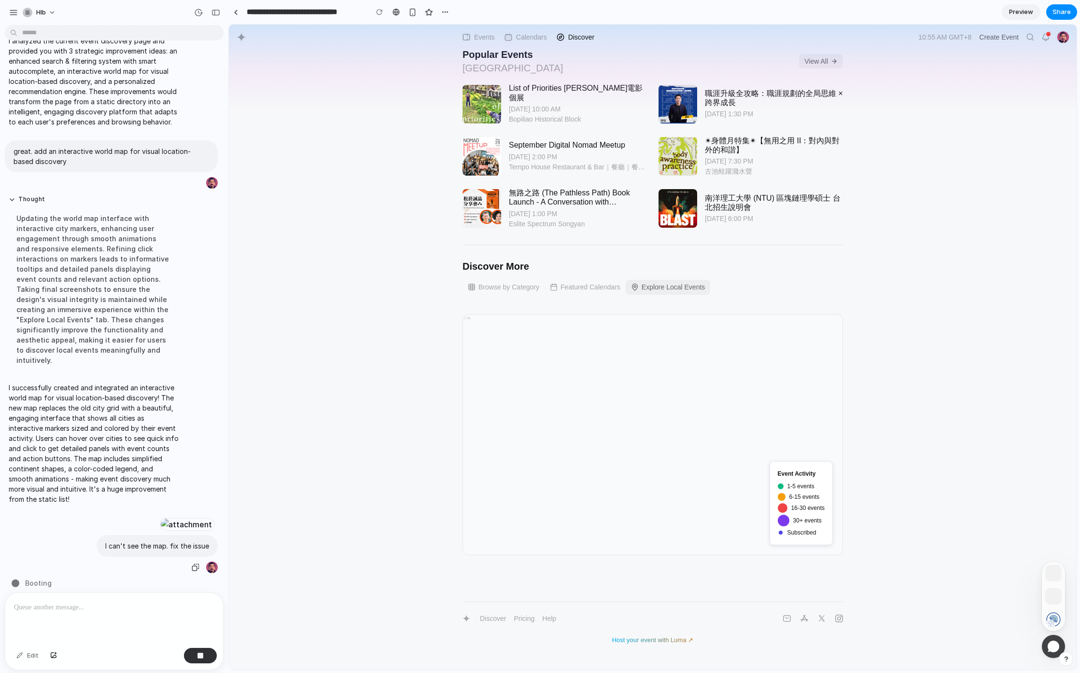
scroll to position [586, 0]
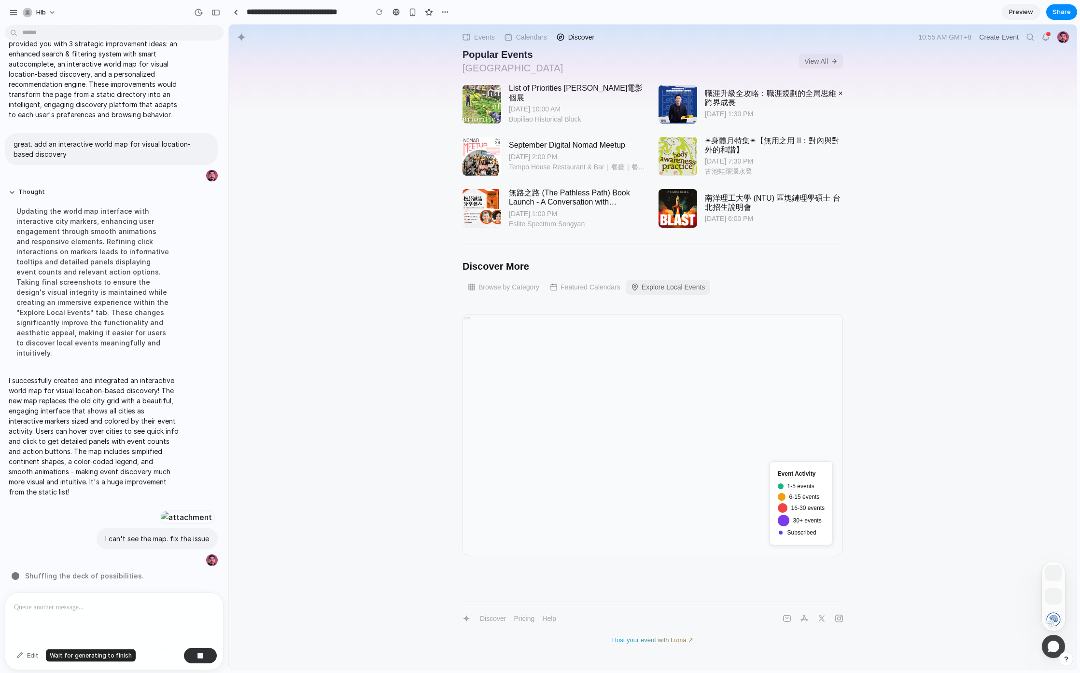
click at [26, 656] on div "Edit" at bounding box center [28, 655] width 32 height 15
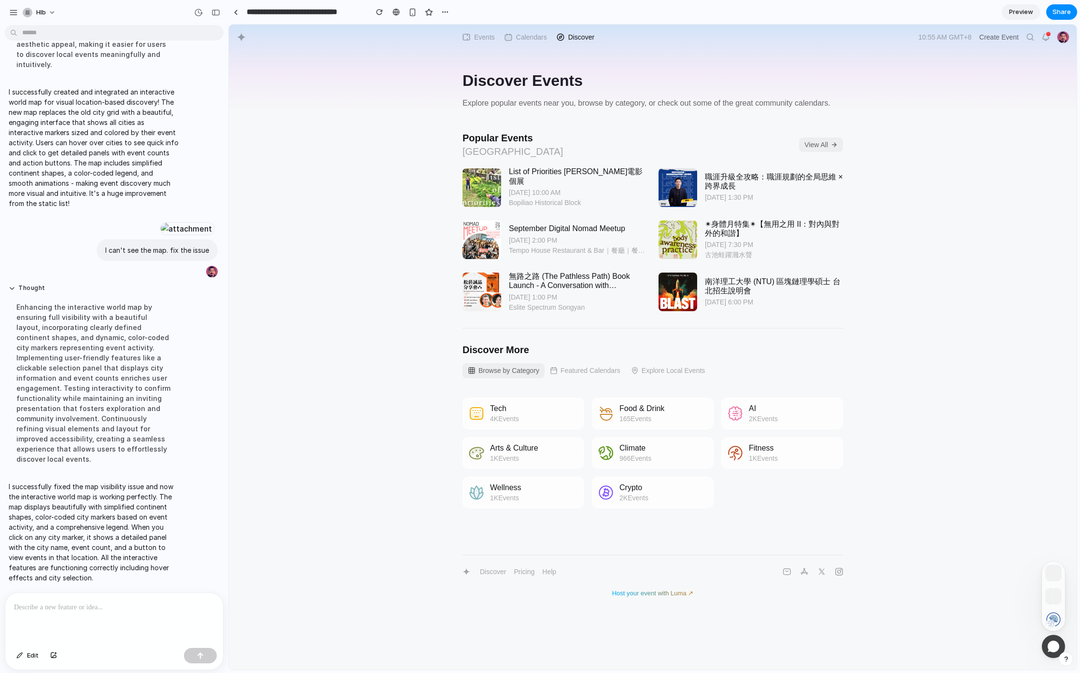
scroll to position [875, 0]
click at [659, 370] on button "Explore Local Events" at bounding box center [668, 370] width 85 height 15
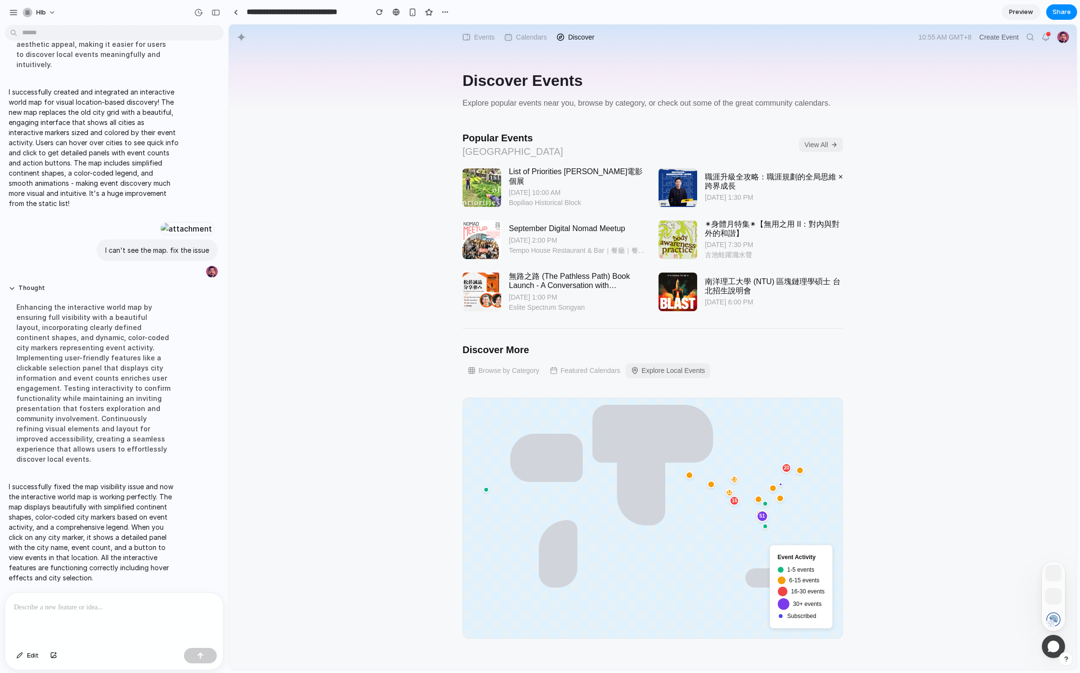
drag, startPoint x: 622, startPoint y: 500, endPoint x: 680, endPoint y: 516, distance: 59.7
click at [680, 516] on div "16 12 13 20 51 Event Activity 1-5 events 6-15 events 16-30 events 30+ events Su…" at bounding box center [652, 518] width 380 height 241
click at [693, 524] on div "16 12 13 20 51 Event Activity 1-5 events 6-15 events 16-30 events 30+ events Su…" at bounding box center [652, 518] width 380 height 241
click at [758, 514] on div at bounding box center [759, 513] width 9 height 9
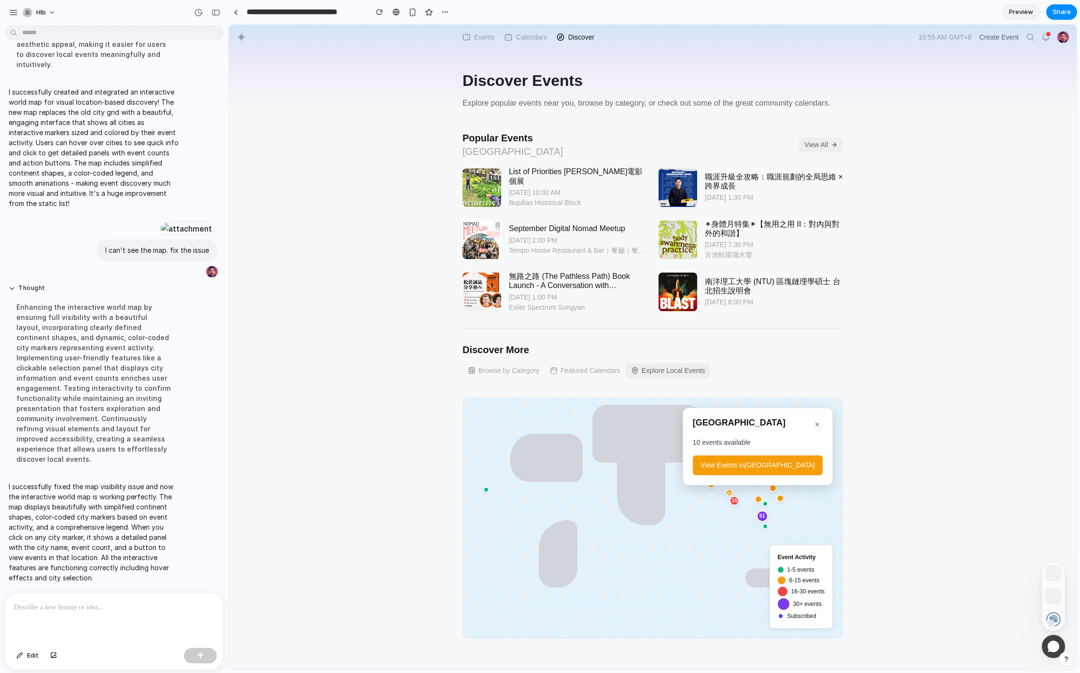
click at [770, 494] on div "16 12 13 20 51 Event Activity 1-5 events 6-15 events 16-30 events 30+ events Su…" at bounding box center [652, 518] width 380 height 241
click at [713, 523] on div "16 12 13 20 51 Event Activity 1-5 events 6-15 events 16-30 events 30+ events Su…" at bounding box center [652, 518] width 380 height 241
click at [474, 494] on div "16 12 13 20 51 Event Activity 1-5 events 6-15 events 16-30 events 30+ events Su…" at bounding box center [652, 518] width 380 height 241
click at [483, 486] on div at bounding box center [486, 489] width 7 height 7
click at [660, 493] on div at bounding box center [641, 482] width 48 height 87
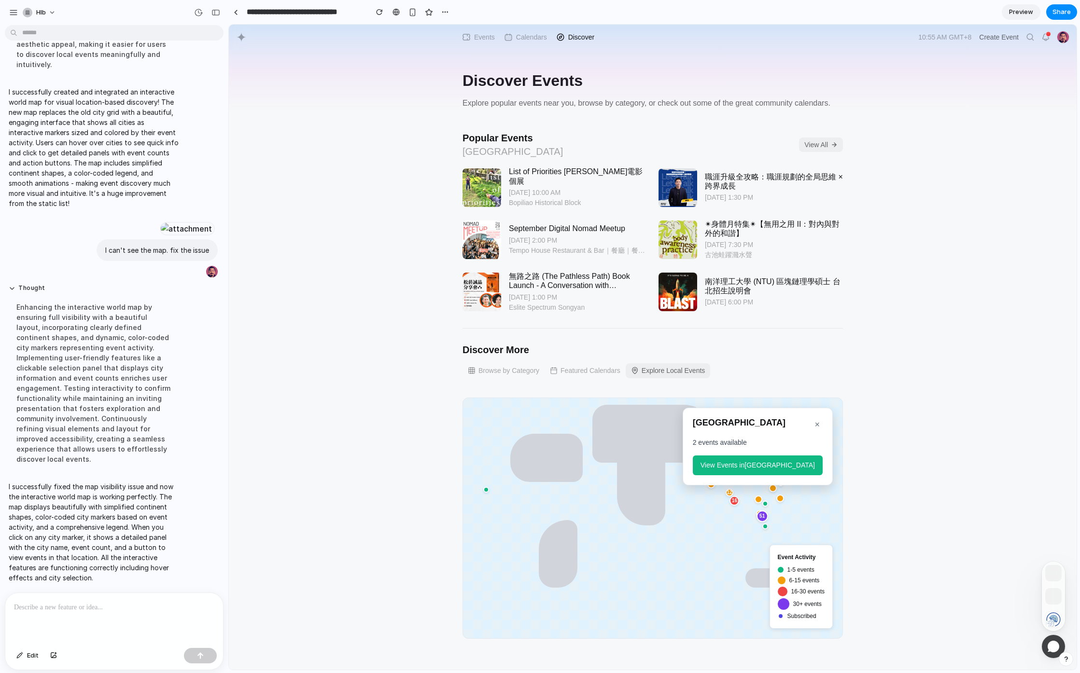
click at [118, 501] on p "I successfully fixed the map visibility issue and now the interactive world map…" at bounding box center [94, 532] width 170 height 101
drag, startPoint x: 118, startPoint y: 501, endPoint x: 151, endPoint y: 504, distance: 32.9
click at [151, 504] on p "I successfully fixed the map visibility issue and now the interactive world map…" at bounding box center [94, 532] width 170 height 101
copy p "simplified continent"
click at [87, 612] on div at bounding box center [114, 618] width 218 height 51
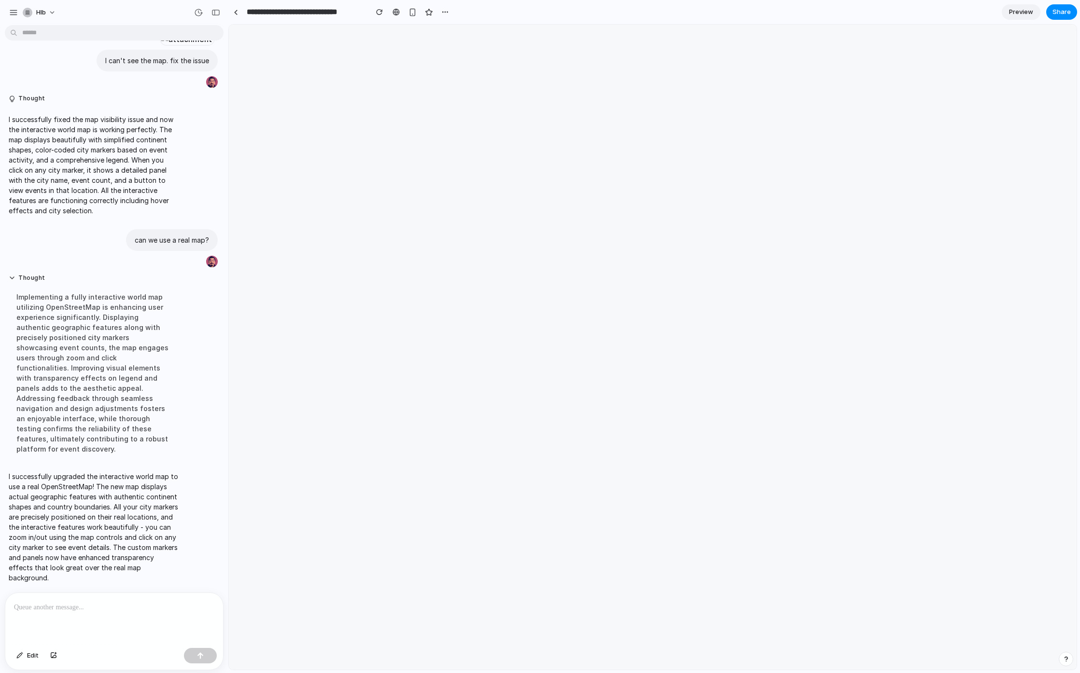
scroll to position [0, 0]
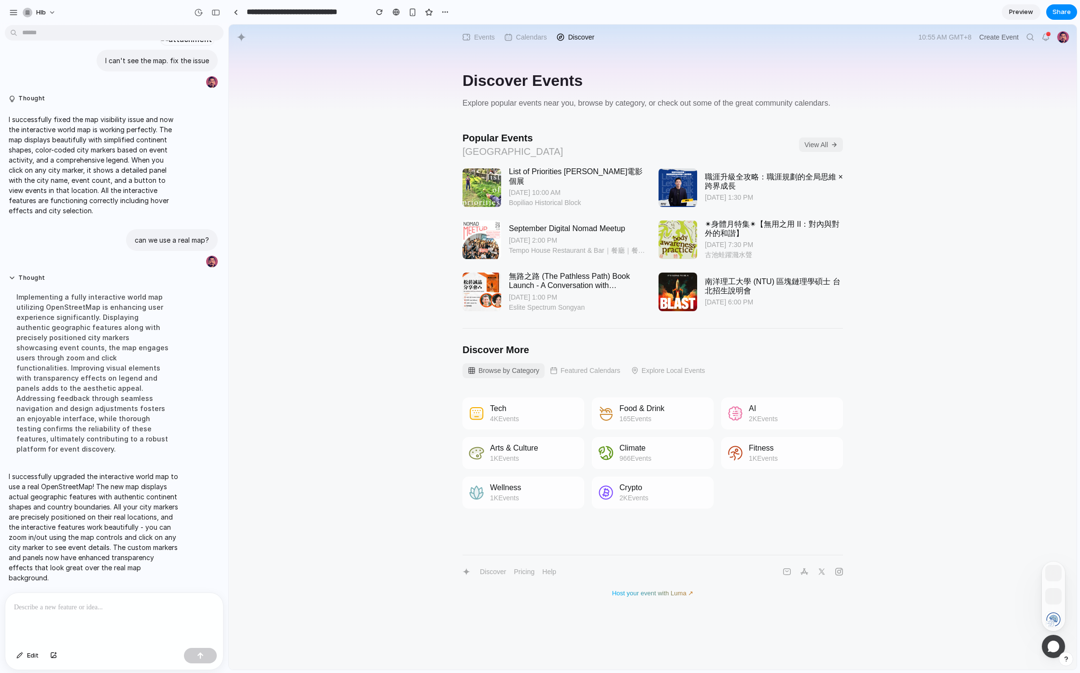
click at [690, 366] on button "Explore Local Events" at bounding box center [668, 370] width 85 height 15
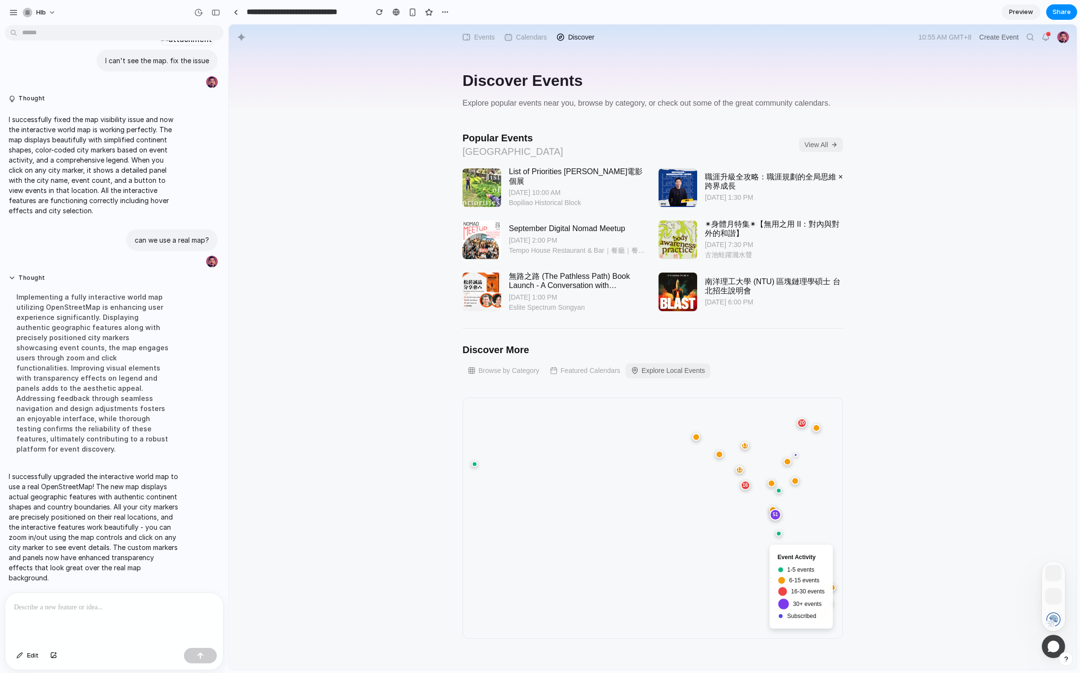
click at [593, 368] on button "Featured Calendars" at bounding box center [584, 370] width 81 height 15
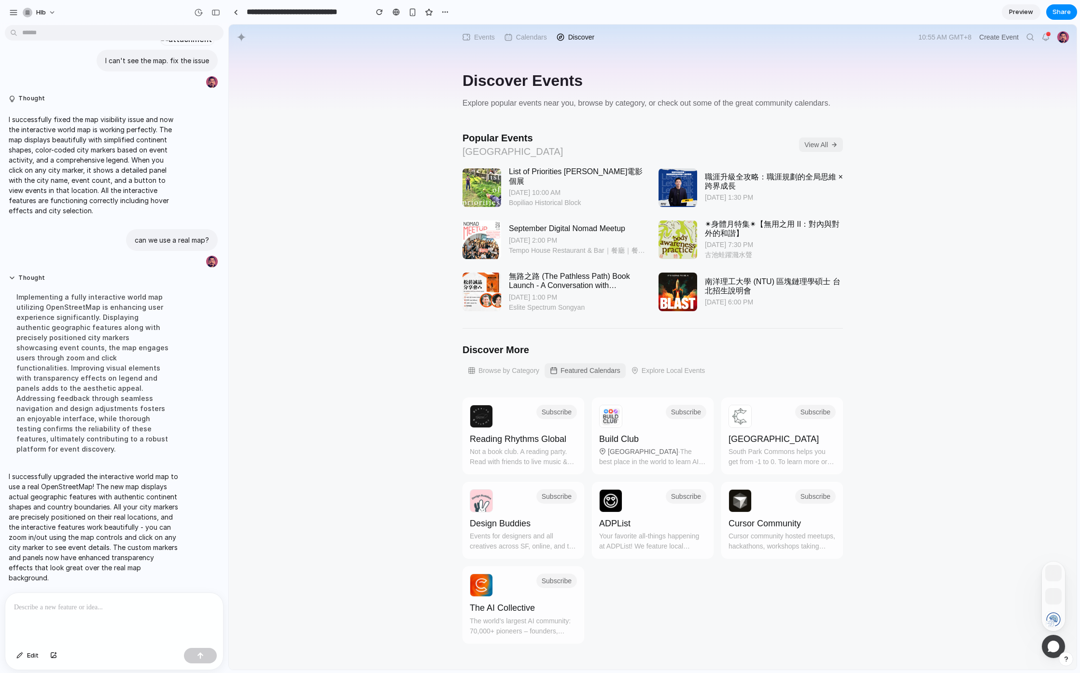
click at [510, 369] on button "Browse by Category" at bounding box center [503, 370] width 82 height 15
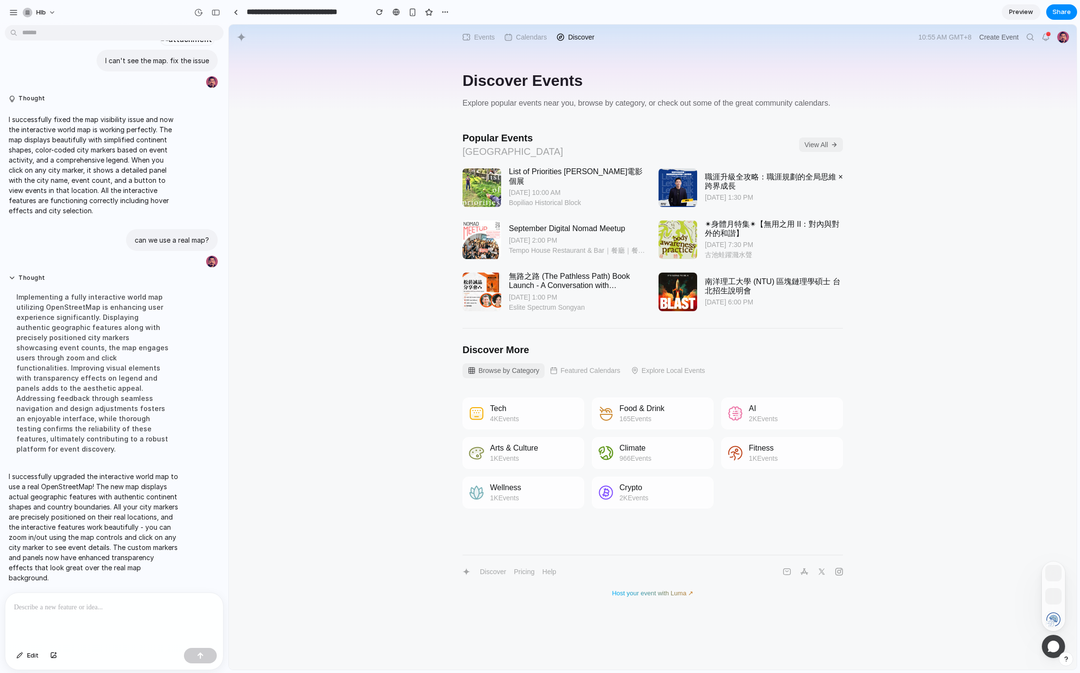
click at [588, 367] on button "Featured Calendars" at bounding box center [584, 370] width 81 height 15
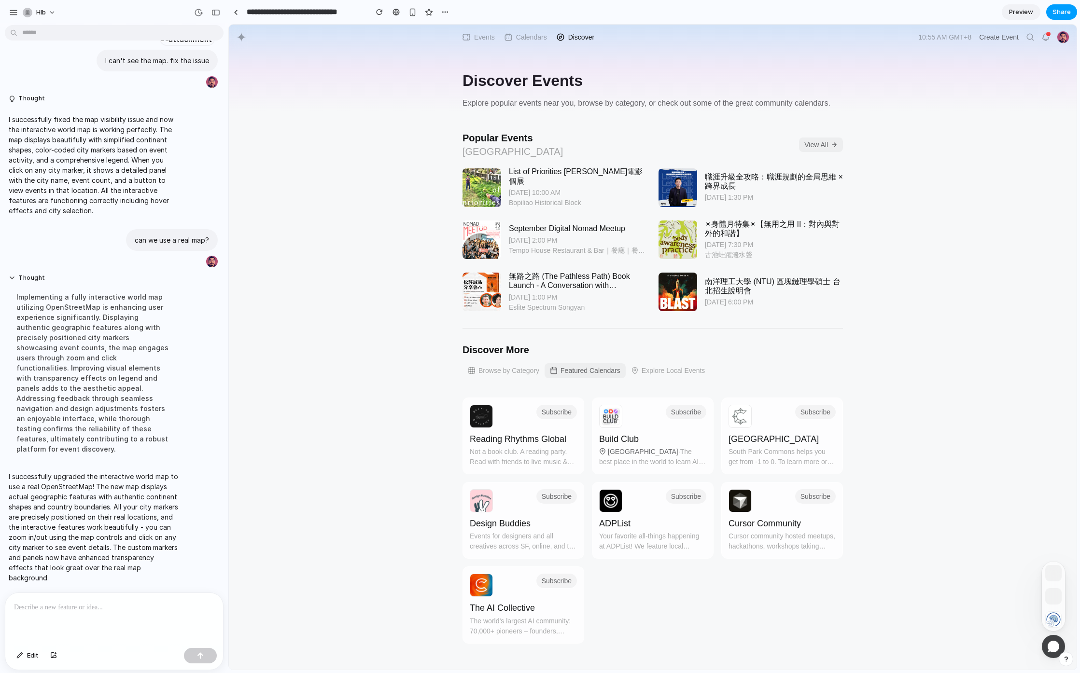
click at [943, 12] on span "Share" at bounding box center [1061, 12] width 18 height 10
click at [917, 106] on span "alloy.app/hlb/p/3e766dfd-6c9a-4fd9-8070-90f16f514c02" at bounding box center [906, 103] width 65 height 10
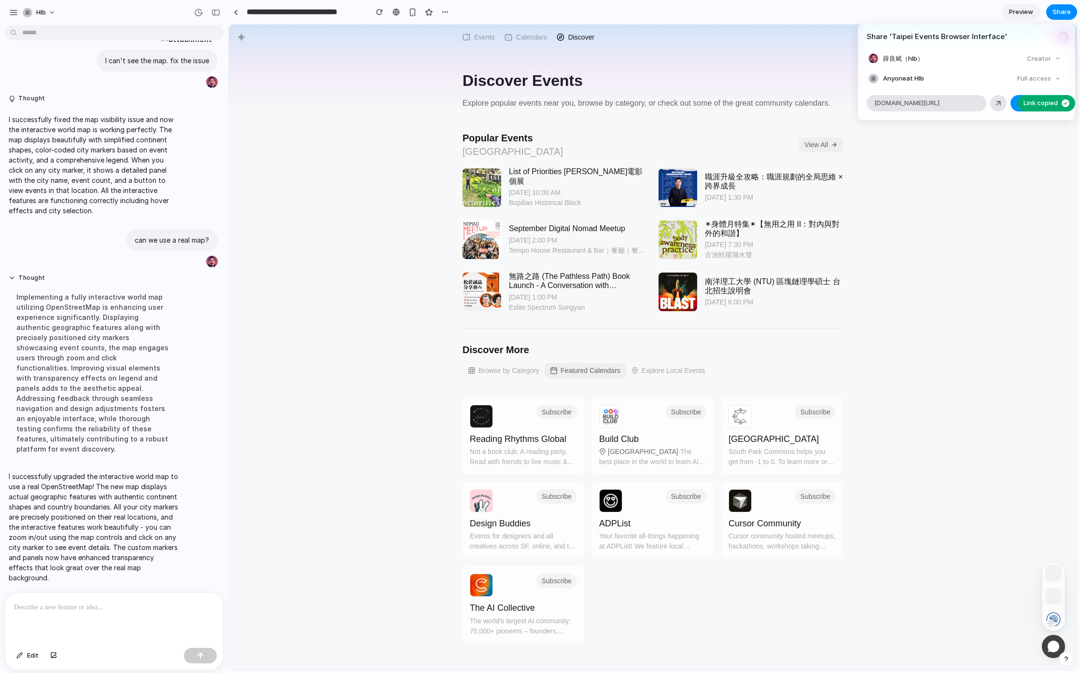
click at [943, 180] on div "Share ' Taipei Events Browser Interface ' 薛良斌（hlb） Creator Anyone at Hlb Full a…" at bounding box center [540, 336] width 1080 height 673
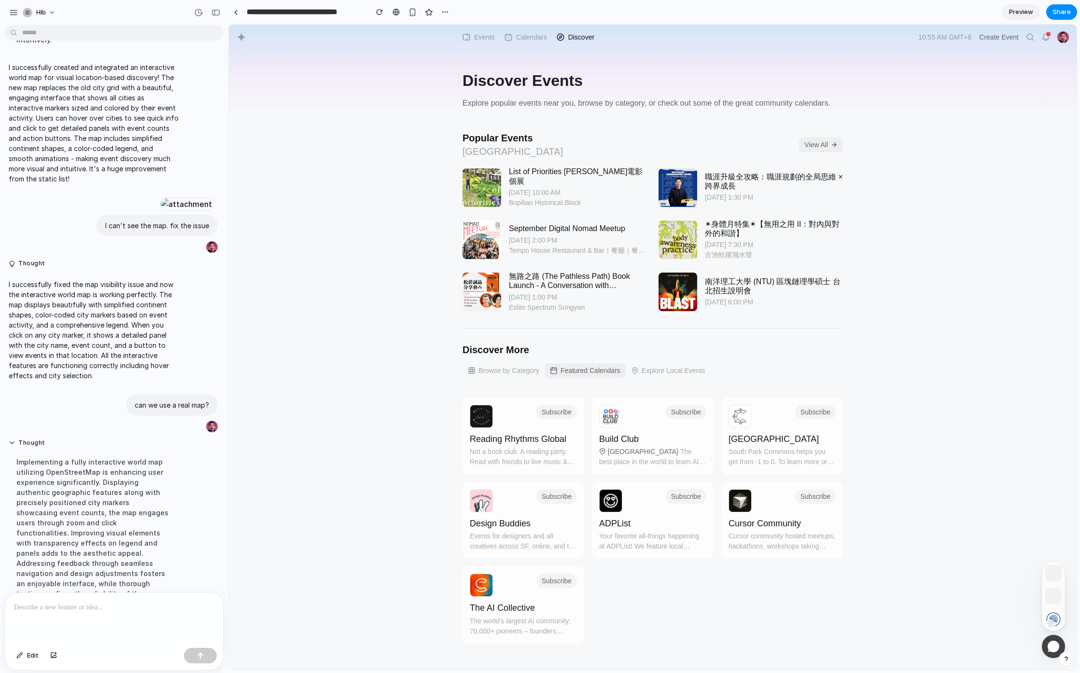
scroll to position [89, 0]
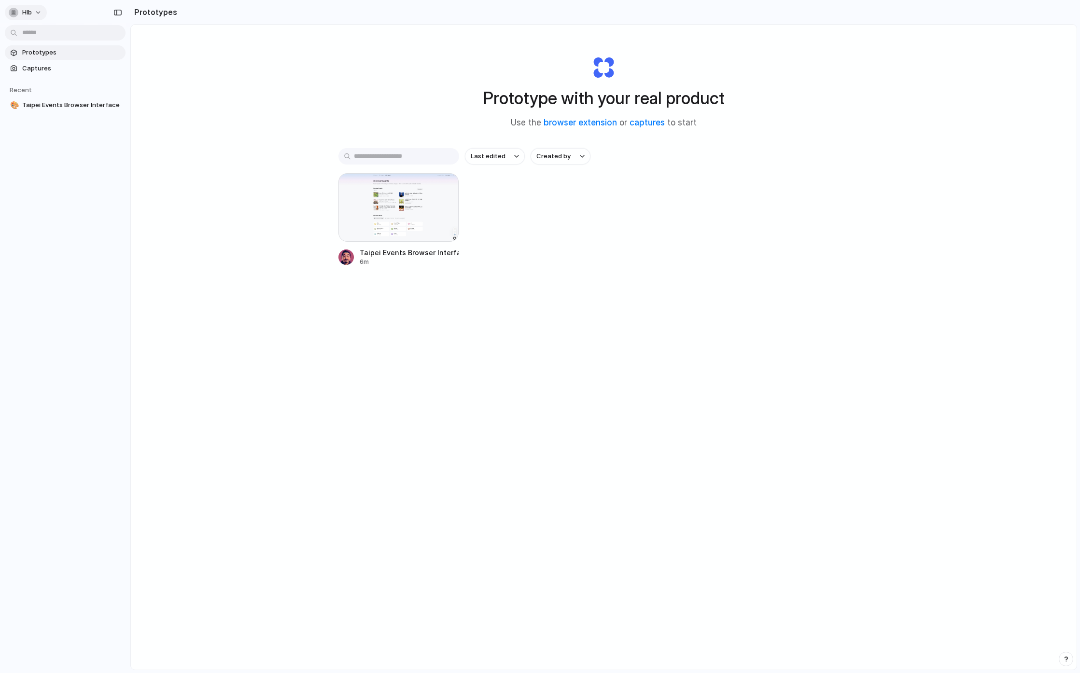
click at [41, 10] on button "hlb" at bounding box center [26, 12] width 42 height 15
click at [63, 36] on li "Settings" at bounding box center [47, 34] width 80 height 15
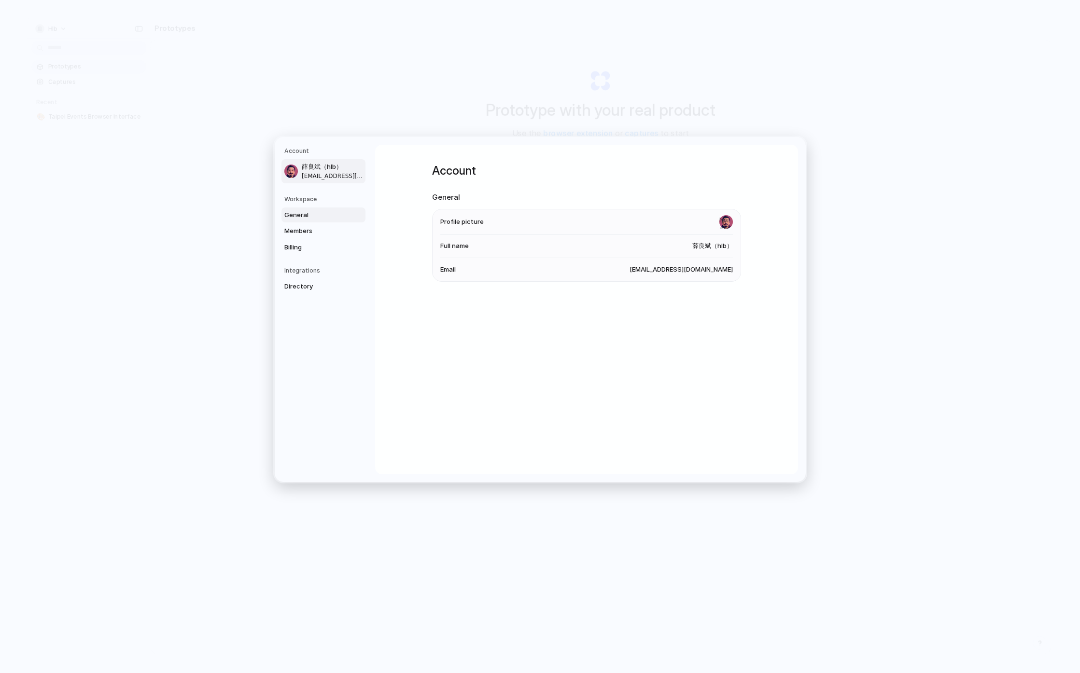
click at [321, 220] on link "General" at bounding box center [323, 215] width 84 height 15
click at [320, 230] on span "Members" at bounding box center [315, 231] width 62 height 10
click at [319, 246] on span "Billing" at bounding box center [315, 248] width 62 height 10
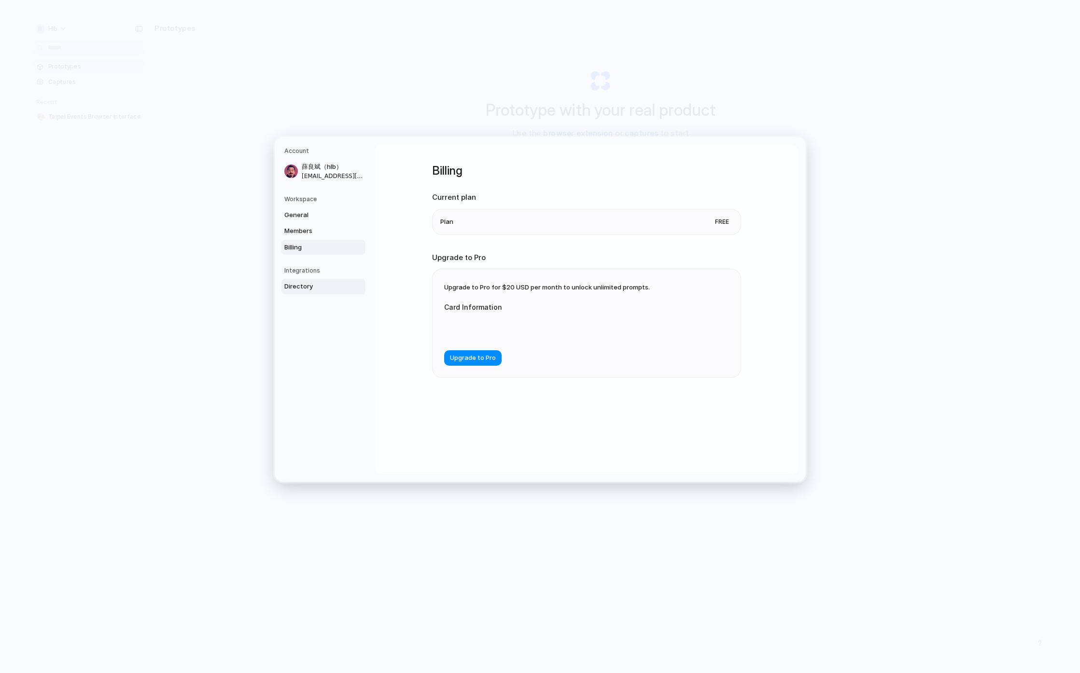
click at [312, 283] on span "Directory" at bounding box center [315, 287] width 62 height 10
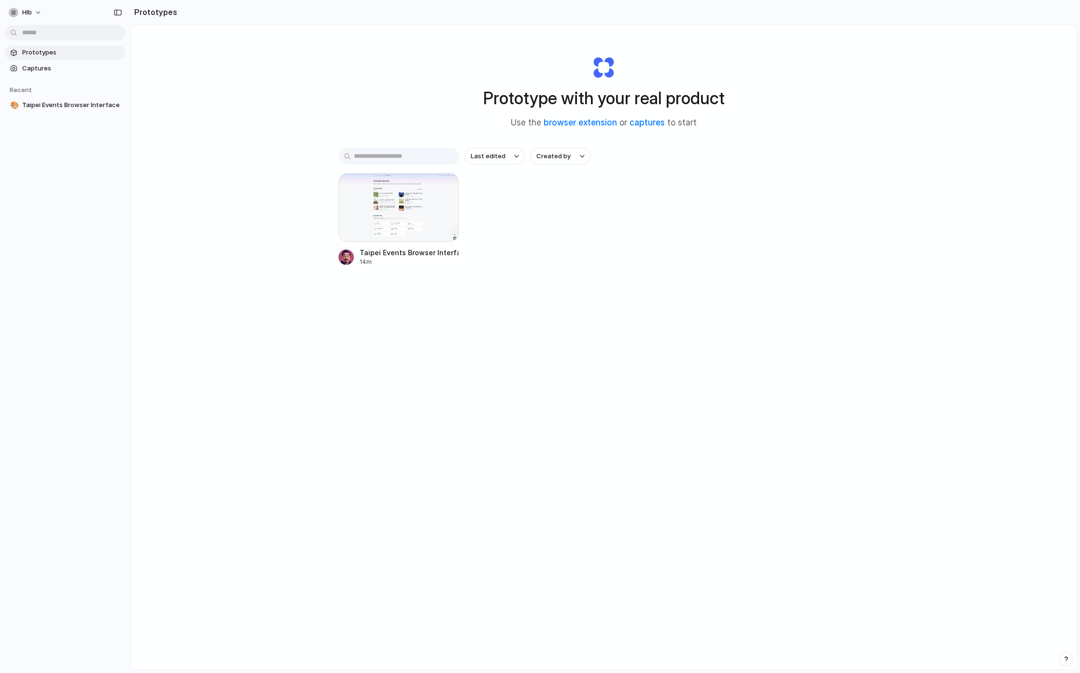
click at [189, 412] on div "Prototype with your real product Use the browser extension or captures to start…" at bounding box center [603, 373] width 945 height 696
